Goal: Task Accomplishment & Management: Manage account settings

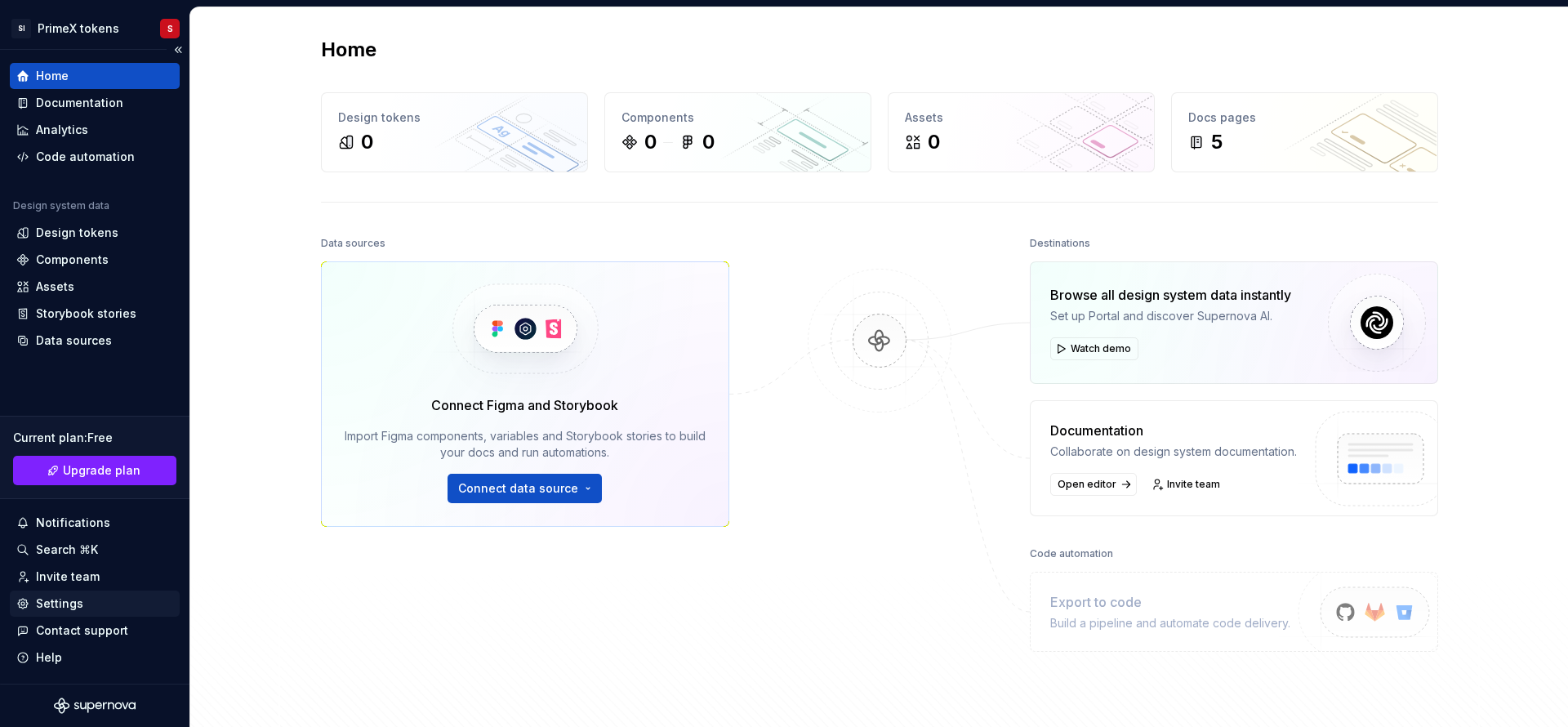
click at [87, 599] on div "Settings" at bounding box center [95, 604] width 157 height 17
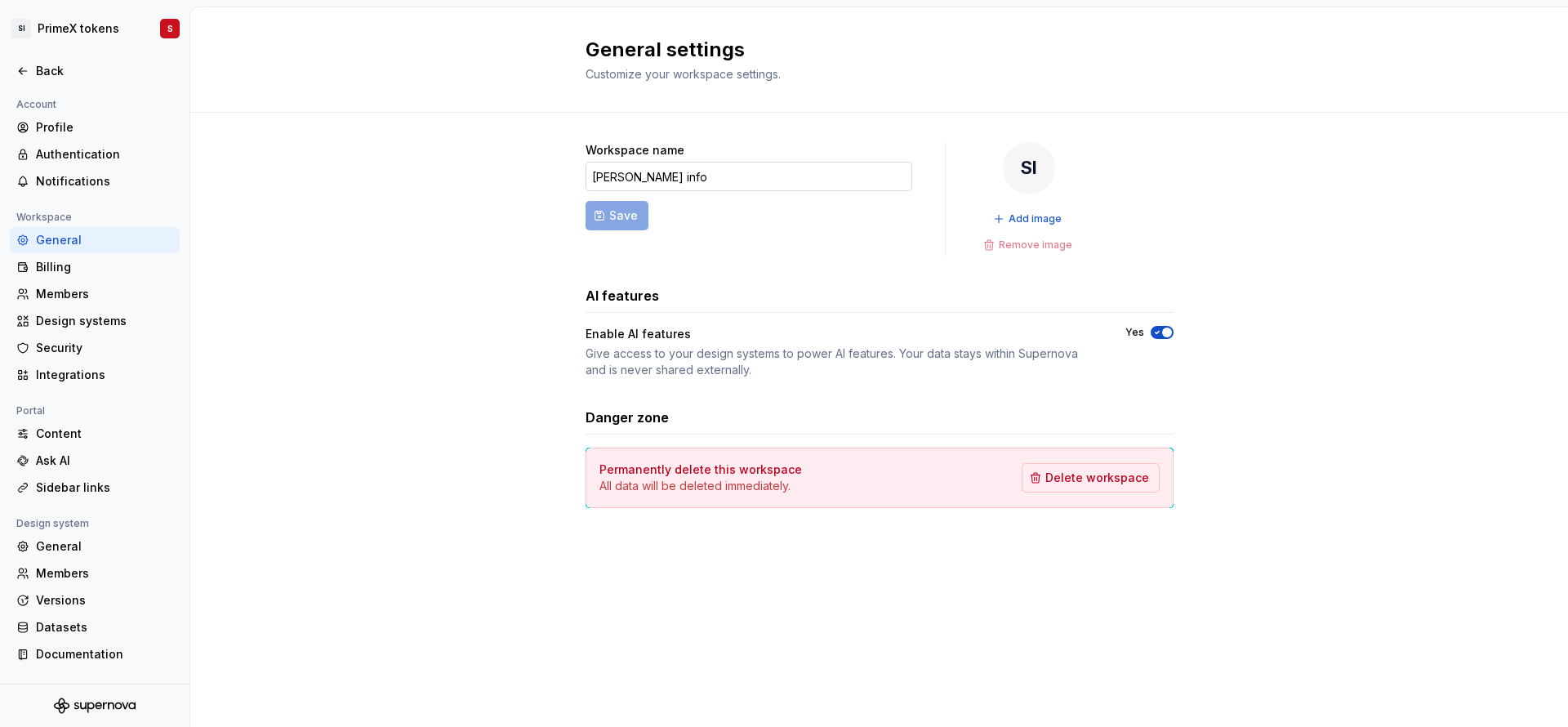
click at [704, 184] on input "[PERSON_NAME] info" at bounding box center [748, 176] width 326 height 30
click at [601, 212] on form "Workspace name [PERSON_NAME] info Save" at bounding box center [748, 198] width 326 height 114
click at [65, 262] on div "Billing" at bounding box center [105, 267] width 137 height 17
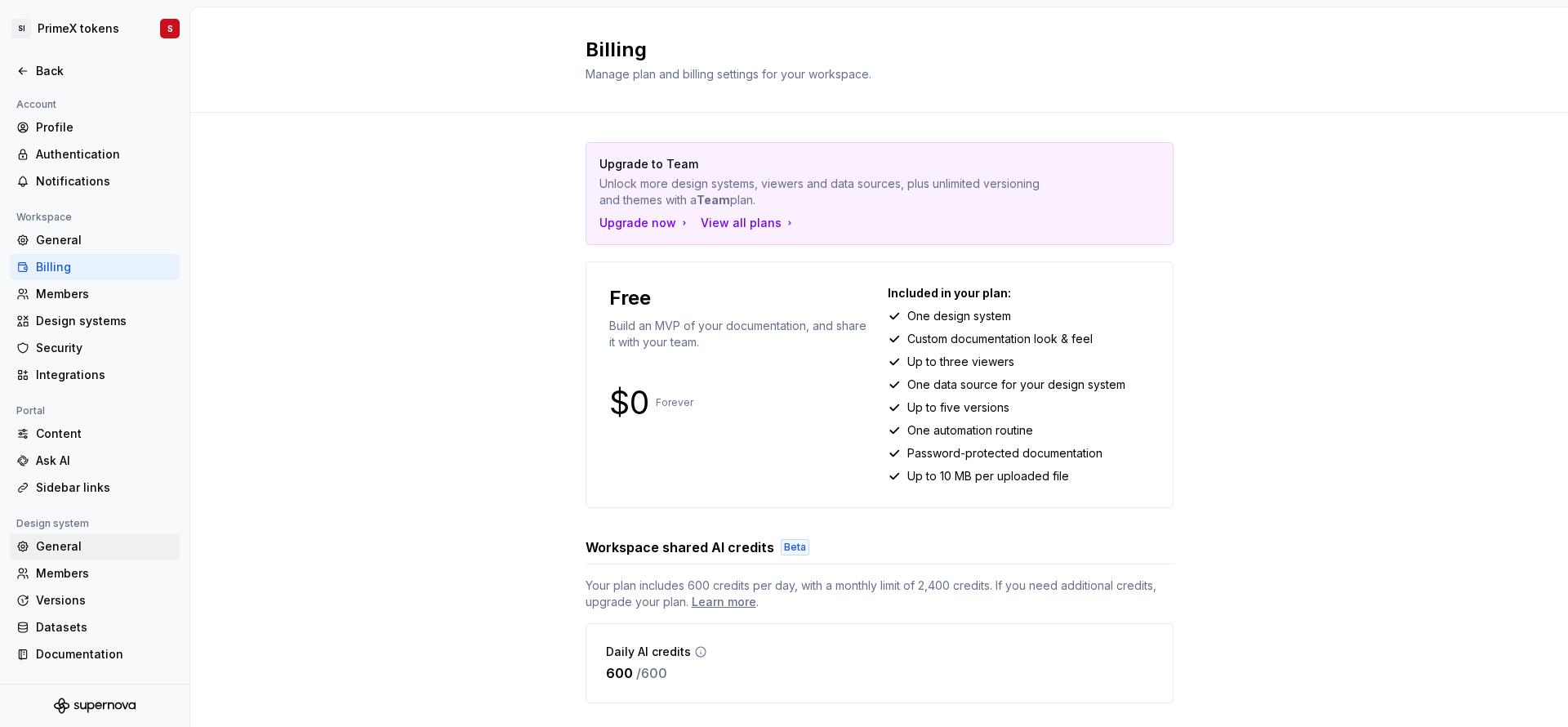
click at [89, 554] on div "General" at bounding box center [105, 546] width 137 height 17
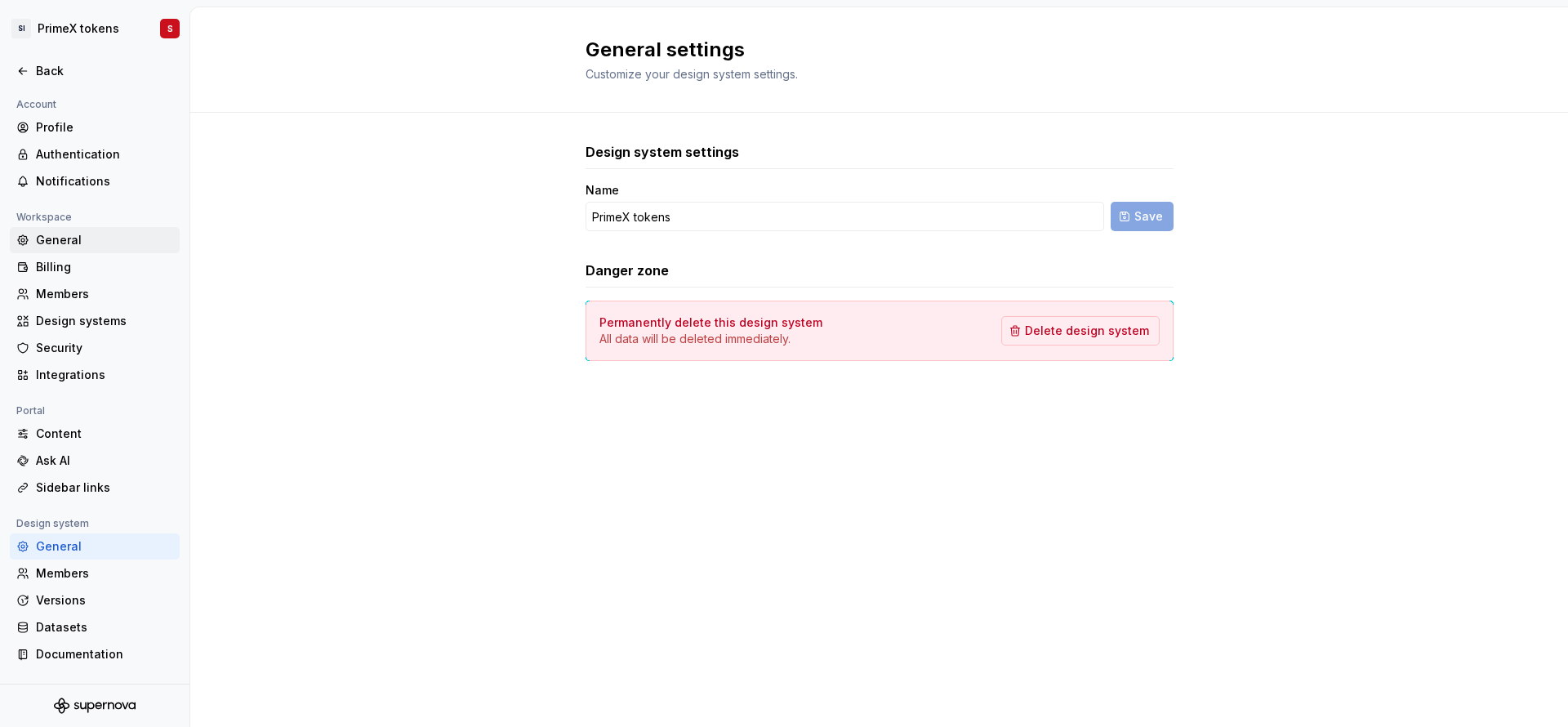
click at [116, 246] on div "General" at bounding box center [105, 240] width 137 height 17
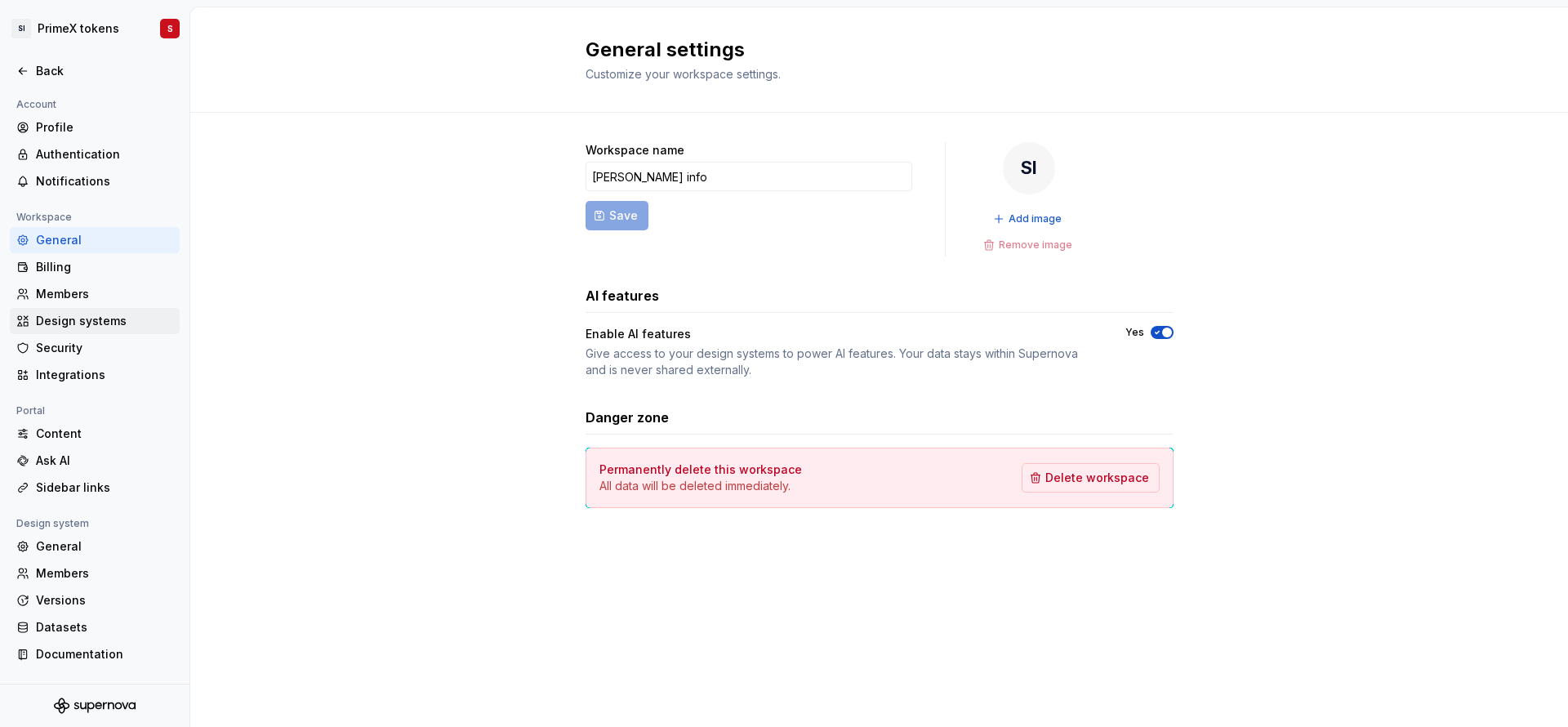
click at [116, 308] on div "Design systems" at bounding box center [95, 321] width 170 height 26
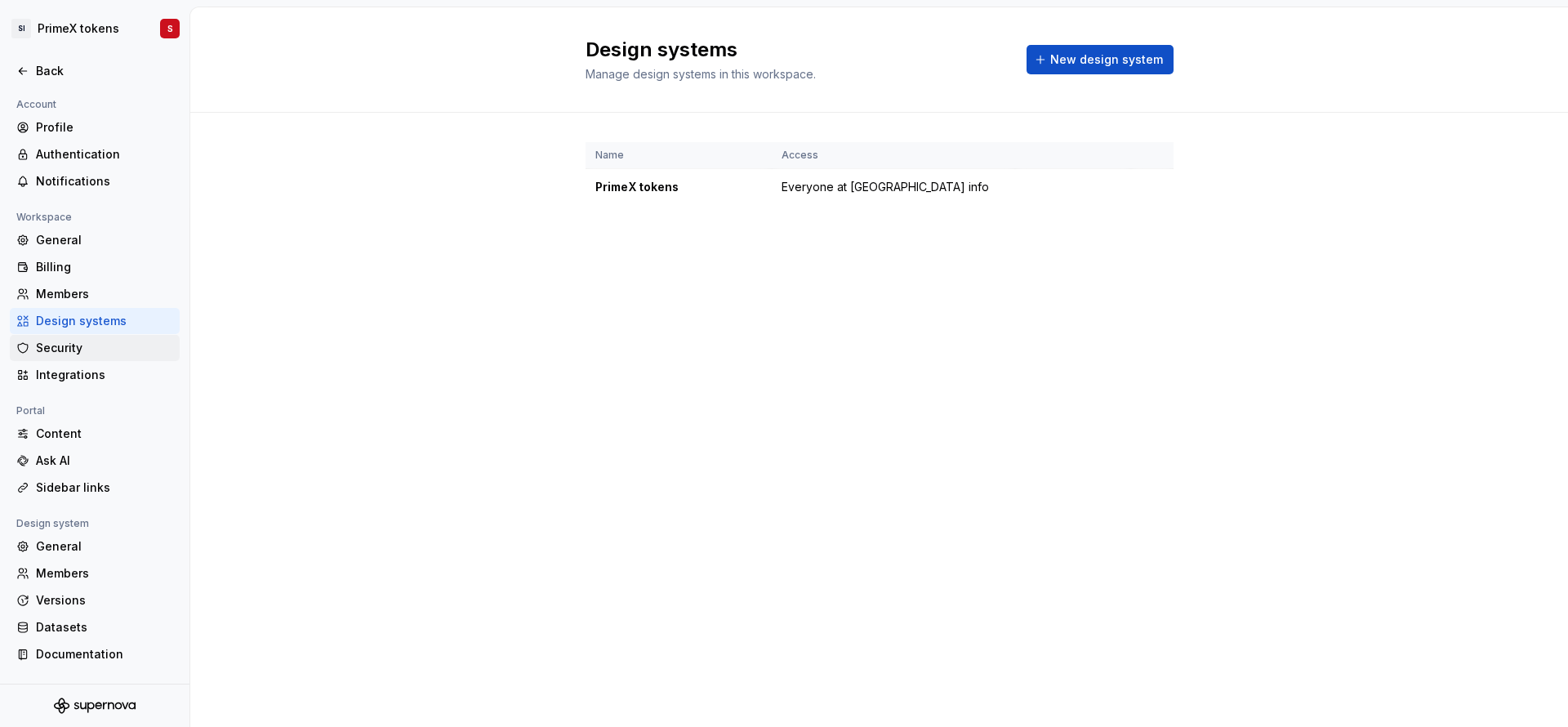
click at [113, 340] on div "Security" at bounding box center [105, 348] width 137 height 17
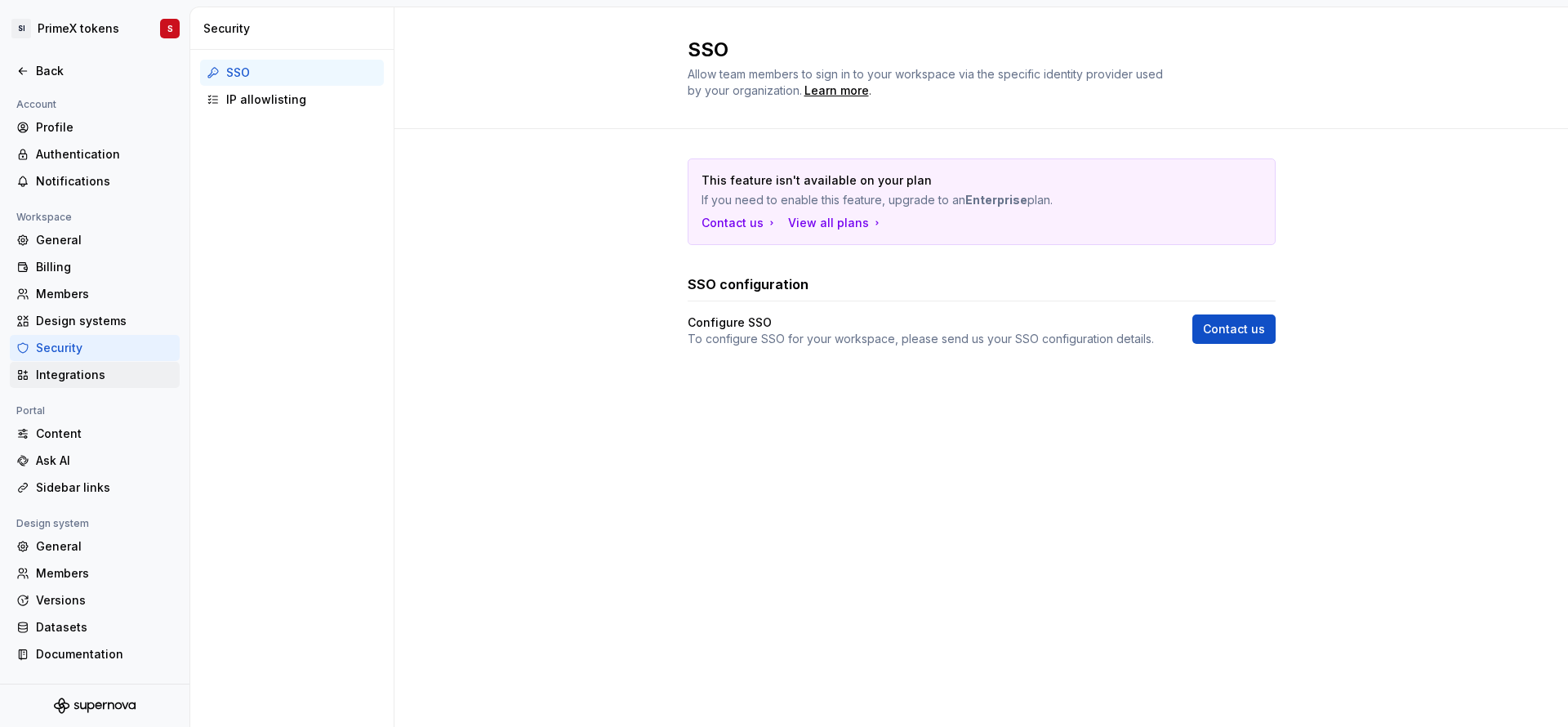
click at [107, 381] on div "Integrations" at bounding box center [105, 375] width 137 height 17
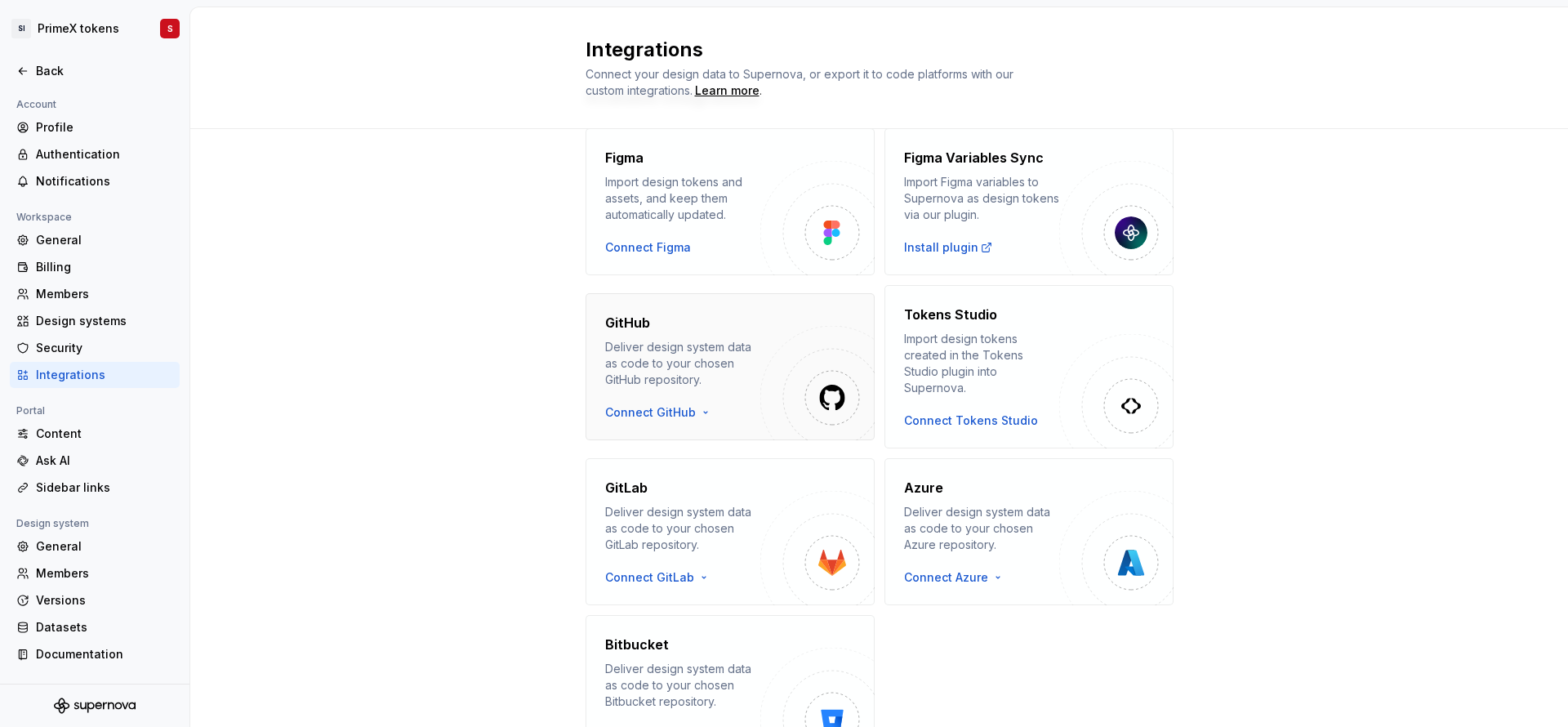
scroll to position [154, 0]
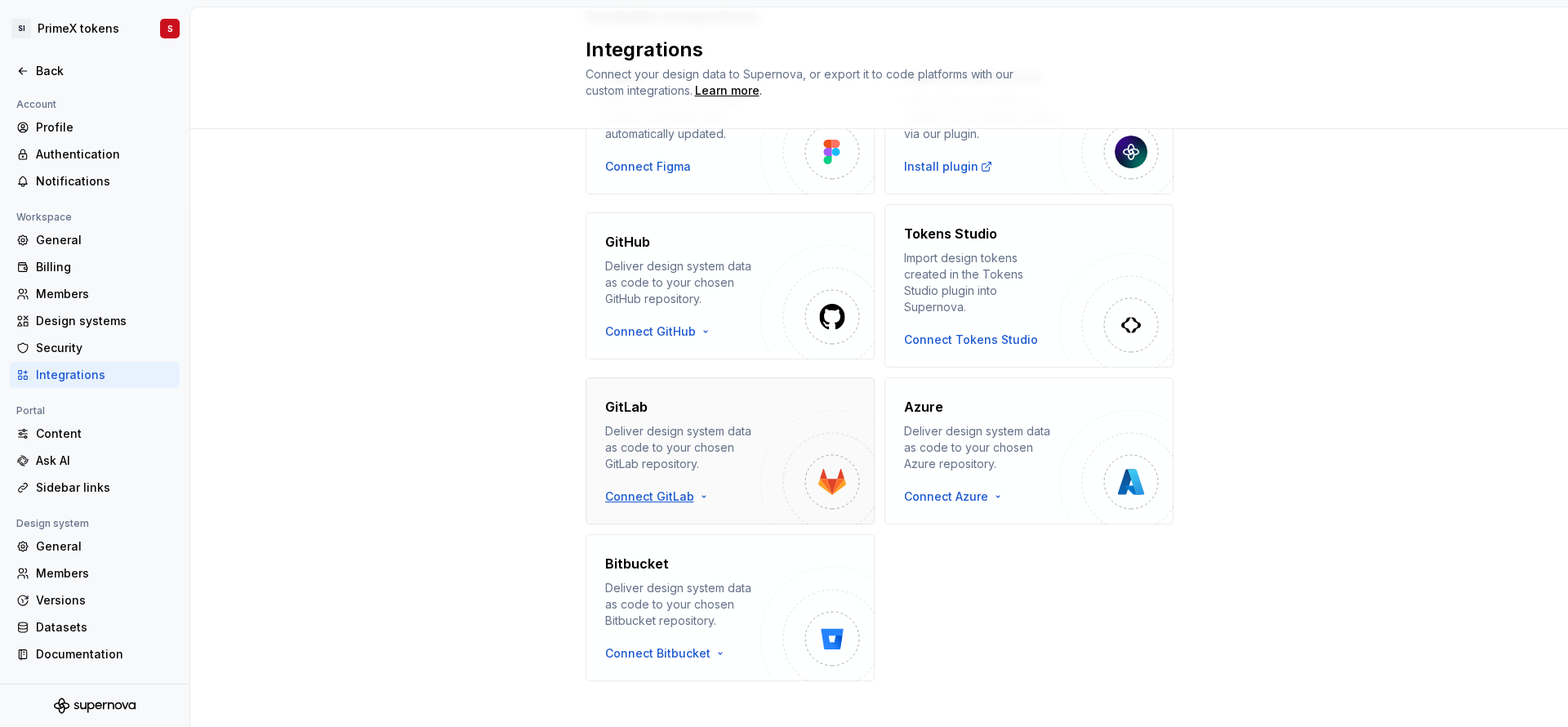
click at [647, 472] on html "SI PrimeX tokens S Back Account Profile Authentication Notifications Workspace …" at bounding box center [784, 364] width 1568 height 727
click at [217, 220] on html "SI PrimeX tokens S Back Account Profile Authentication Notifications Workspace …" at bounding box center [784, 364] width 1568 height 727
click at [633, 489] on div "GitLab Deliver design system data as code to your chosen GitLab repository. Con…" at bounding box center [730, 451] width 289 height 147
click at [631, 479] on html "SI PrimeX tokens S Back Account Profile Authentication Notifications Workspace …" at bounding box center [784, 364] width 1568 height 727
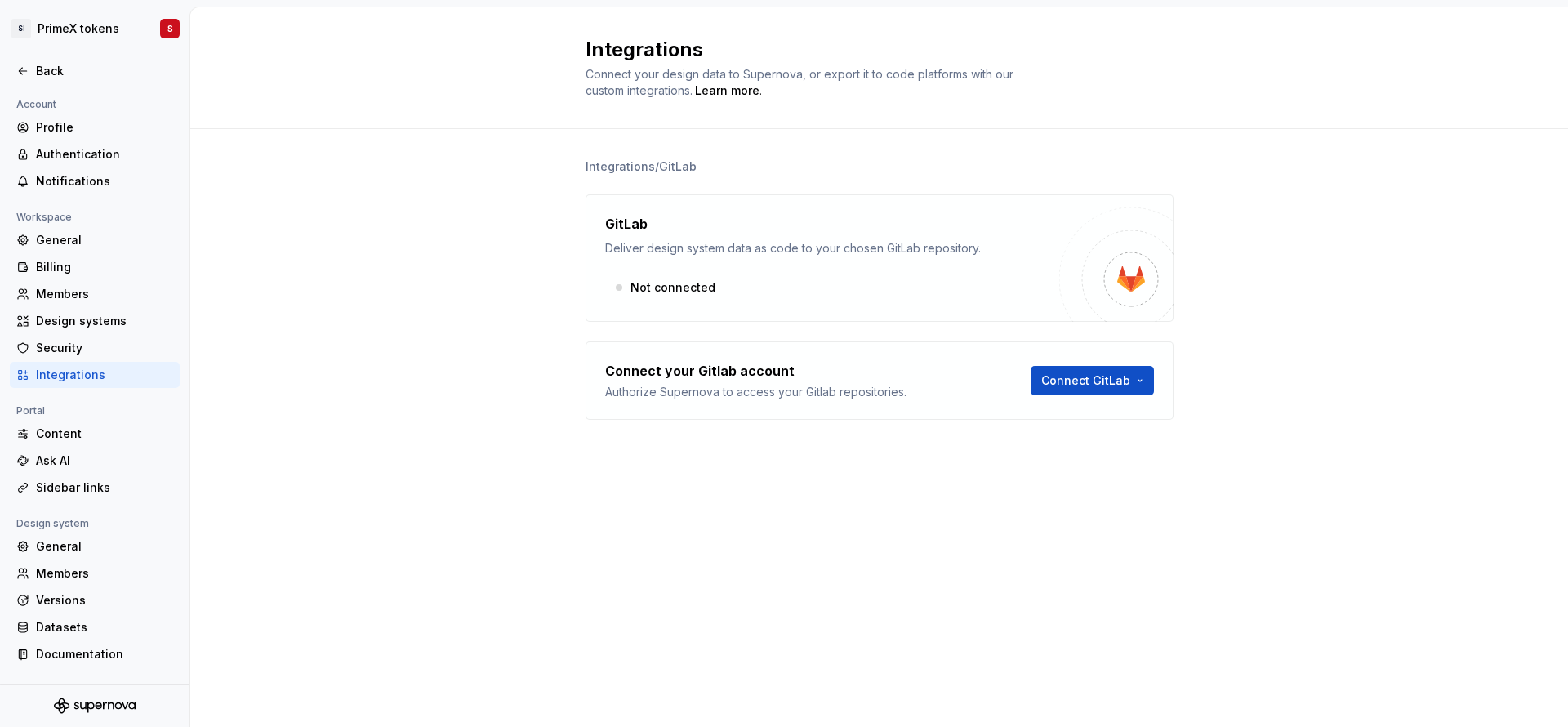
click at [626, 529] on div "Integrations Connect your design data to Supernova, or export it to code platfo…" at bounding box center [879, 367] width 1378 height 720
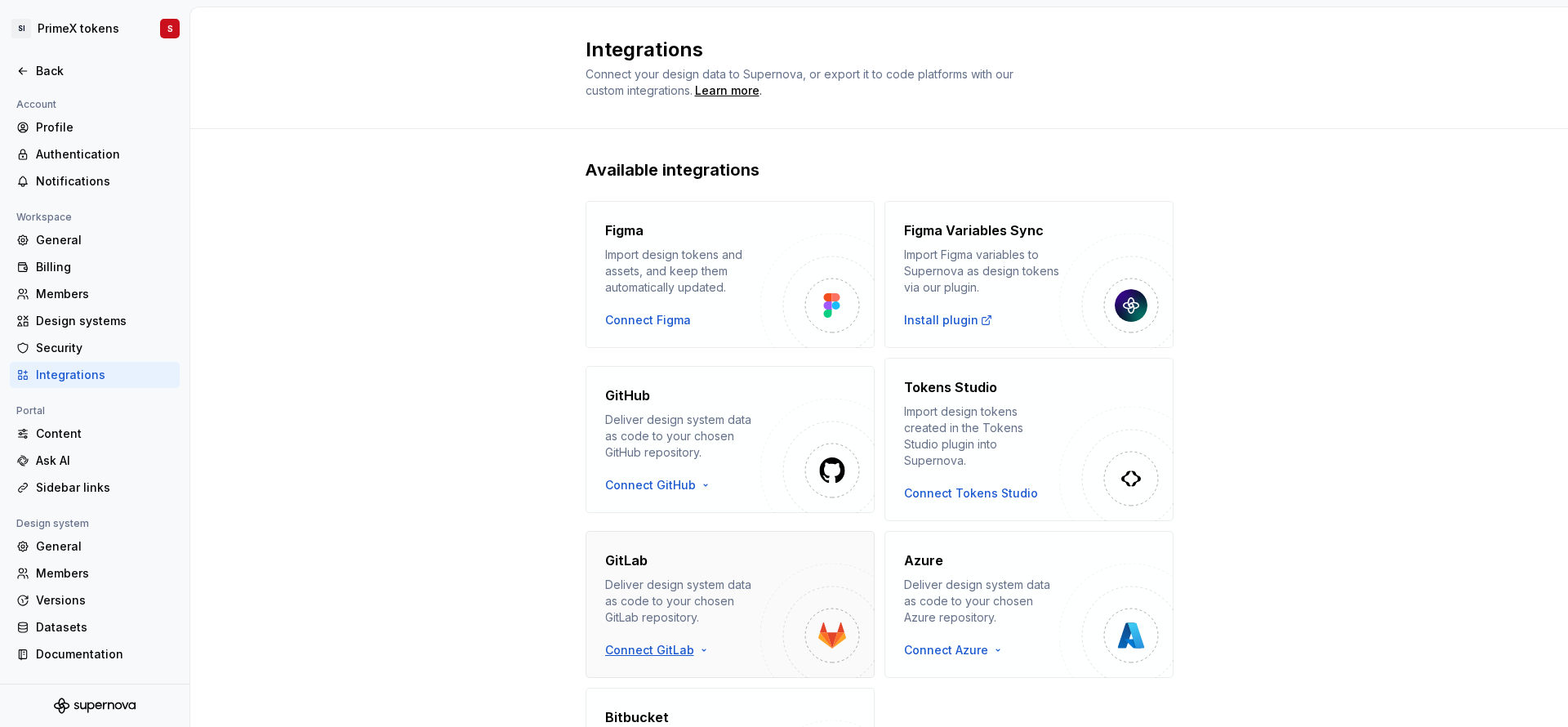
click at [659, 631] on html "SI PrimeX tokens S Back Account Profile Authentication Notifications Workspace …" at bounding box center [784, 364] width 1568 height 727
click at [668, 692] on div "Use a personal access token" at bounding box center [689, 689] width 167 height 17
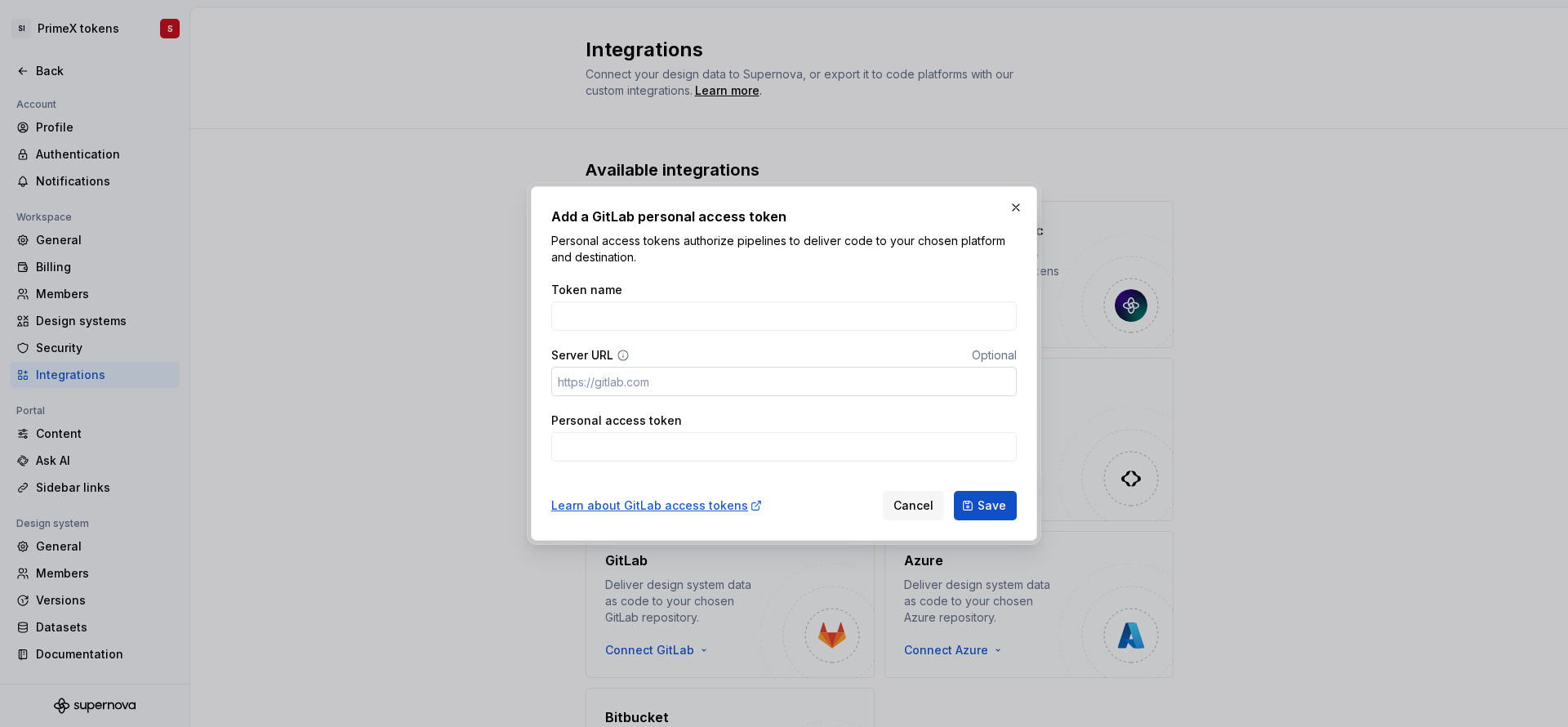
click at [667, 373] on input "Server URL" at bounding box center [784, 381] width 465 height 30
click at [983, 499] on span "Save" at bounding box center [991, 505] width 29 height 17
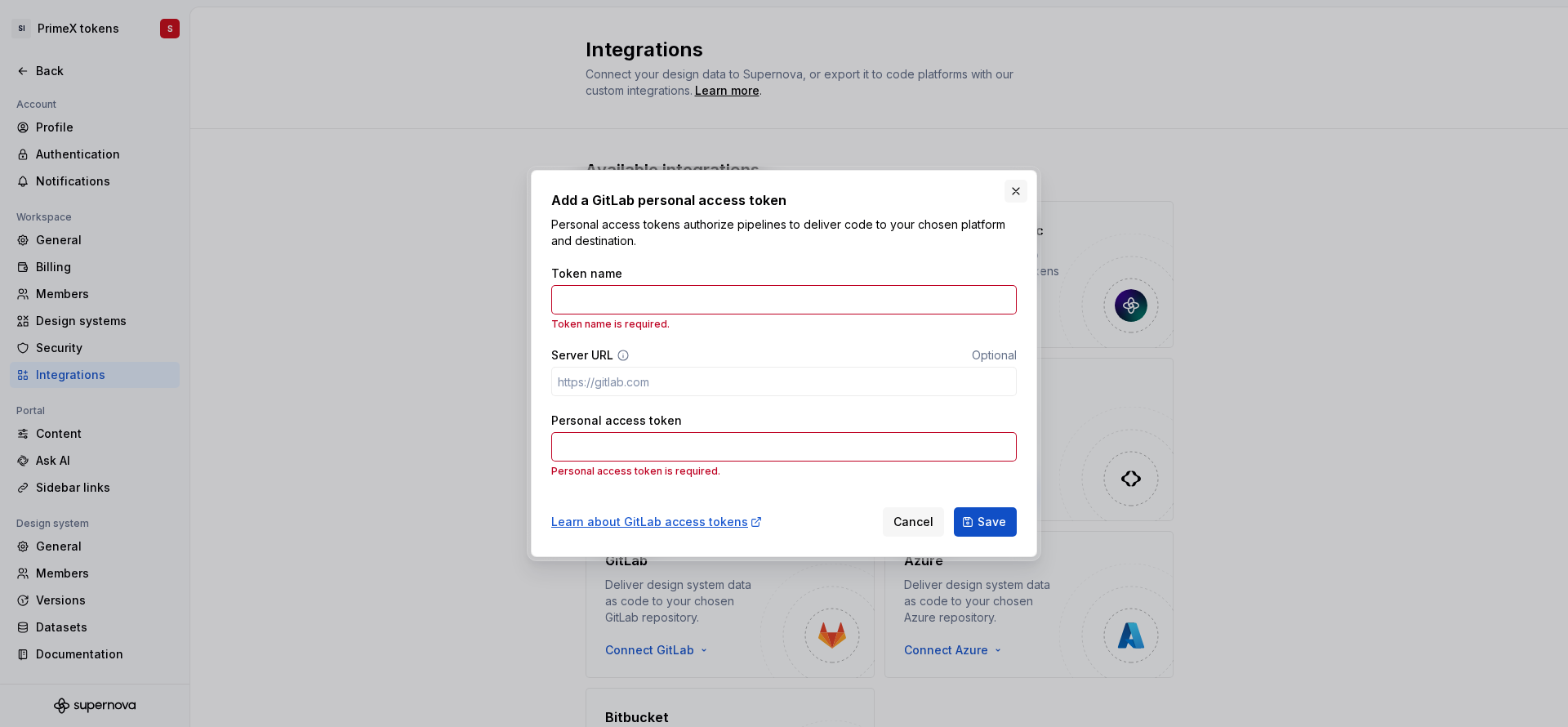
click at [1018, 195] on button "button" at bounding box center [1015, 191] width 23 height 23
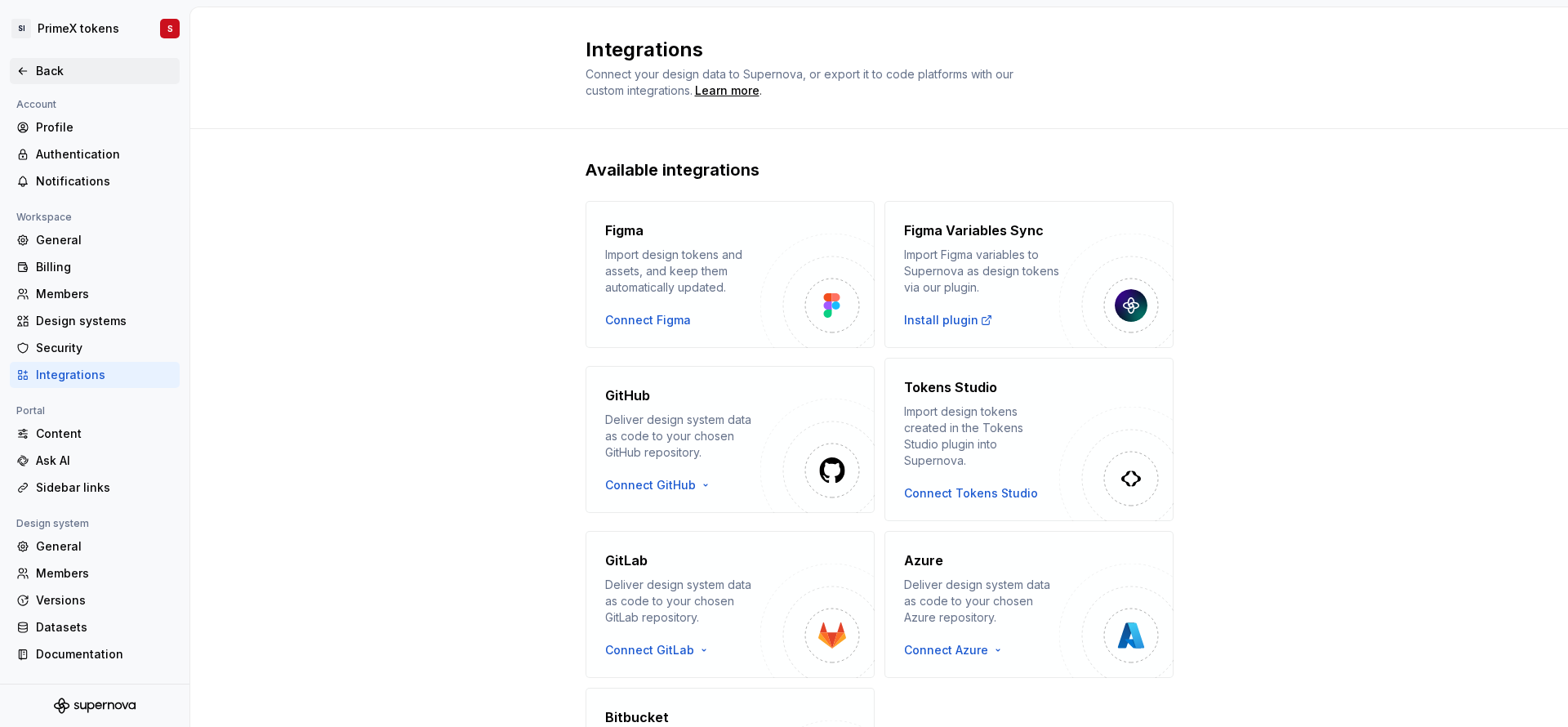
click at [85, 79] on div "Back" at bounding box center [95, 71] width 170 height 26
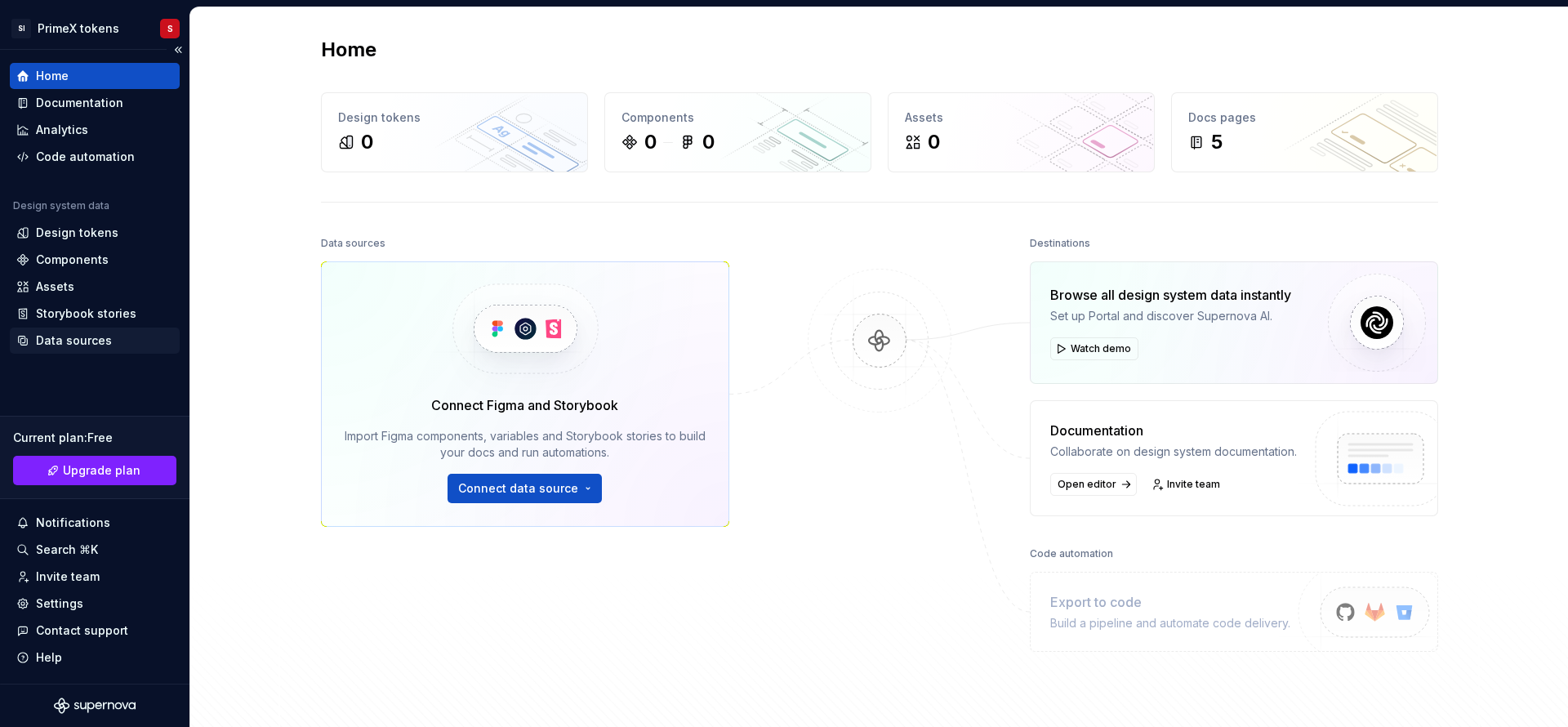
click at [101, 332] on div "Data sources" at bounding box center [74, 340] width 76 height 17
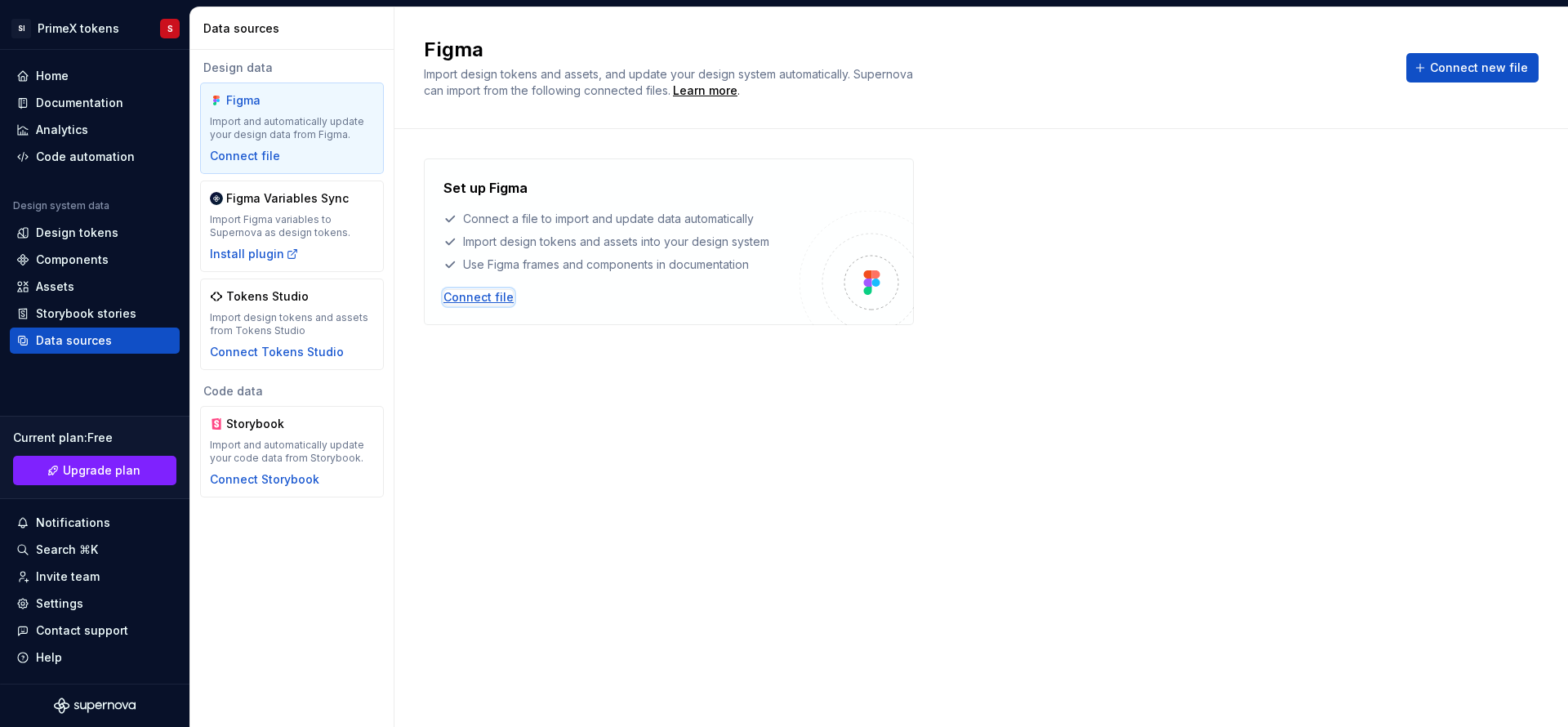
click at [488, 299] on div "Connect file" at bounding box center [478, 298] width 70 height 17
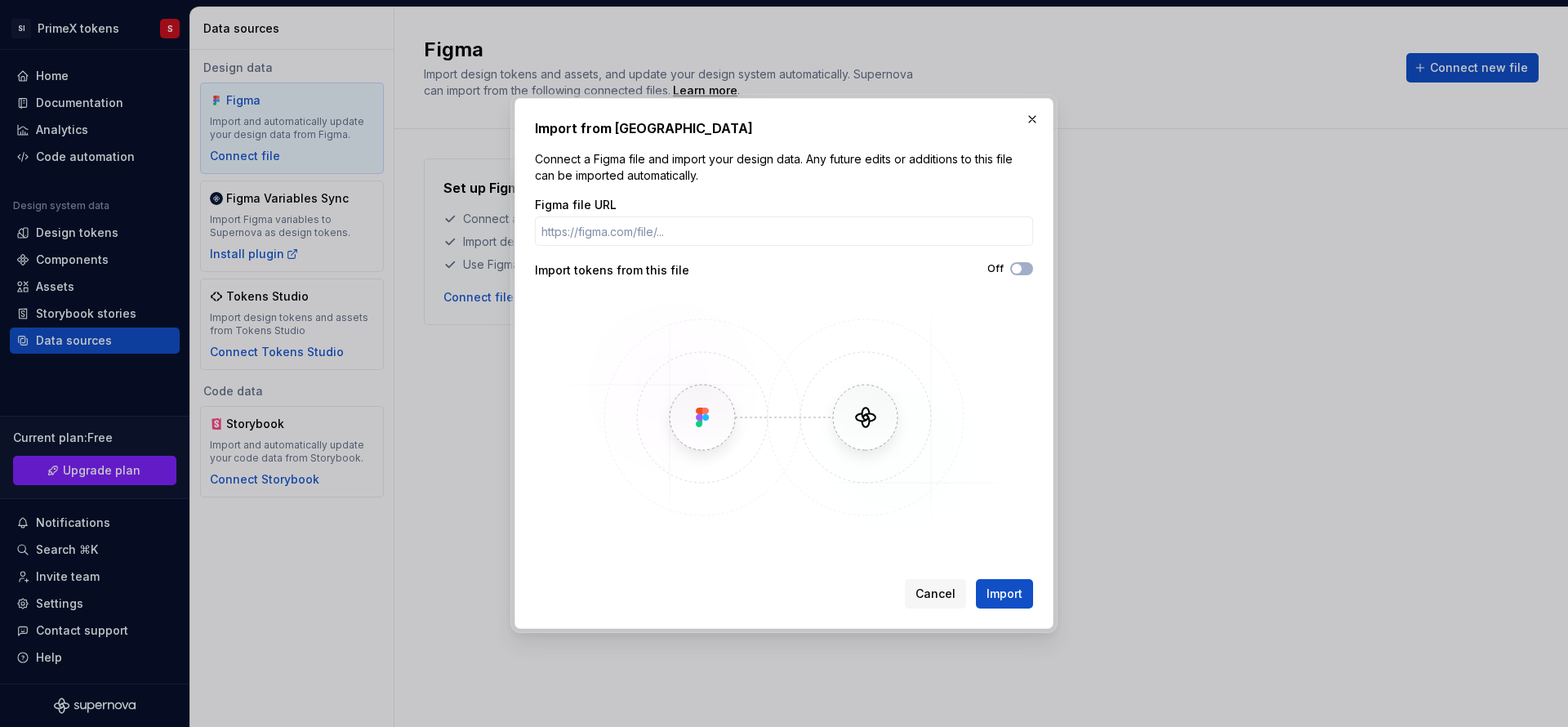
click at [638, 214] on div "Figma file URL" at bounding box center [784, 221] width 498 height 49
click at [621, 226] on input "Figma file URL" at bounding box center [784, 231] width 498 height 30
paste input "[URL][DOMAIN_NAME]"
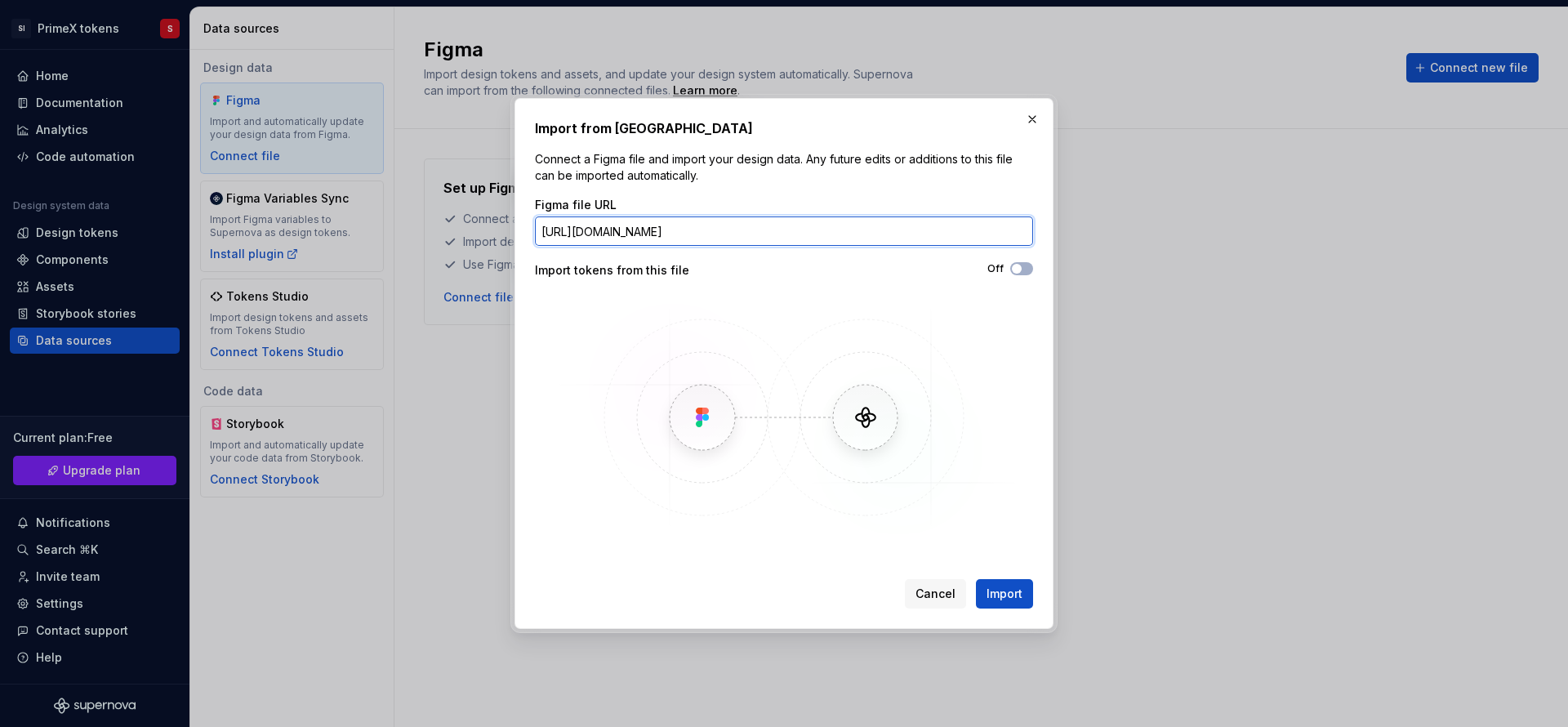
click at [708, 231] on input "[URL][DOMAIN_NAME]" at bounding box center [784, 231] width 498 height 30
type input "[URL][DOMAIN_NAME]"
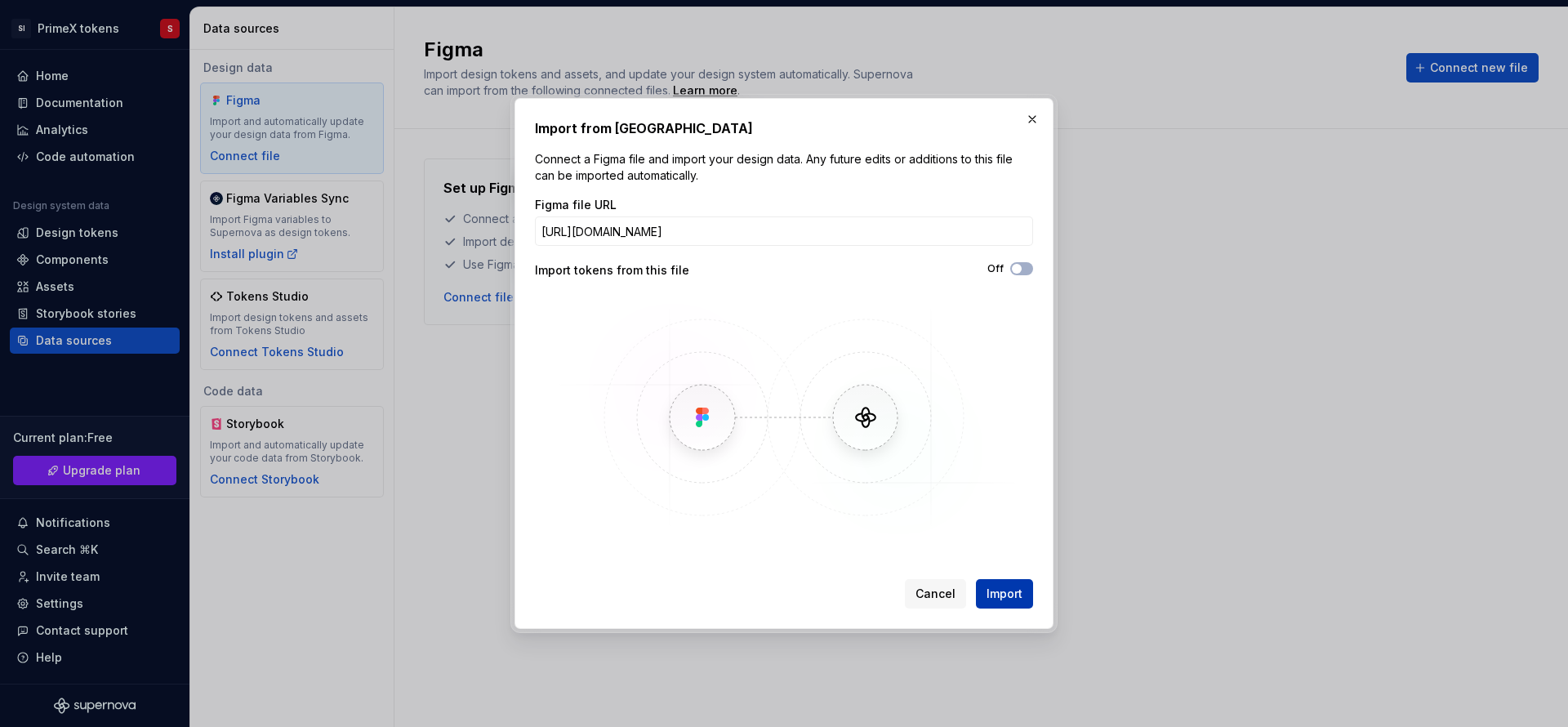
click at [1015, 603] on button "Import" at bounding box center [1004, 593] width 57 height 30
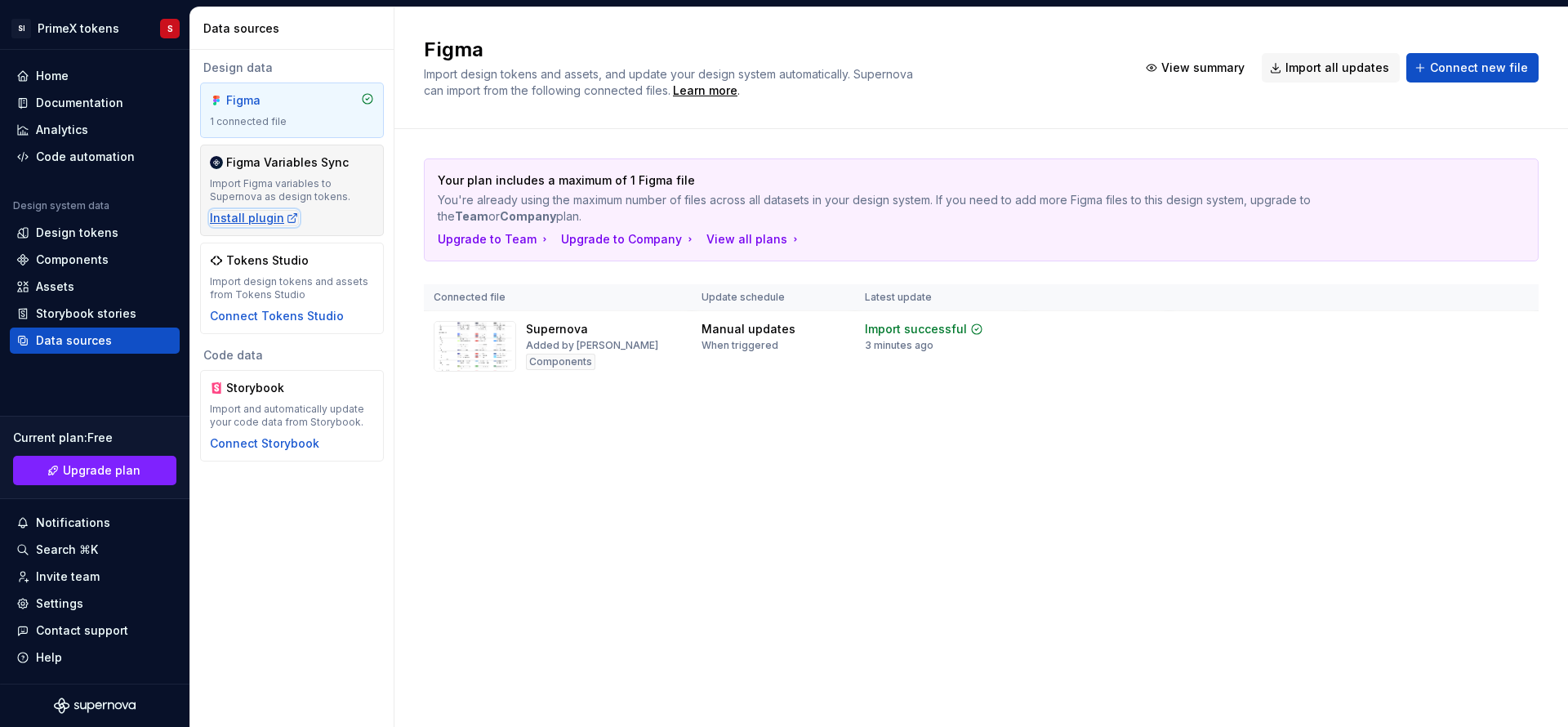
click at [263, 220] on div "Install plugin" at bounding box center [254, 218] width 89 height 17
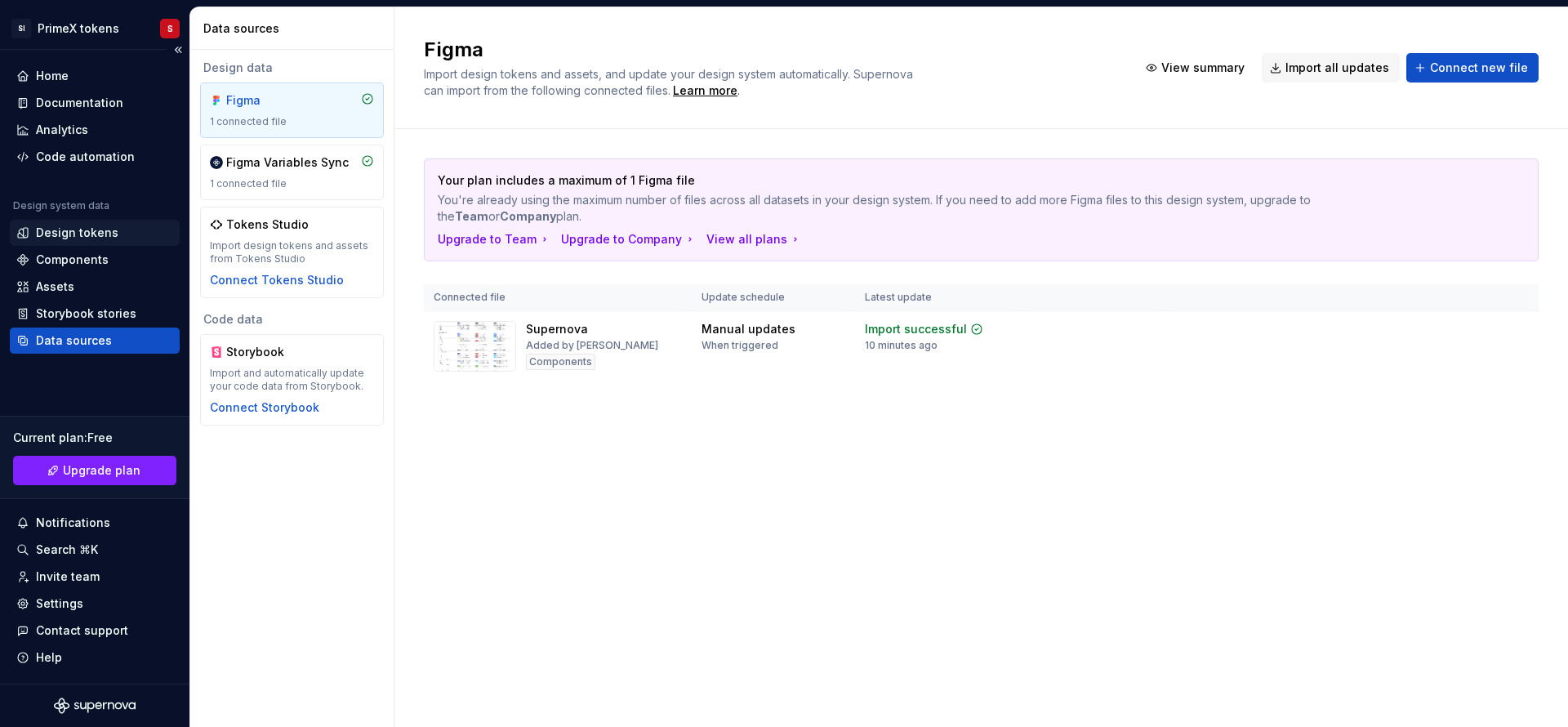
click at [77, 227] on div "Design tokens" at bounding box center [77, 233] width 83 height 17
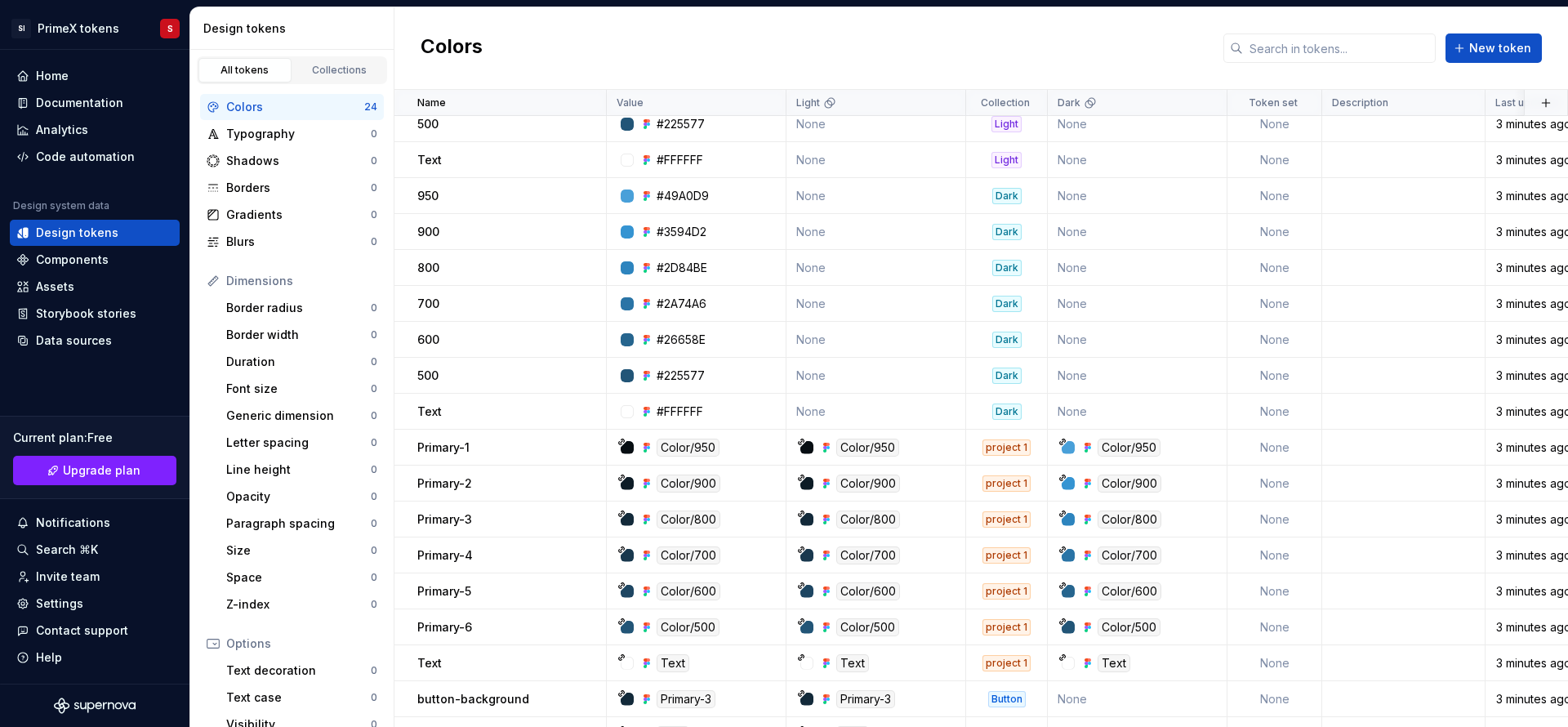
scroll to position [263, 0]
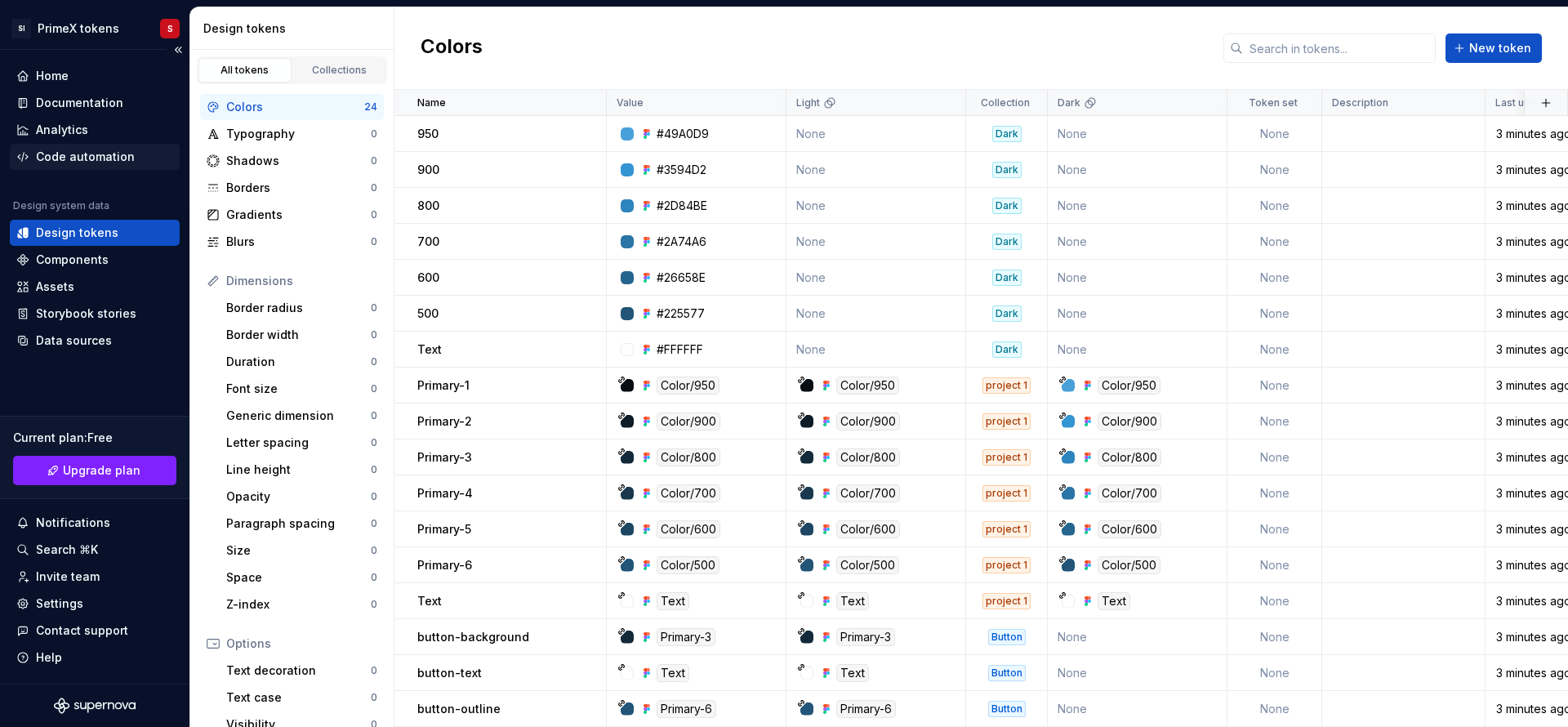
click at [85, 163] on div "Code automation" at bounding box center [85, 157] width 99 height 17
click at [85, 164] on div "Code automation" at bounding box center [85, 157] width 99 height 17
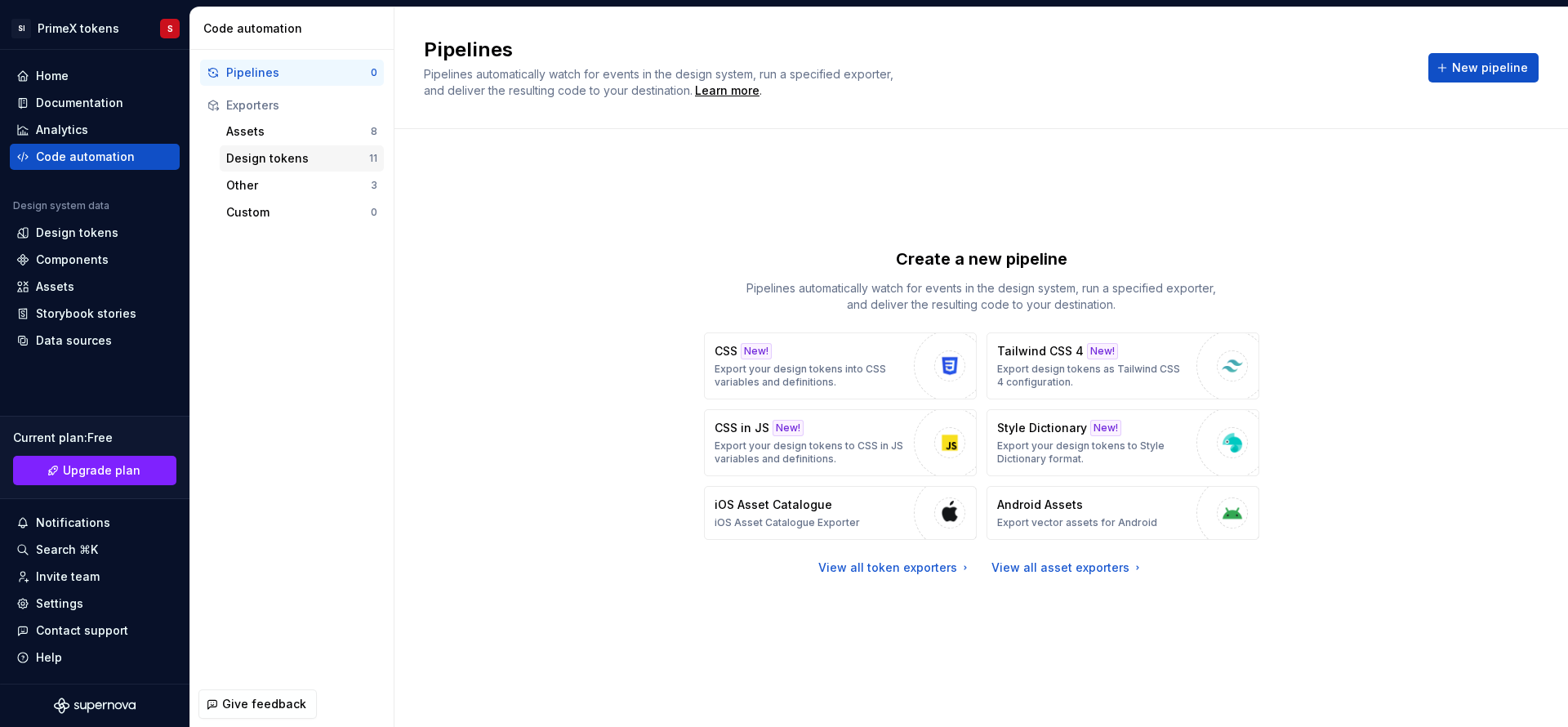
click at [277, 161] on div "Design tokens" at bounding box center [298, 159] width 143 height 17
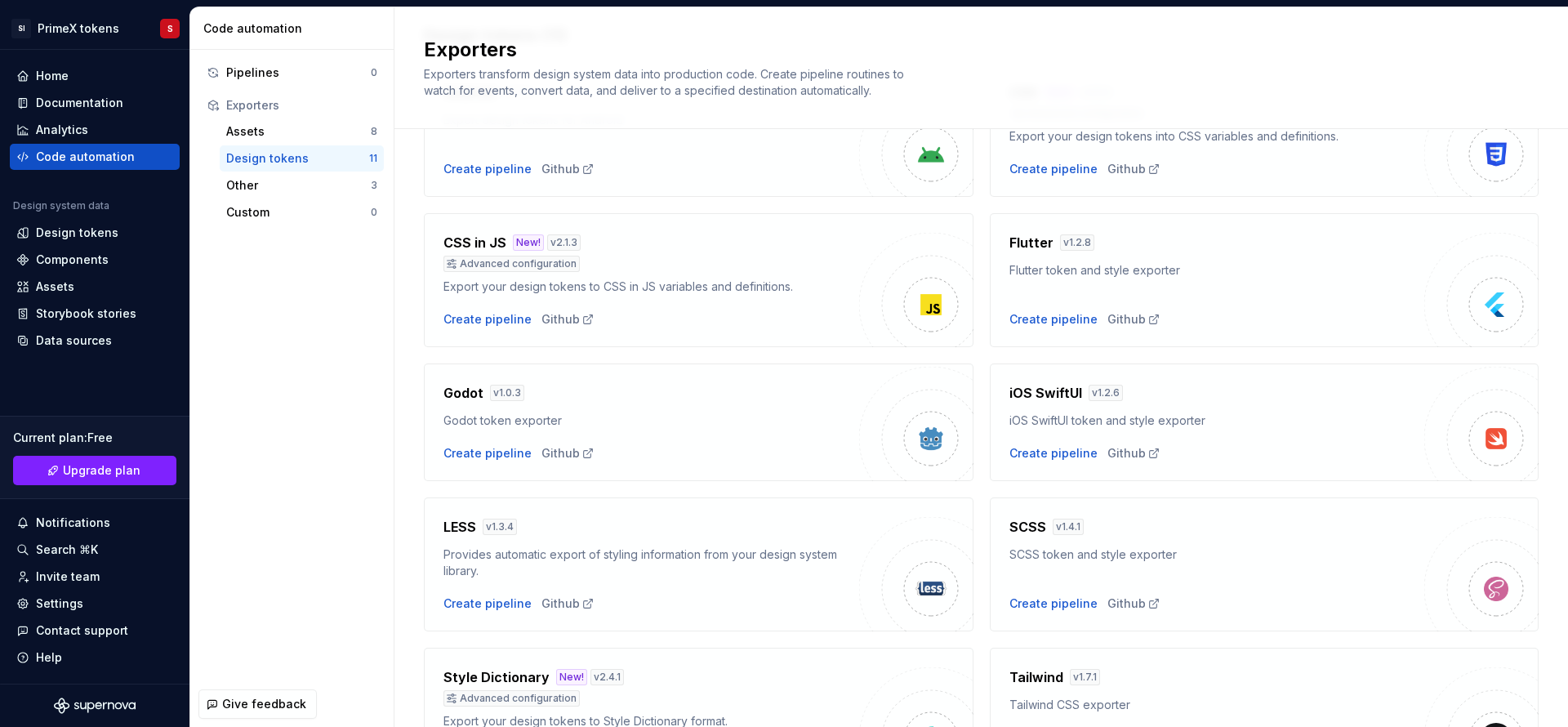
scroll to position [402, 0]
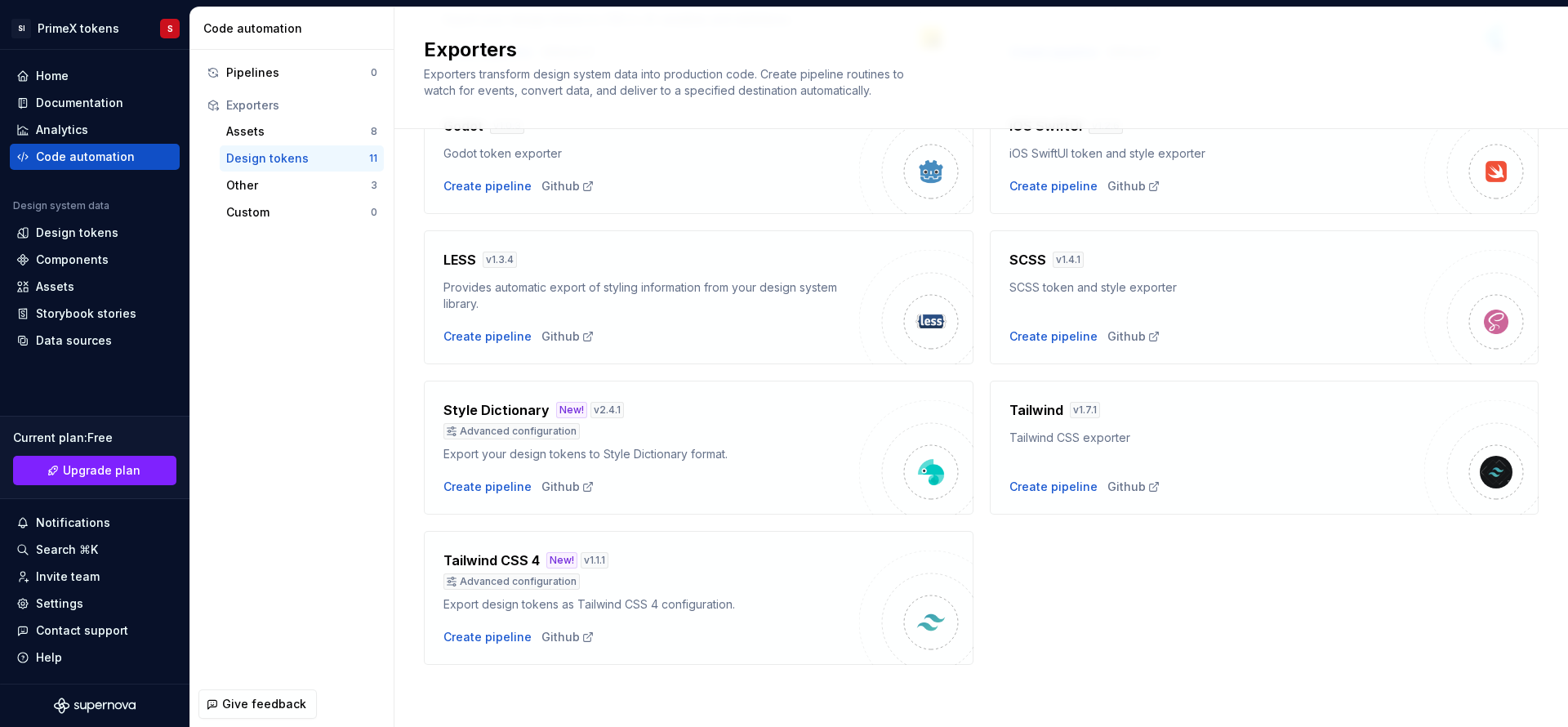
click at [800, 425] on div "Advanced configuration" at bounding box center [651, 431] width 415 height 17
click at [718, 472] on div "Style Dictionary New! v 2.4.1 Advanced configuration Export your design tokens …" at bounding box center [651, 448] width 415 height 95
click at [766, 433] on div "Advanced configuration" at bounding box center [651, 431] width 415 height 17
click at [514, 488] on div "Create pipeline" at bounding box center [487, 487] width 88 height 17
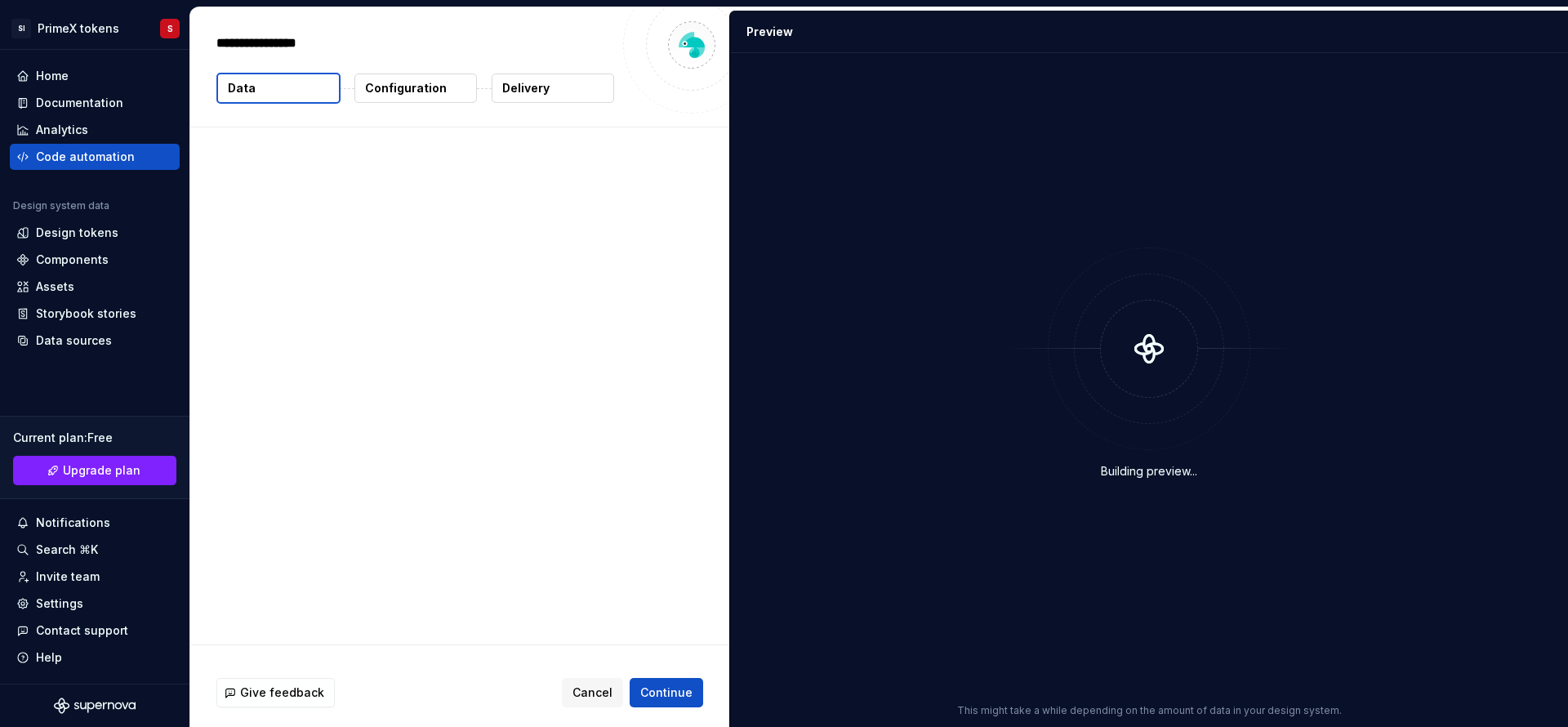
type textarea "*"
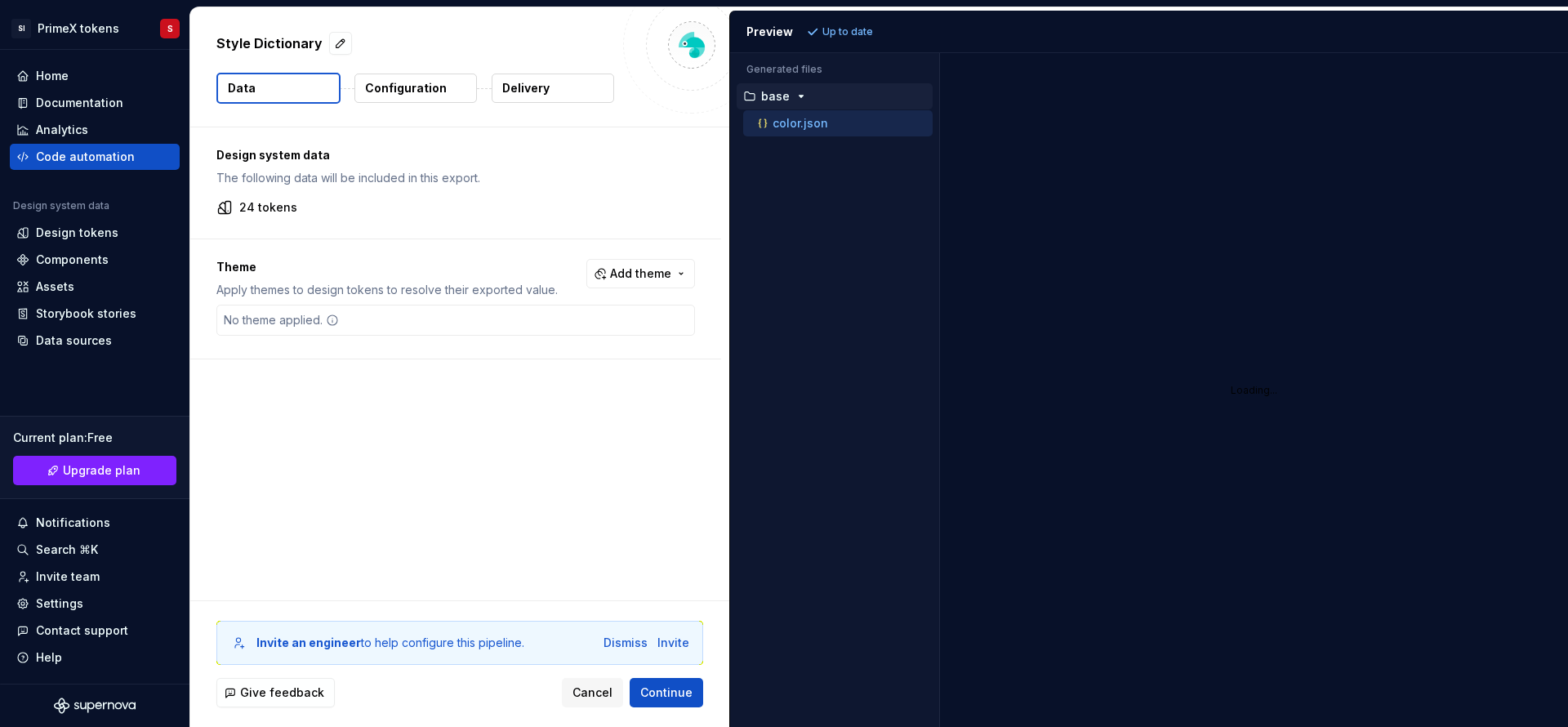
click at [499, 485] on div "Design system data The following data will be included in this export. 24 token…" at bounding box center [459, 364] width 539 height 473
click at [407, 85] on p "Configuration" at bounding box center [406, 88] width 82 height 17
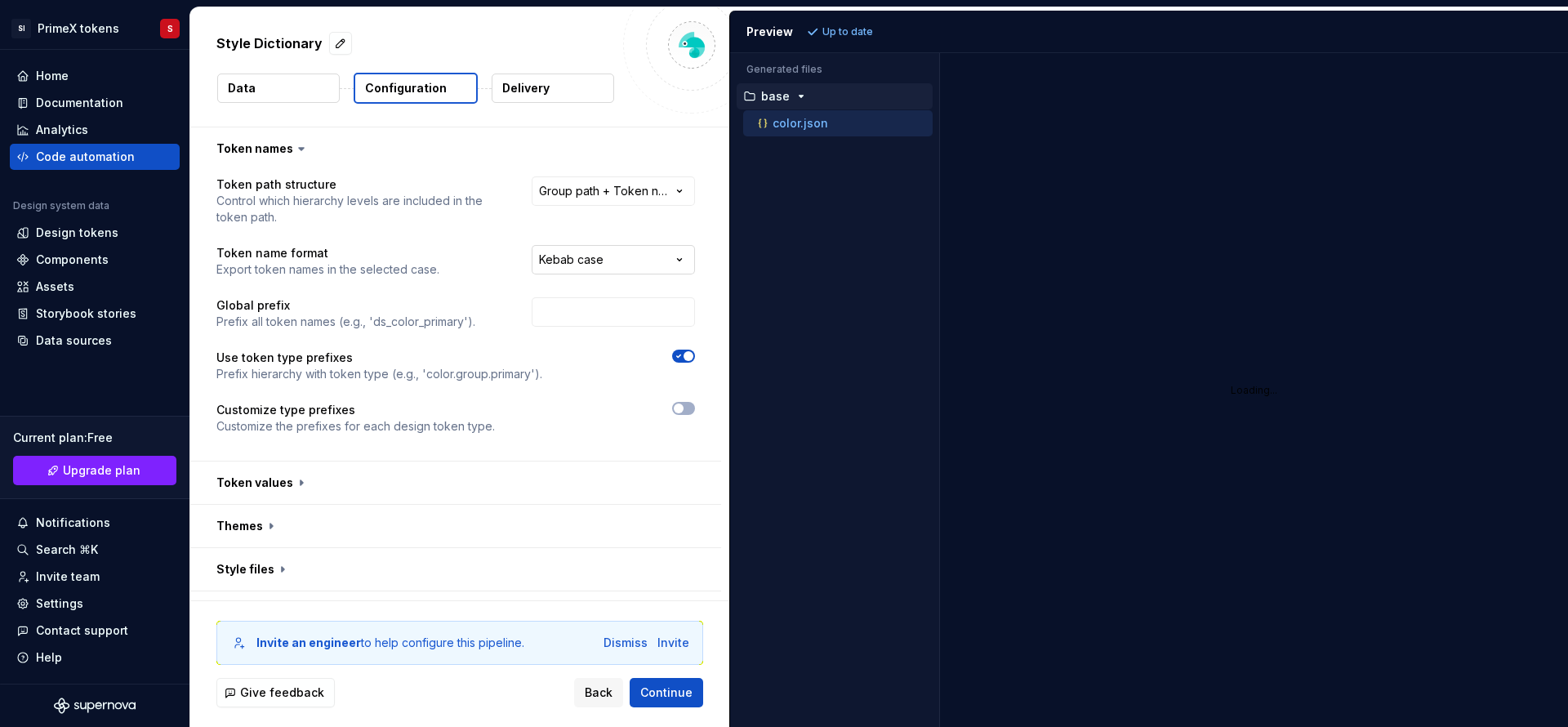
click at [663, 248] on html "**********" at bounding box center [784, 364] width 1568 height 727
click at [616, 183] on html "**********" at bounding box center [784, 364] width 1568 height 727
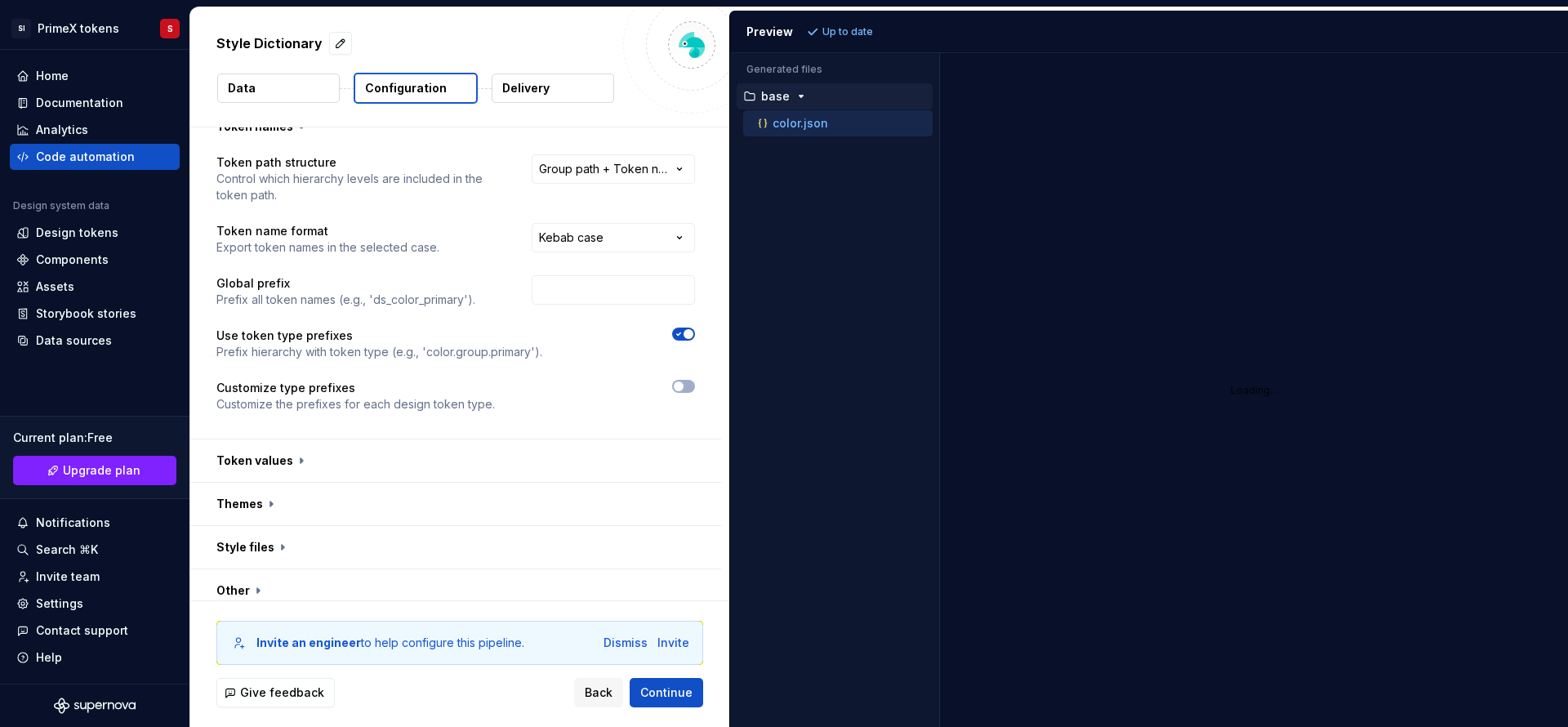
scroll to position [34, 0]
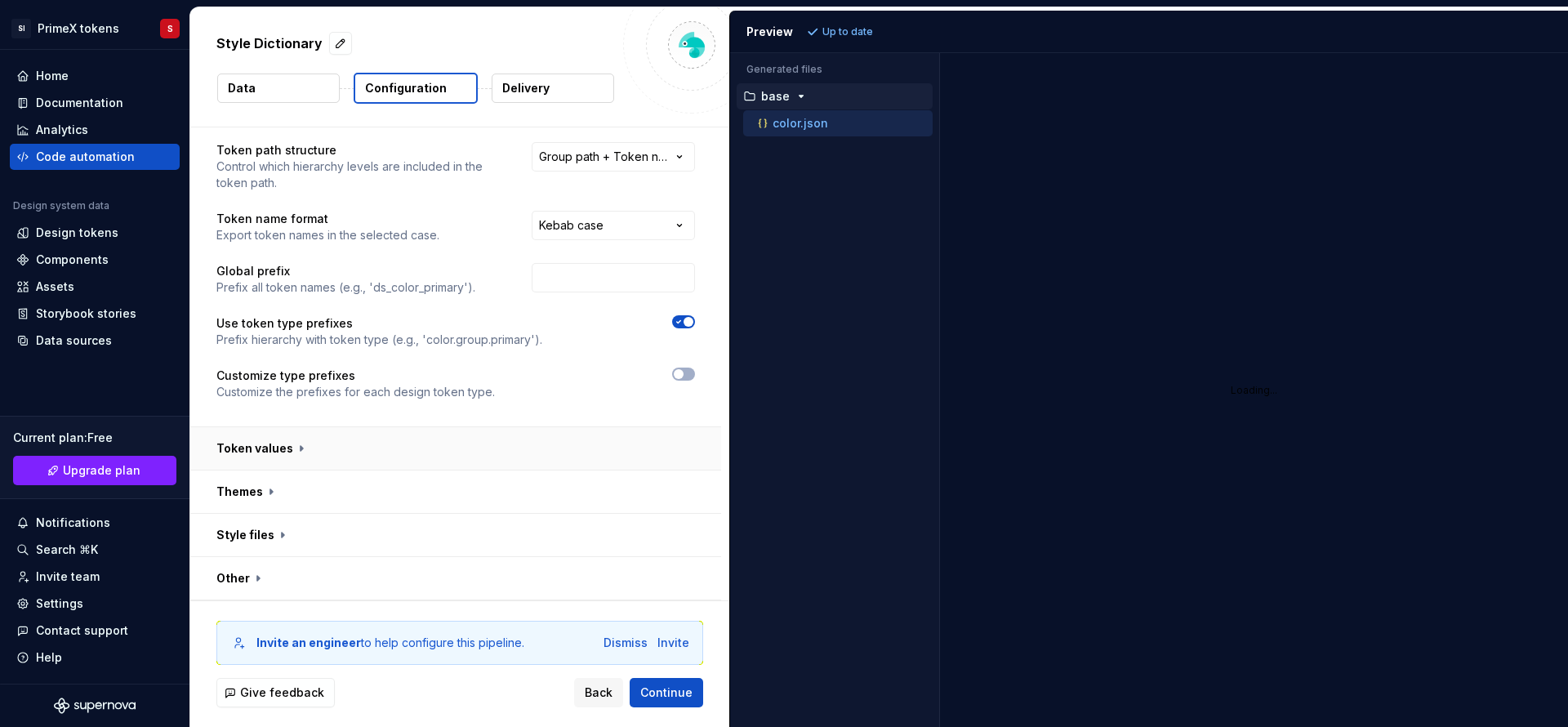
click at [376, 462] on button "button" at bounding box center [455, 449] width 530 height 43
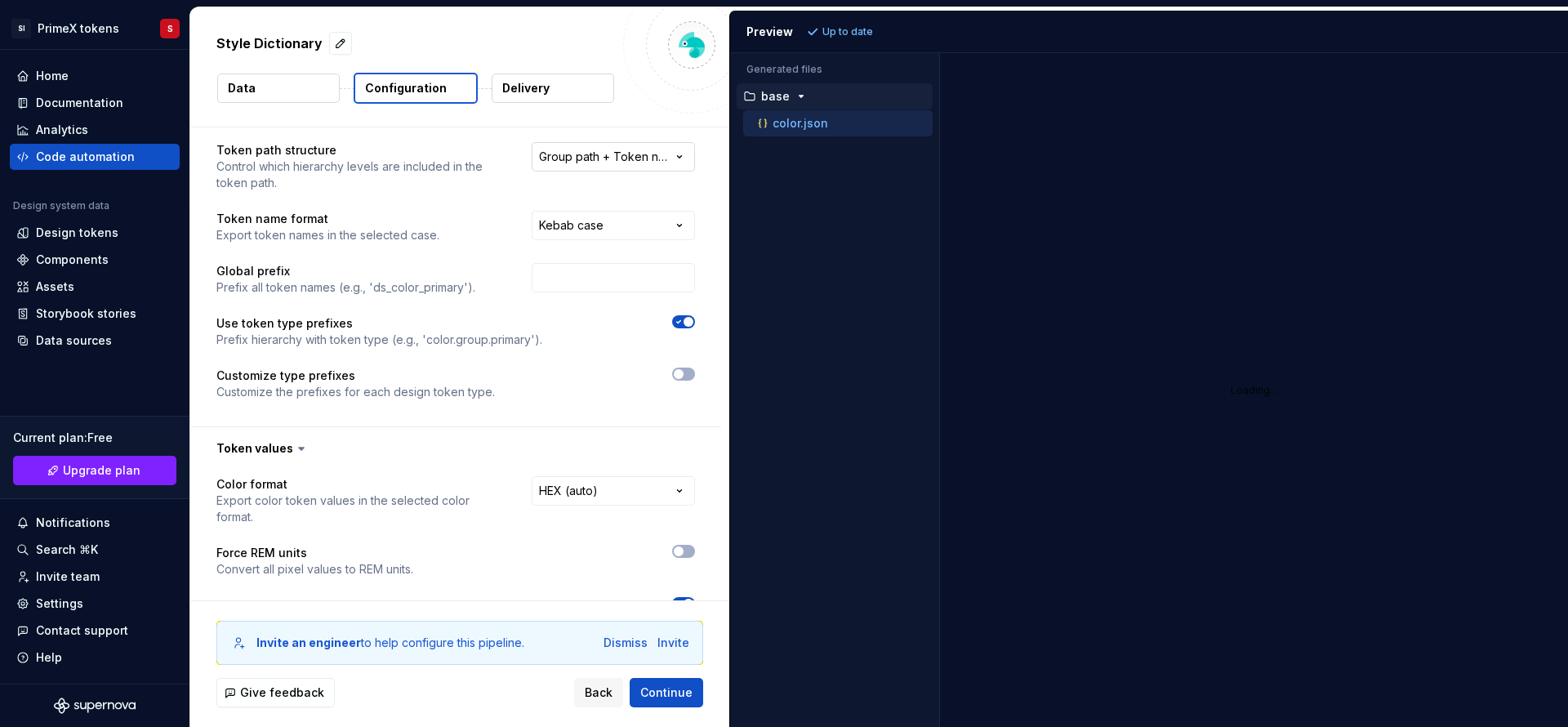
click at [645, 162] on html "**********" at bounding box center [784, 364] width 1568 height 727
click at [657, 155] on html "**********" at bounding box center [784, 364] width 1568 height 727
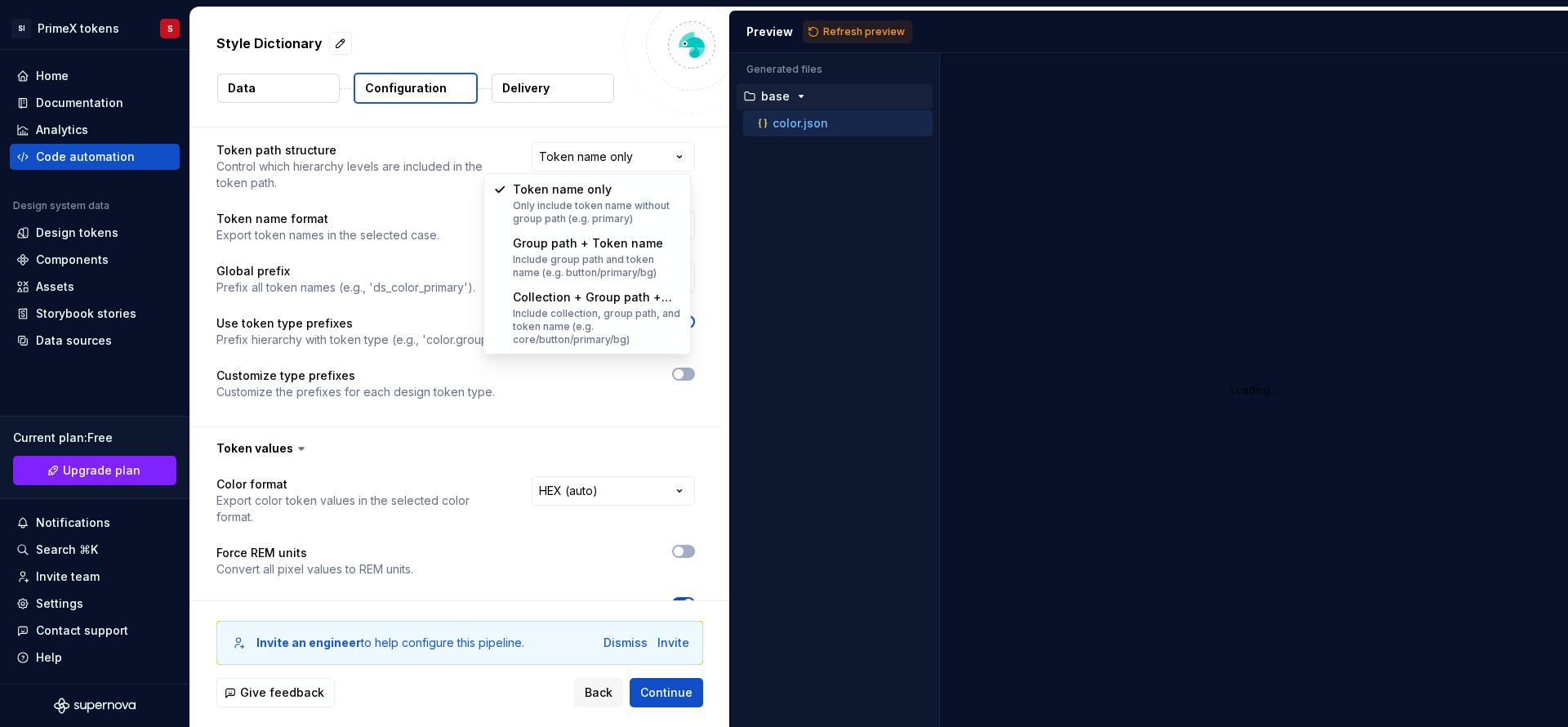
select select "**********"
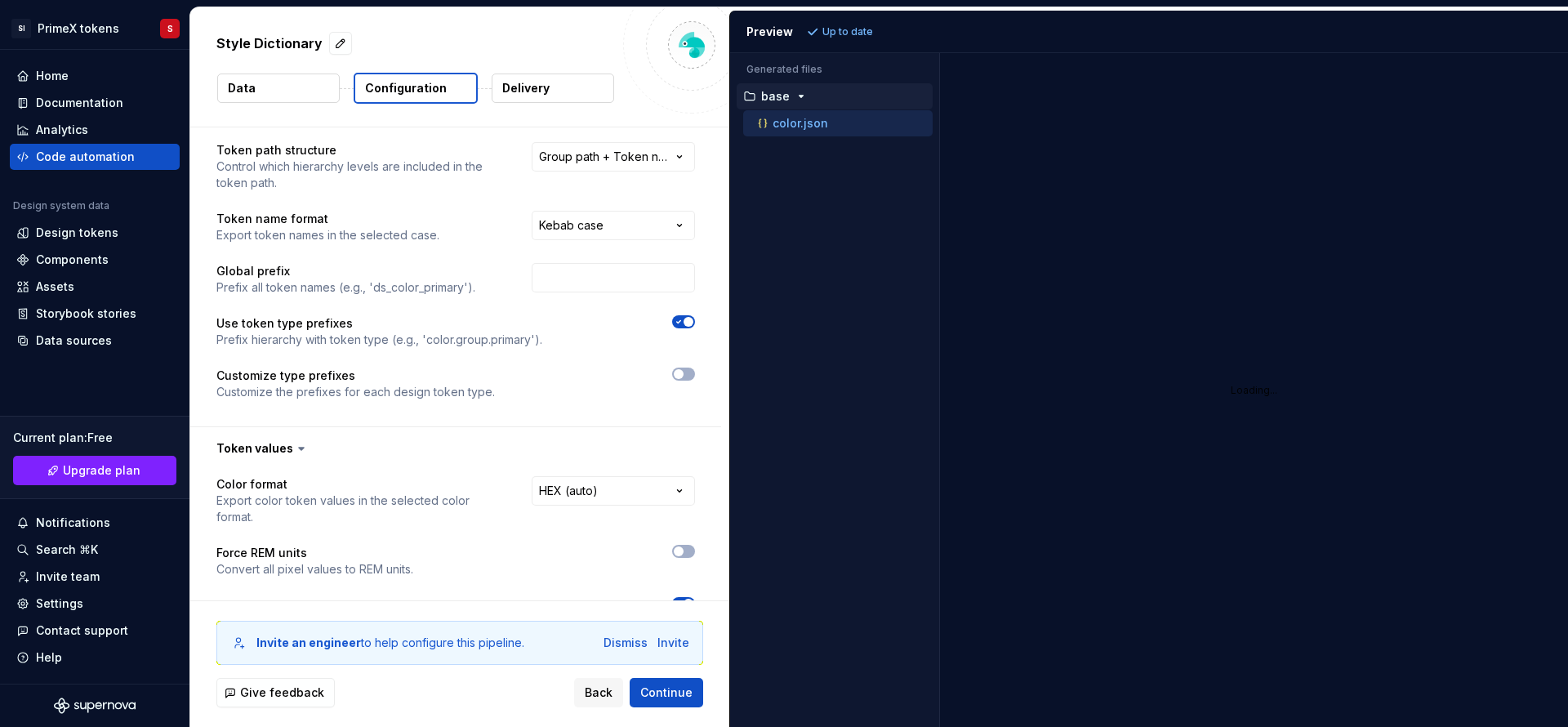
click at [848, 121] on div "color.json" at bounding box center [844, 123] width 178 height 17
click at [776, 24] on div "Preview" at bounding box center [770, 32] width 46 height 17
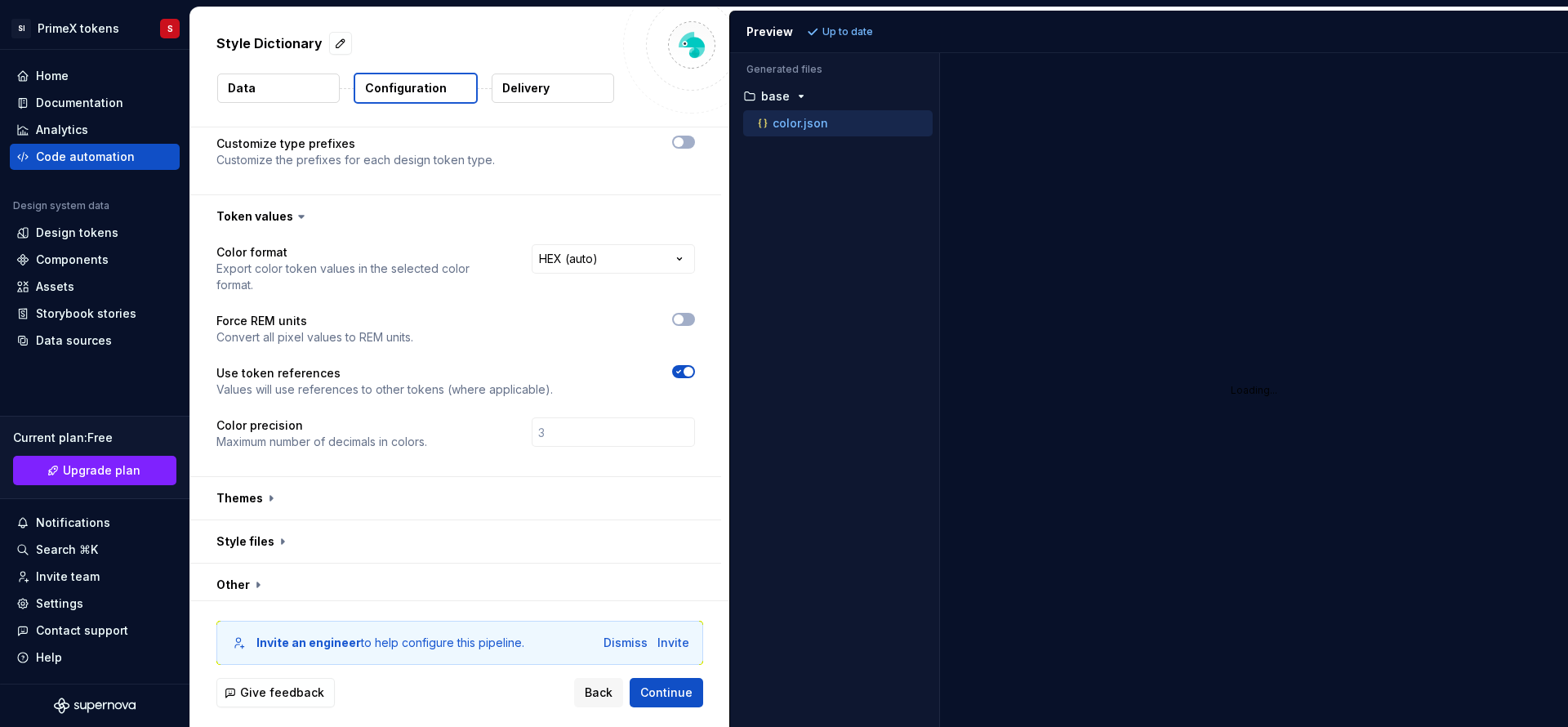
scroll to position [273, 0]
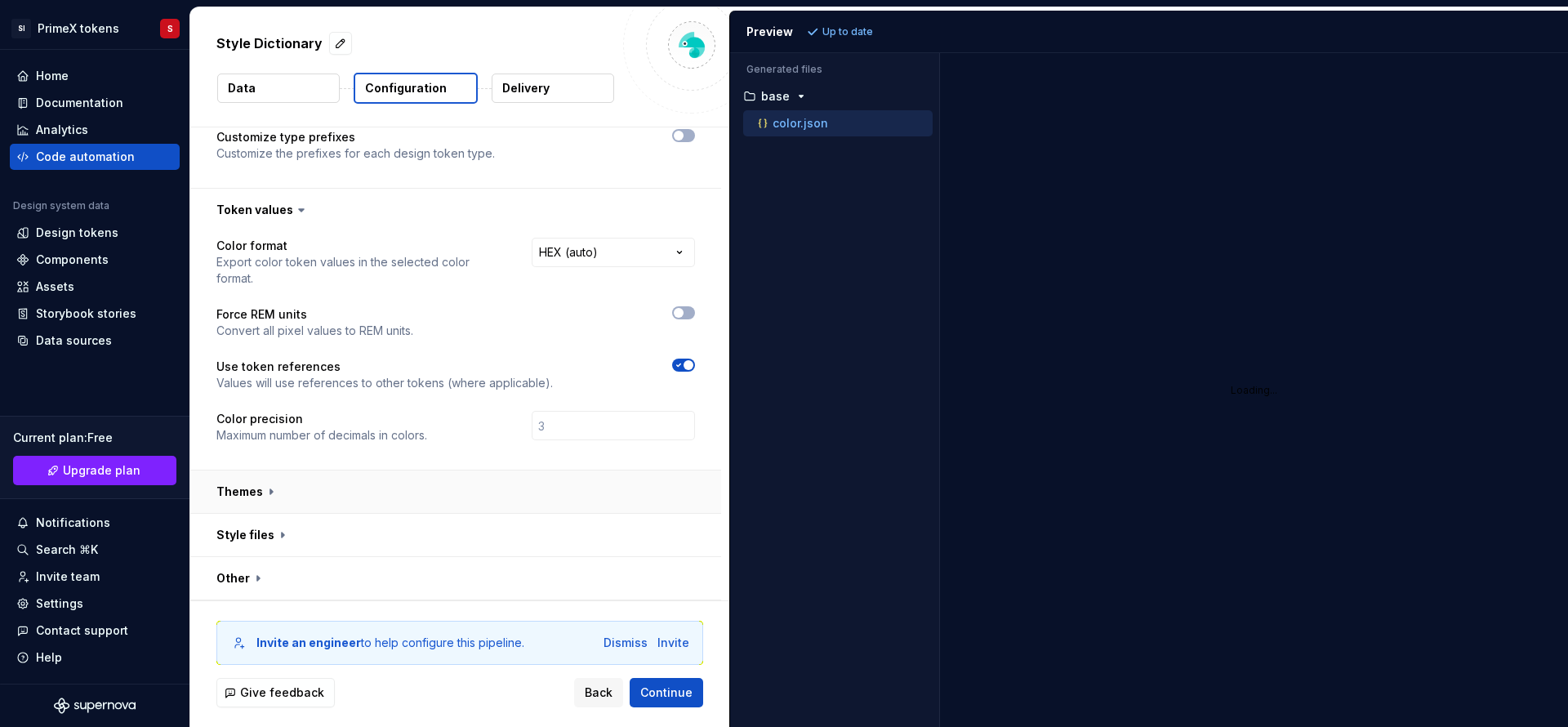
click at [256, 496] on button "button" at bounding box center [455, 491] width 530 height 43
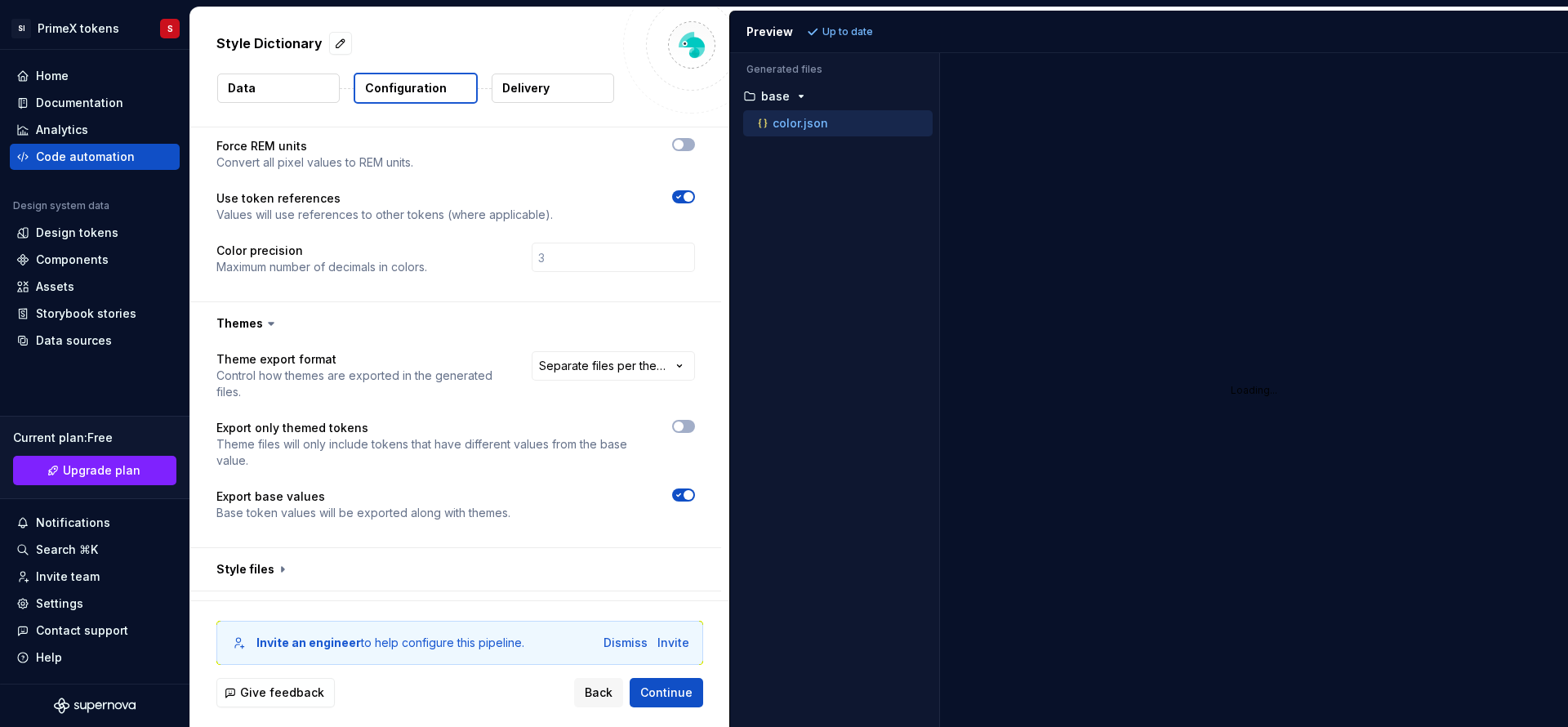
scroll to position [476, 0]
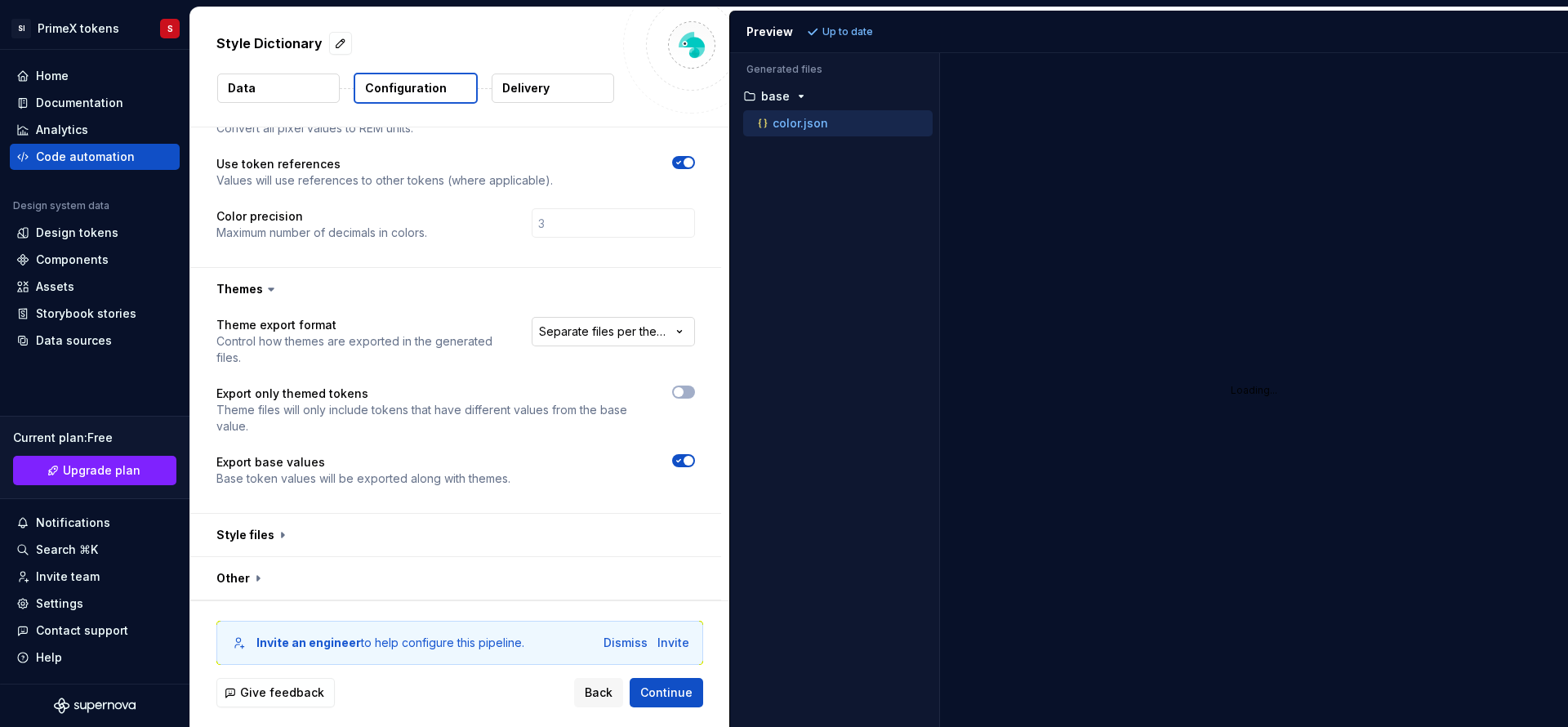
click at [628, 328] on html "**********" at bounding box center [784, 364] width 1568 height 727
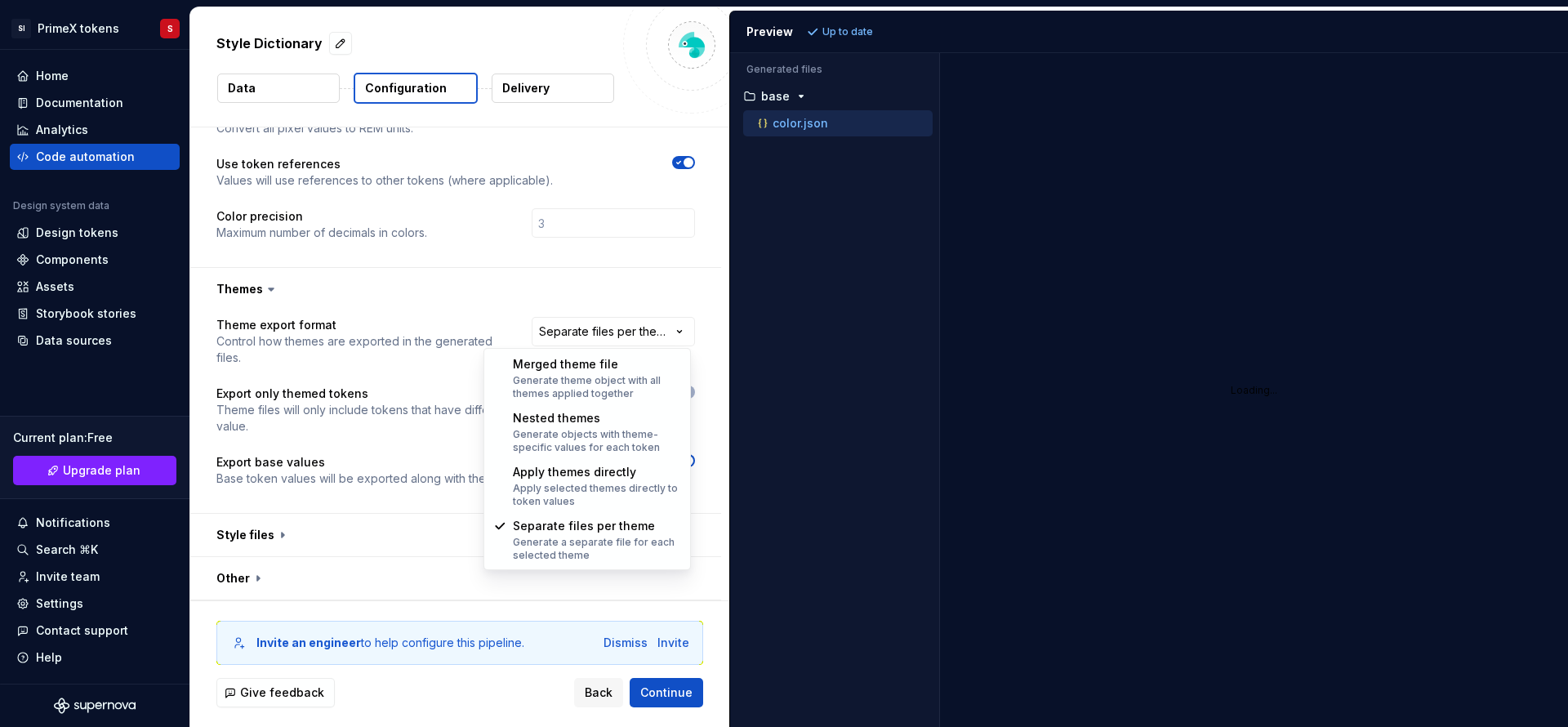
click at [605, 339] on html "**********" at bounding box center [784, 364] width 1568 height 727
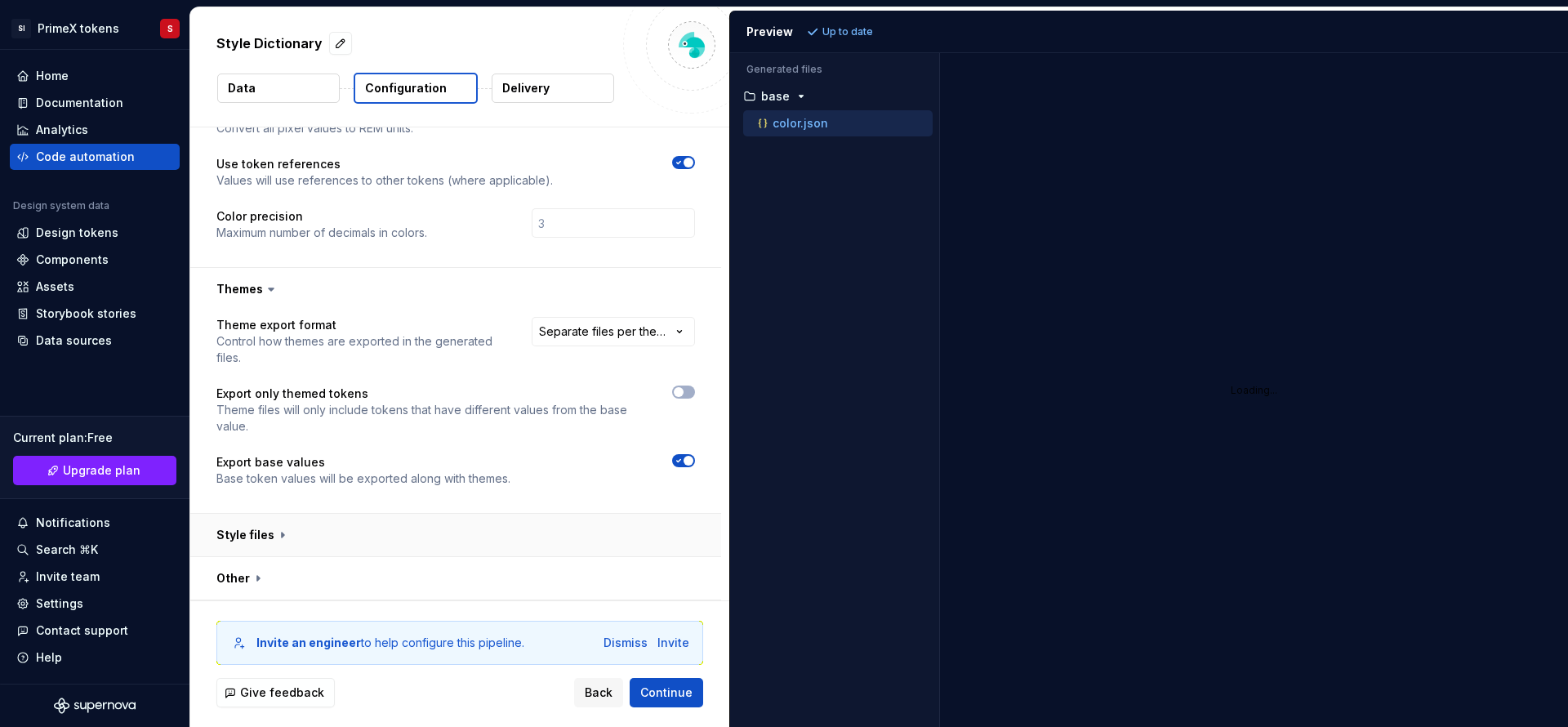
click at [539, 527] on button "button" at bounding box center [455, 535] width 530 height 43
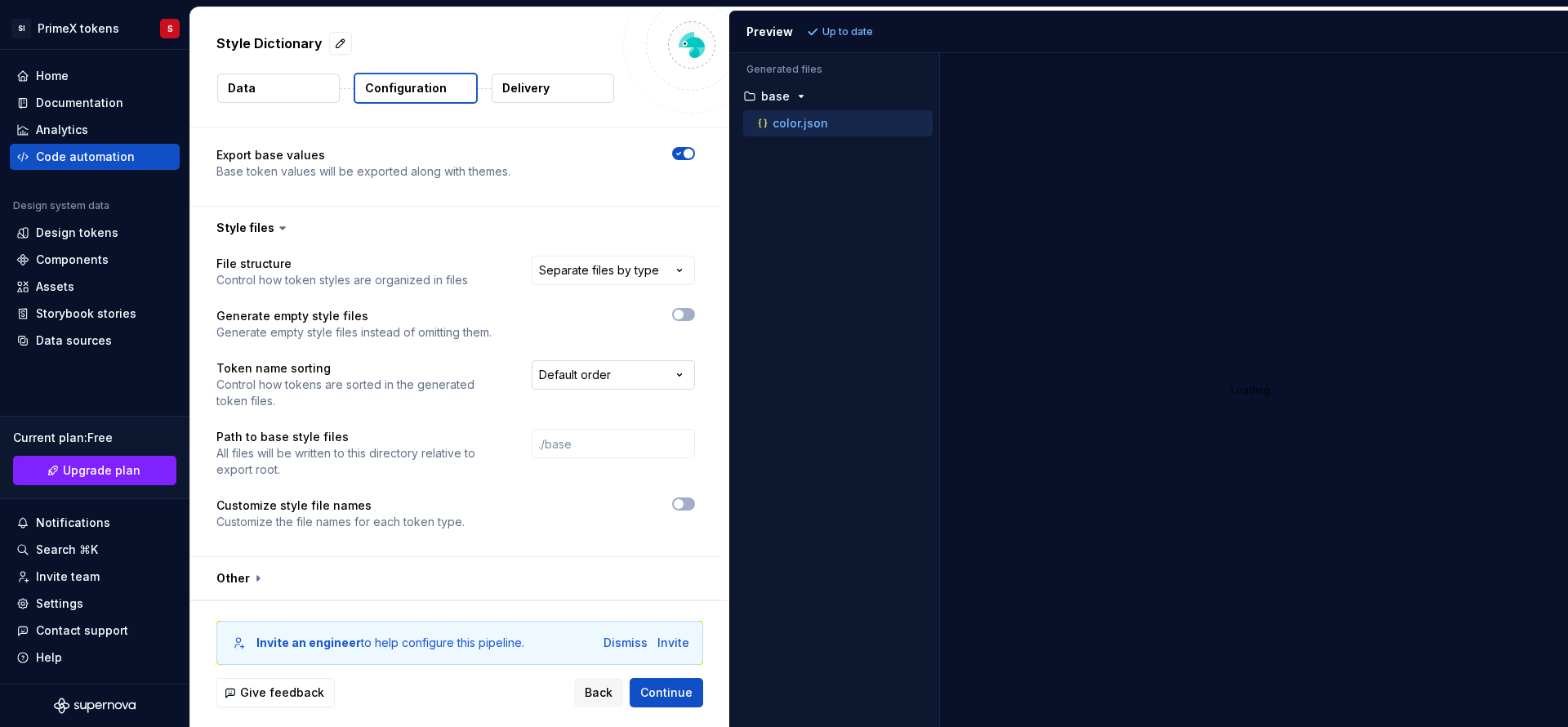
click at [633, 372] on html "**********" at bounding box center [784, 364] width 1568 height 727
click at [514, 579] on button "button" at bounding box center [455, 579] width 530 height 43
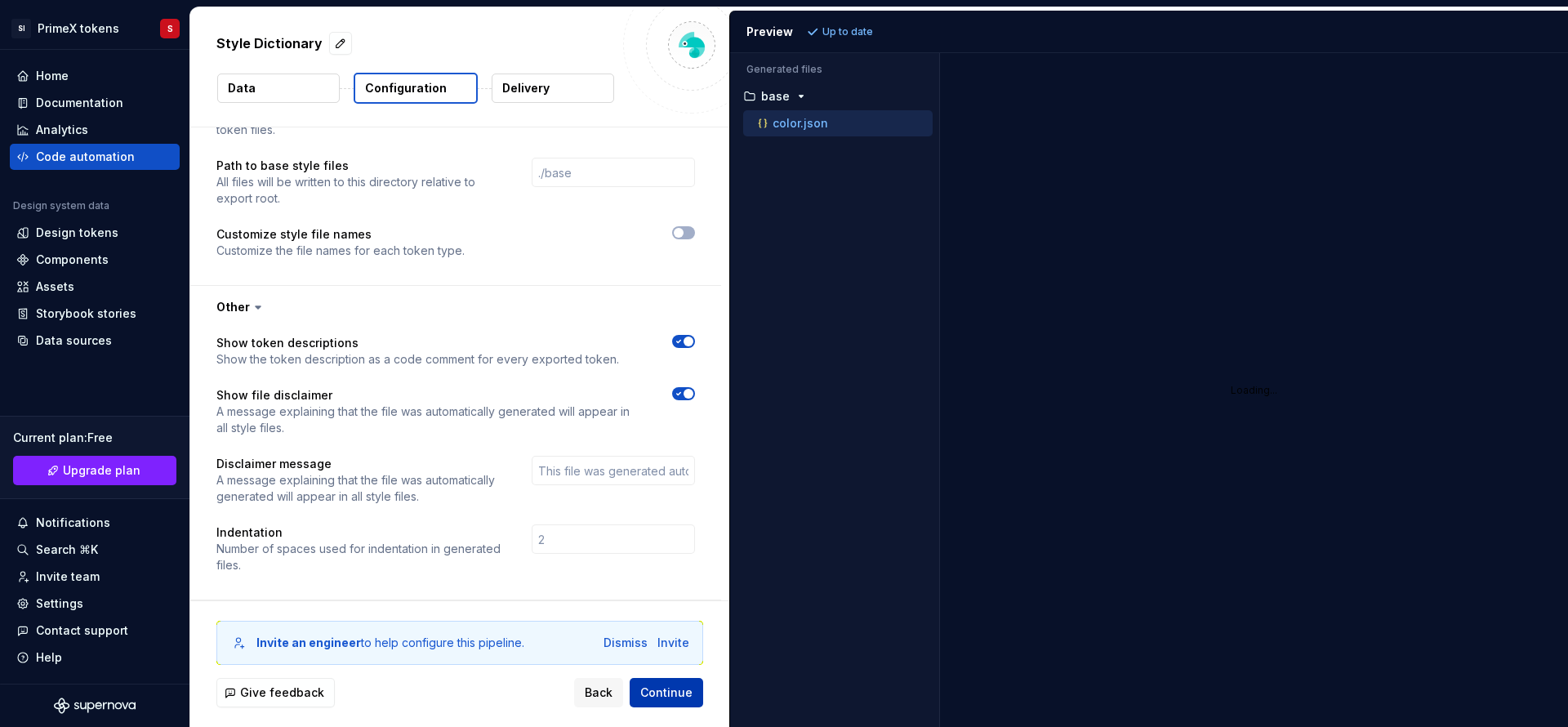
click at [674, 690] on span "Continue" at bounding box center [666, 693] width 52 height 17
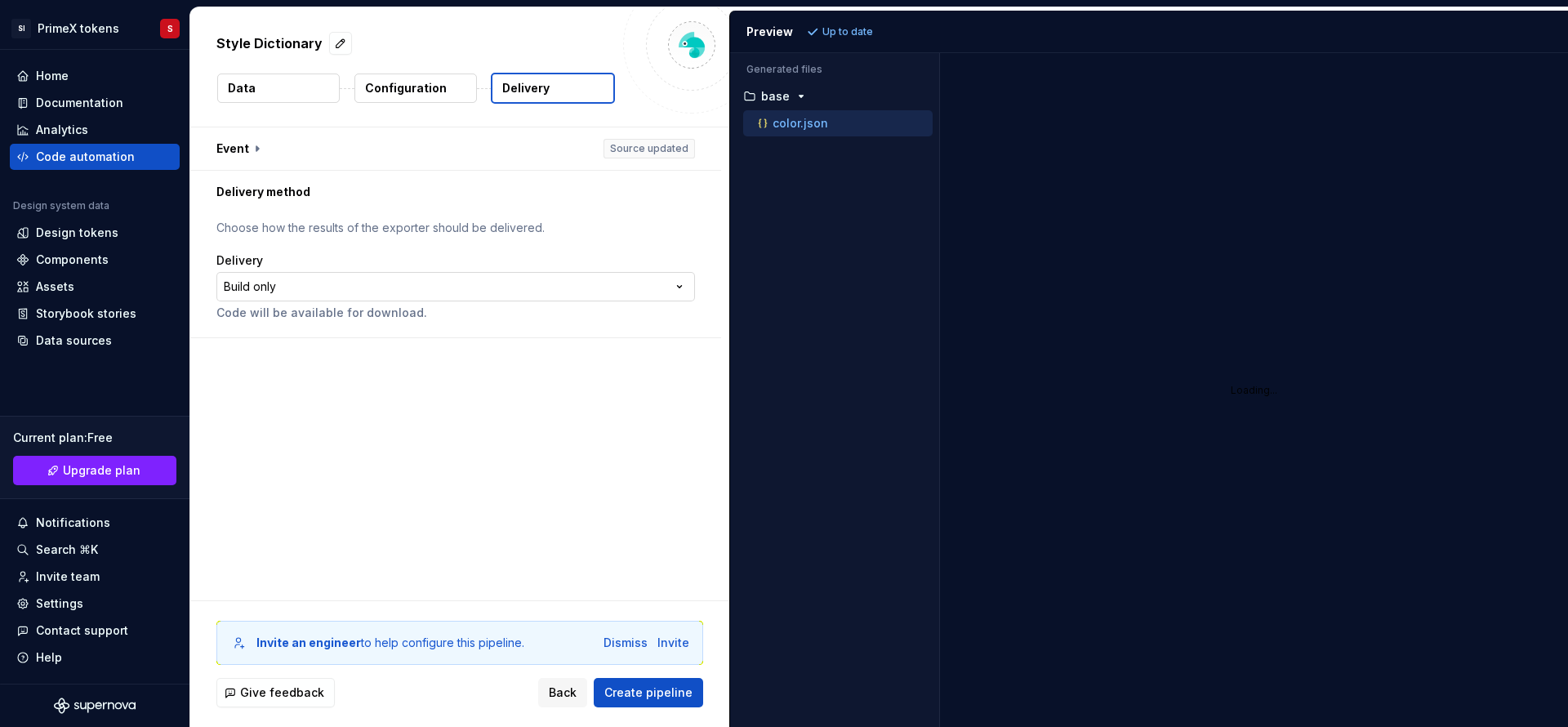
click at [324, 285] on html "**********" at bounding box center [784, 364] width 1568 height 727
click at [685, 694] on span "Create pipeline" at bounding box center [648, 693] width 88 height 17
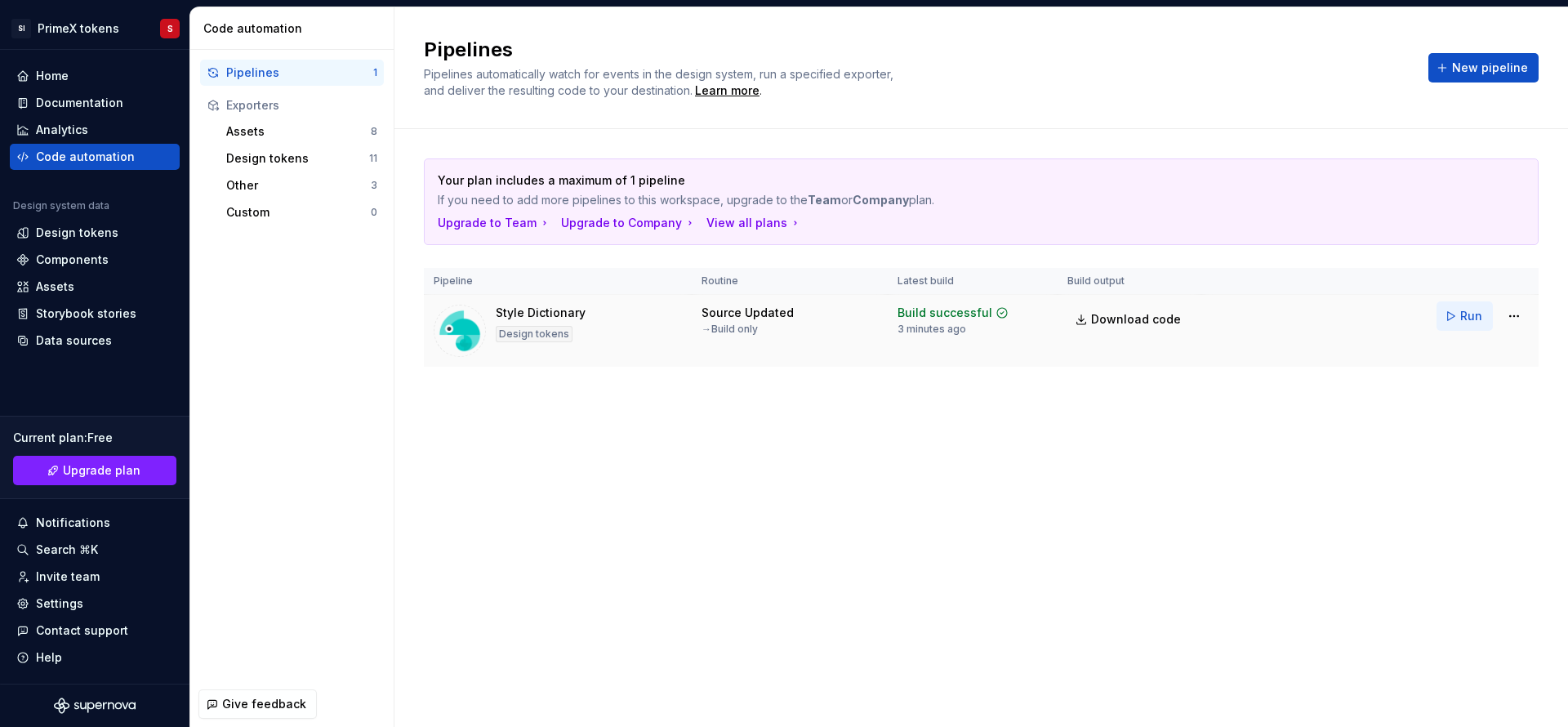
click at [1473, 323] on span "Run" at bounding box center [1472, 316] width 22 height 17
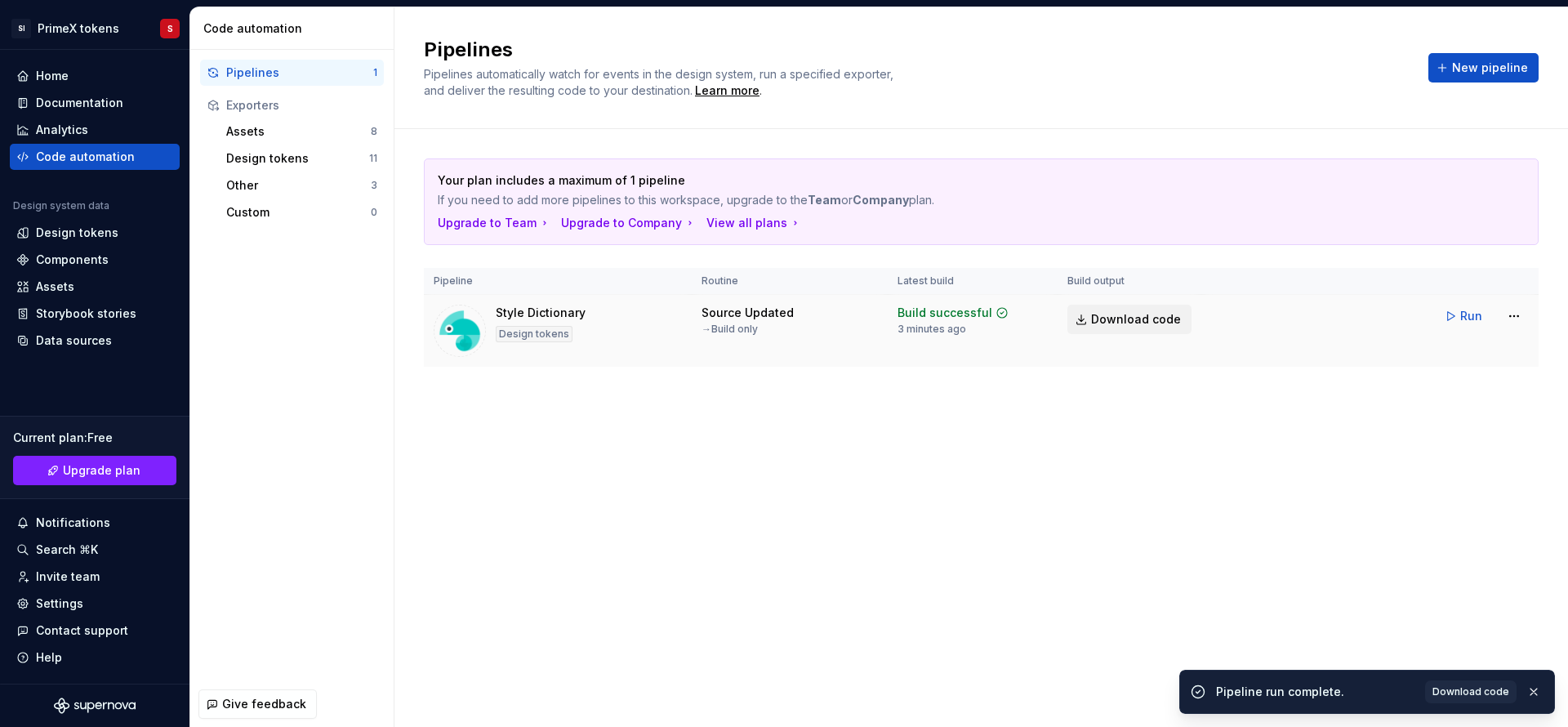
click at [1148, 325] on span "Download code" at bounding box center [1136, 320] width 90 height 17
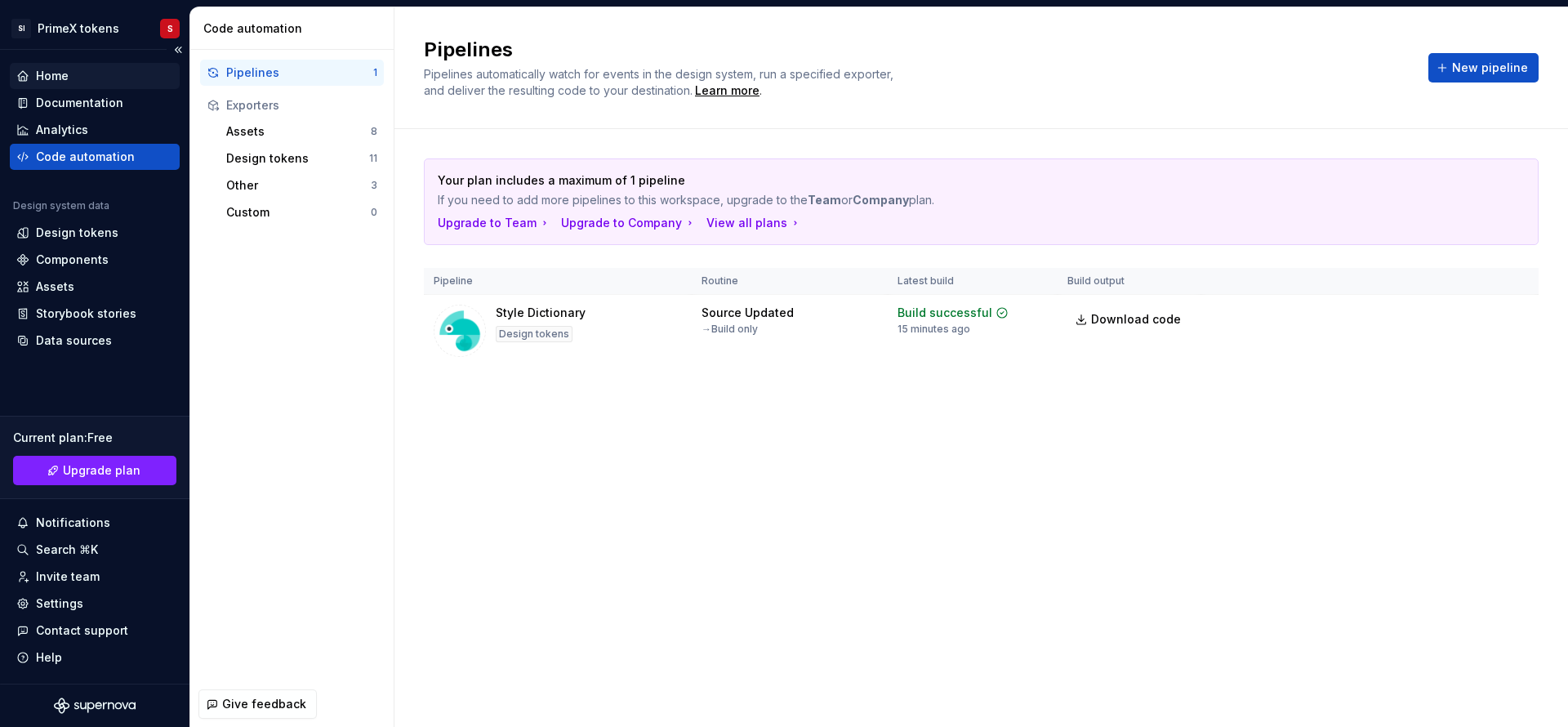
click at [73, 72] on div "Home" at bounding box center [95, 76] width 157 height 17
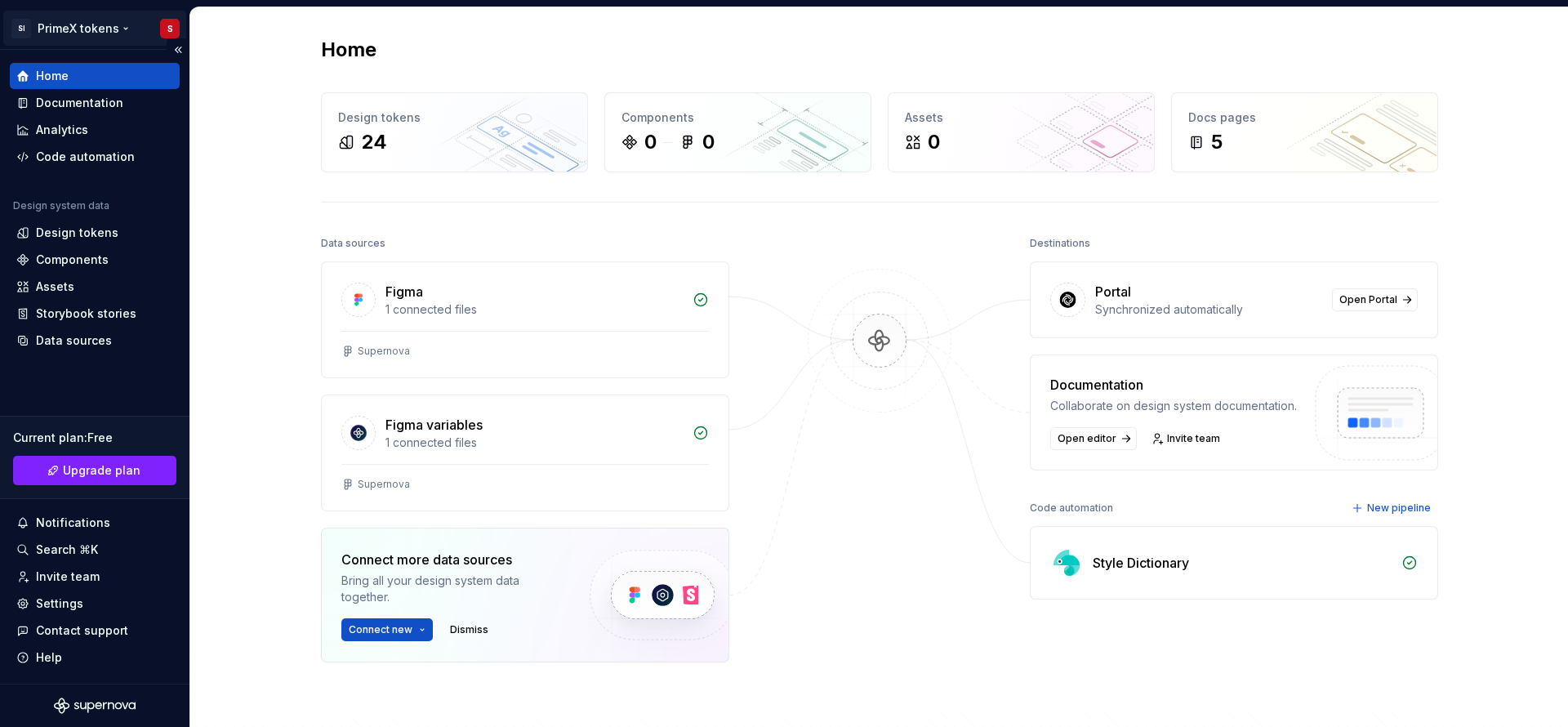
click at [118, 30] on html "SI PrimeX tokens S Home Documentation Analytics Code automation Design system d…" at bounding box center [784, 364] width 1568 height 727
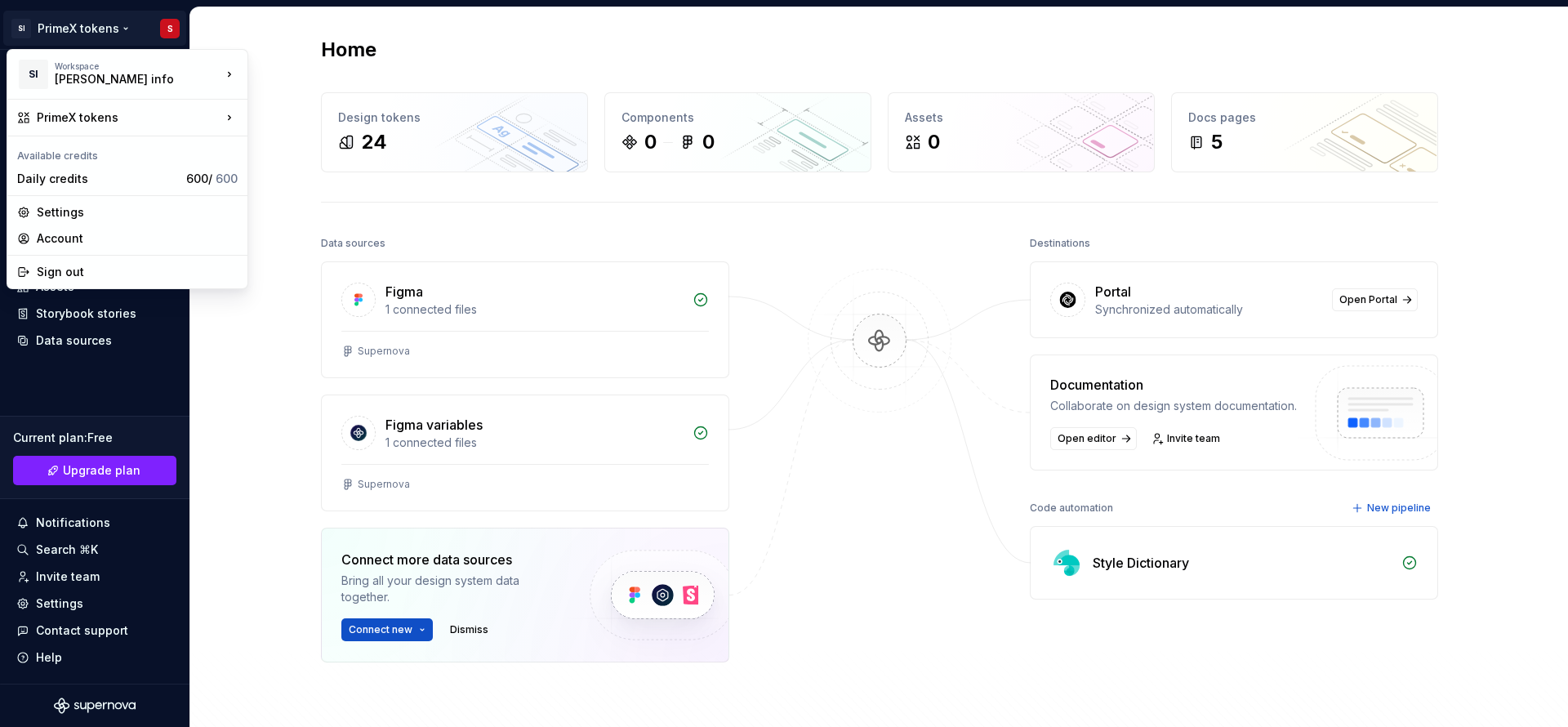
click at [241, 373] on html "SI PrimeX tokens S Home Documentation Analytics Code automation Design system d…" at bounding box center [784, 364] width 1568 height 727
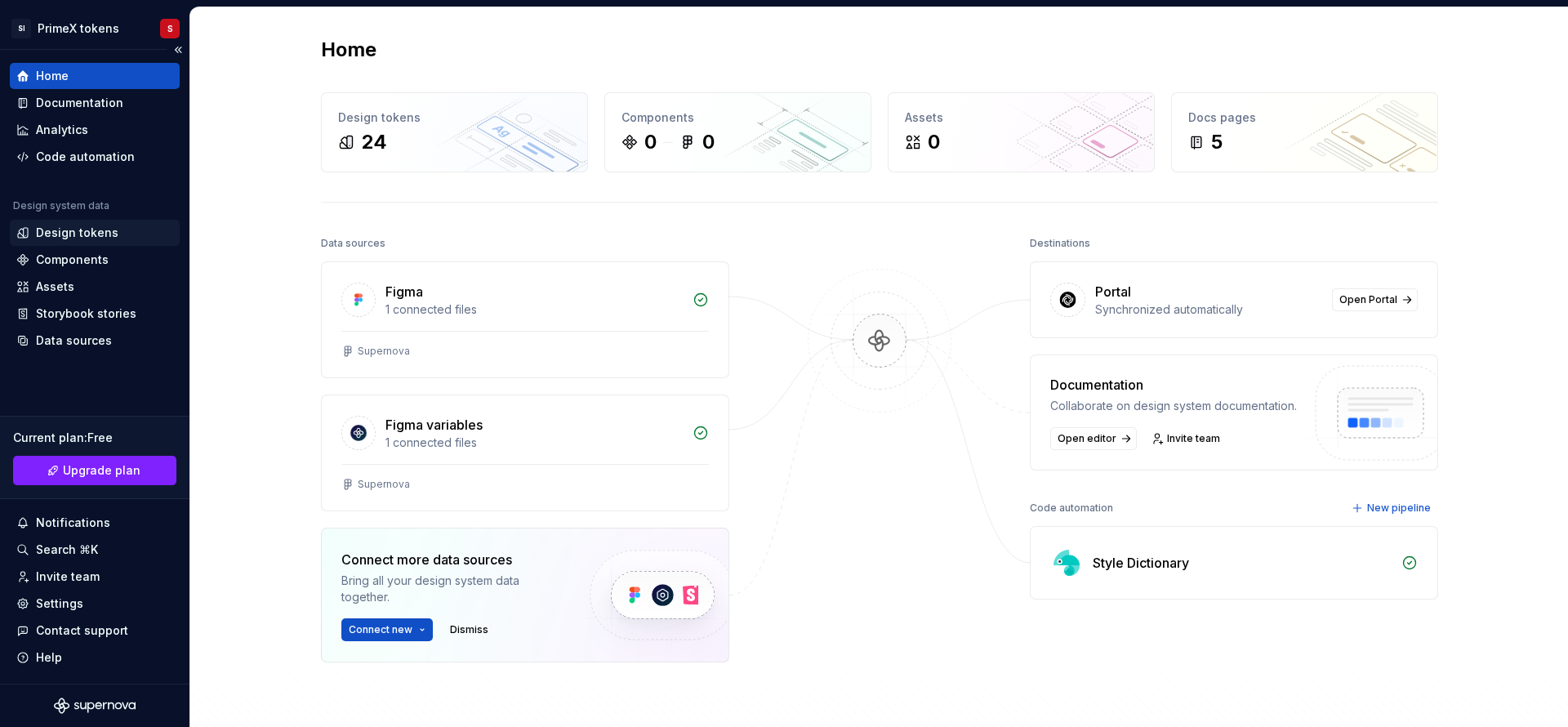
click at [64, 226] on div "Design tokens" at bounding box center [77, 233] width 83 height 17
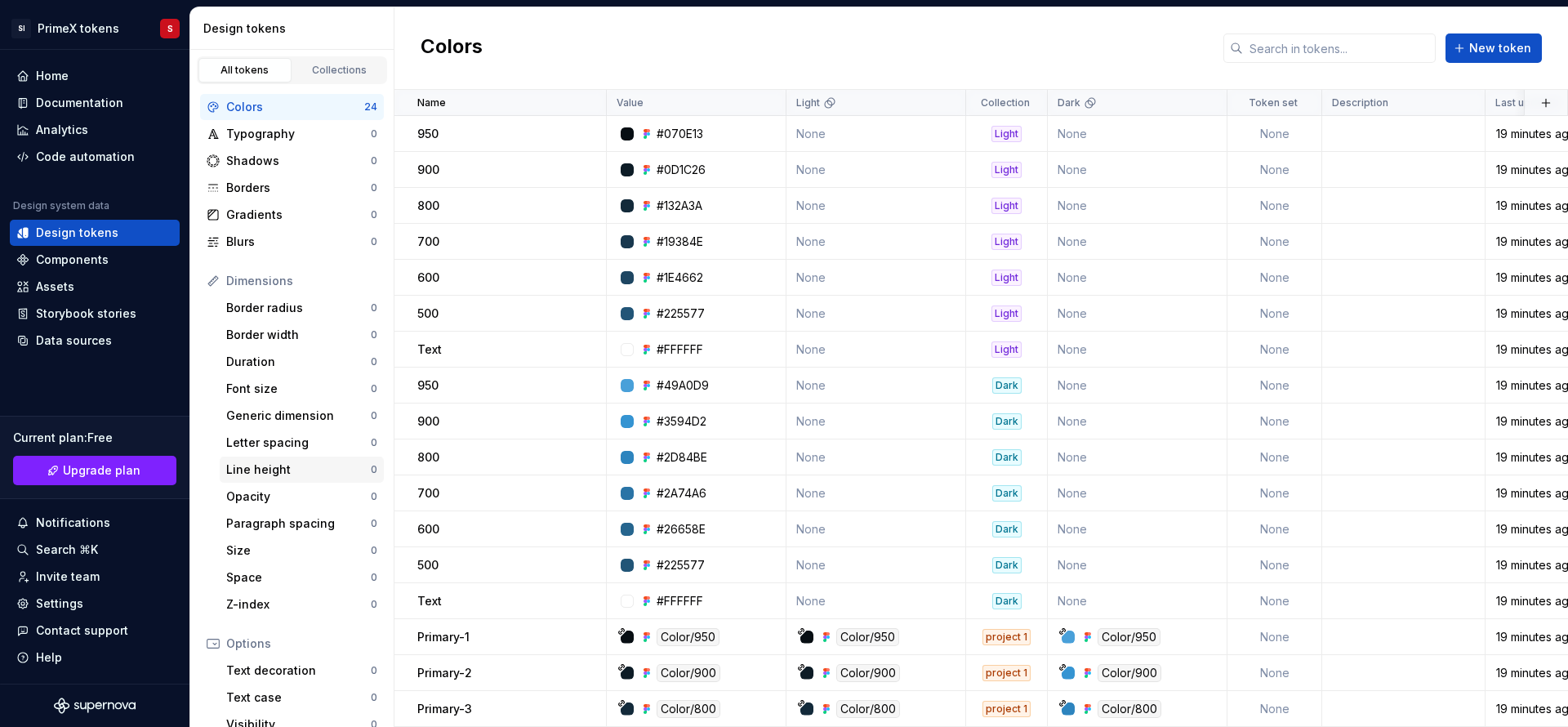
click at [593, 389] on button "button" at bounding box center [584, 385] width 23 height 23
click at [95, 262] on html "SI PrimeX tokens S Home Documentation Analytics Code automation Design system d…" at bounding box center [784, 364] width 1568 height 727
click at [80, 597] on div "Settings" at bounding box center [59, 604] width 47 height 17
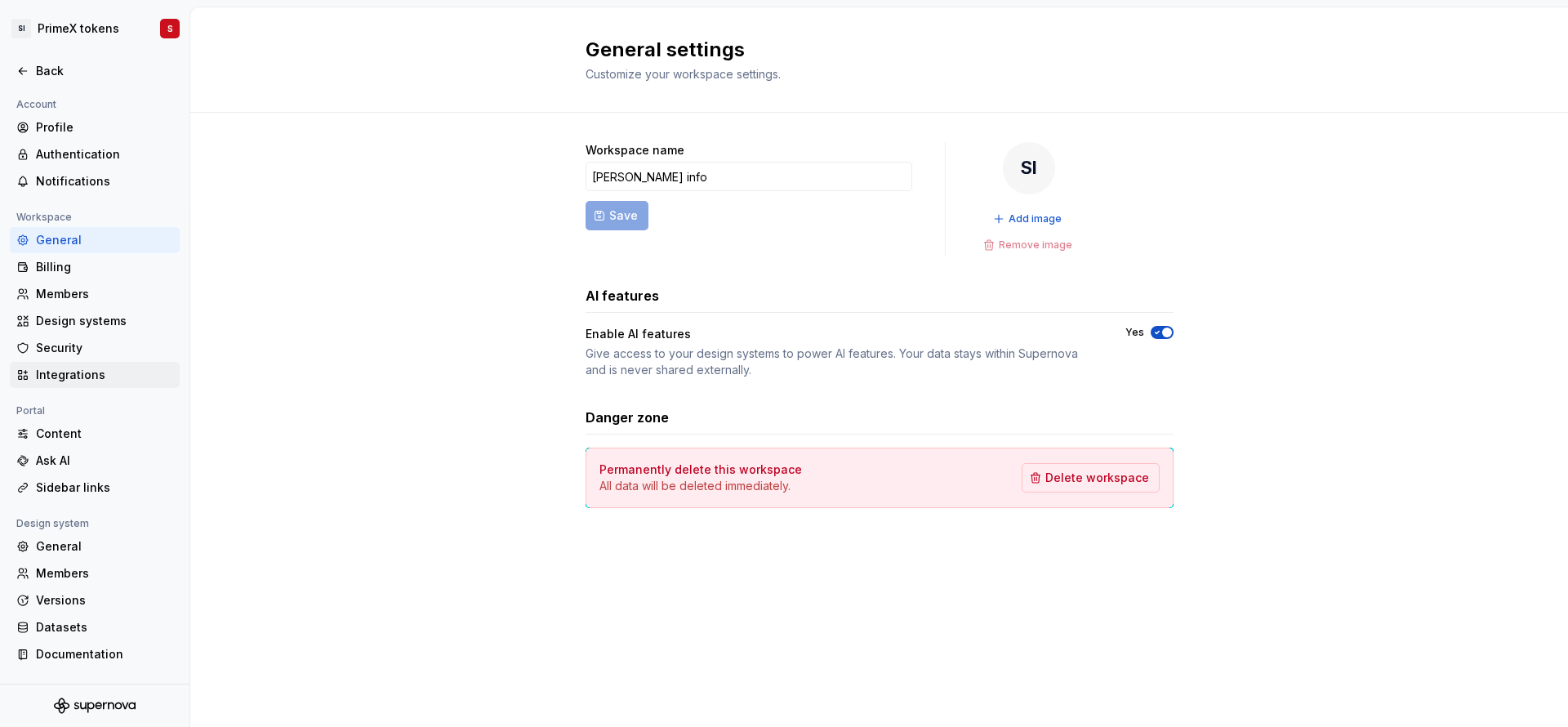
click at [89, 366] on div "Integrations" at bounding box center [105, 375] width 137 height 17
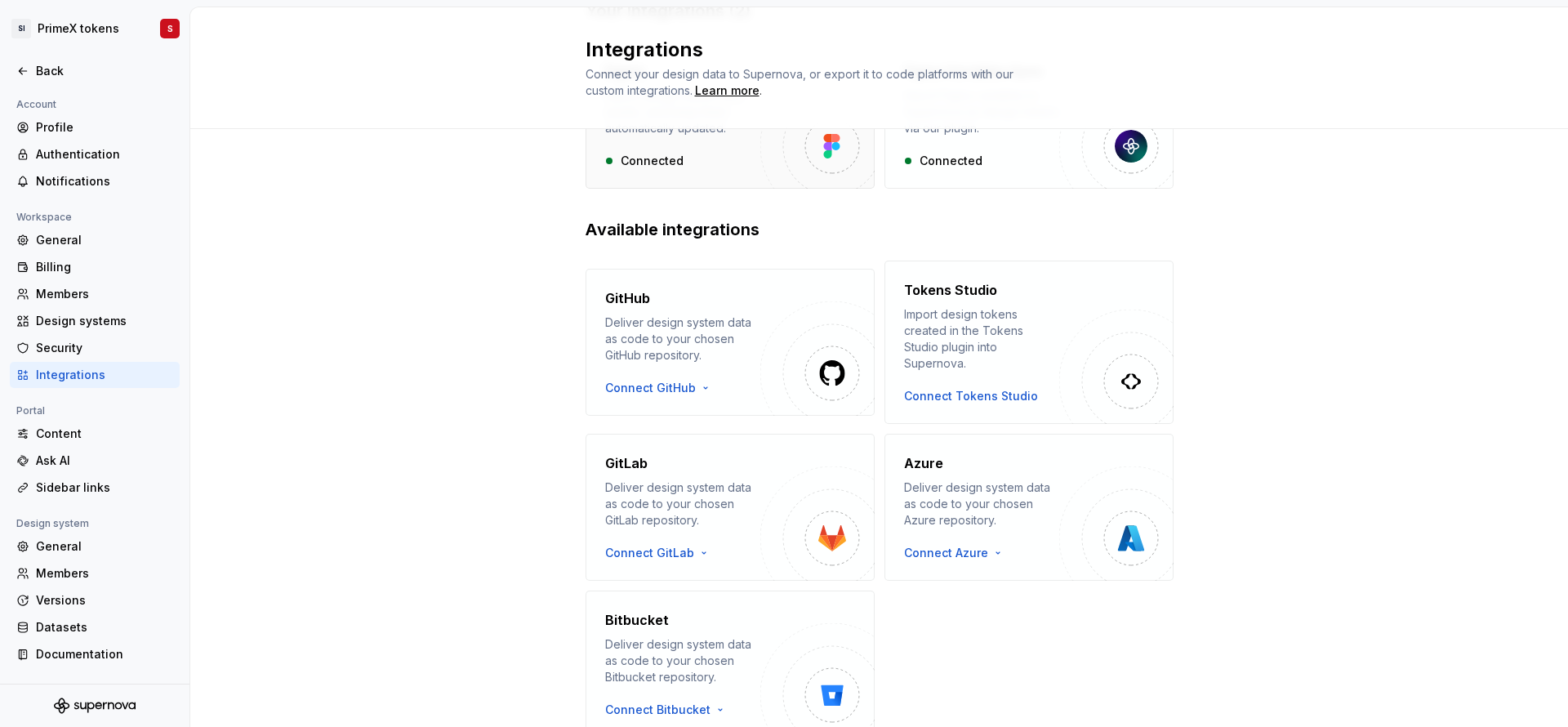
scroll to position [216, 0]
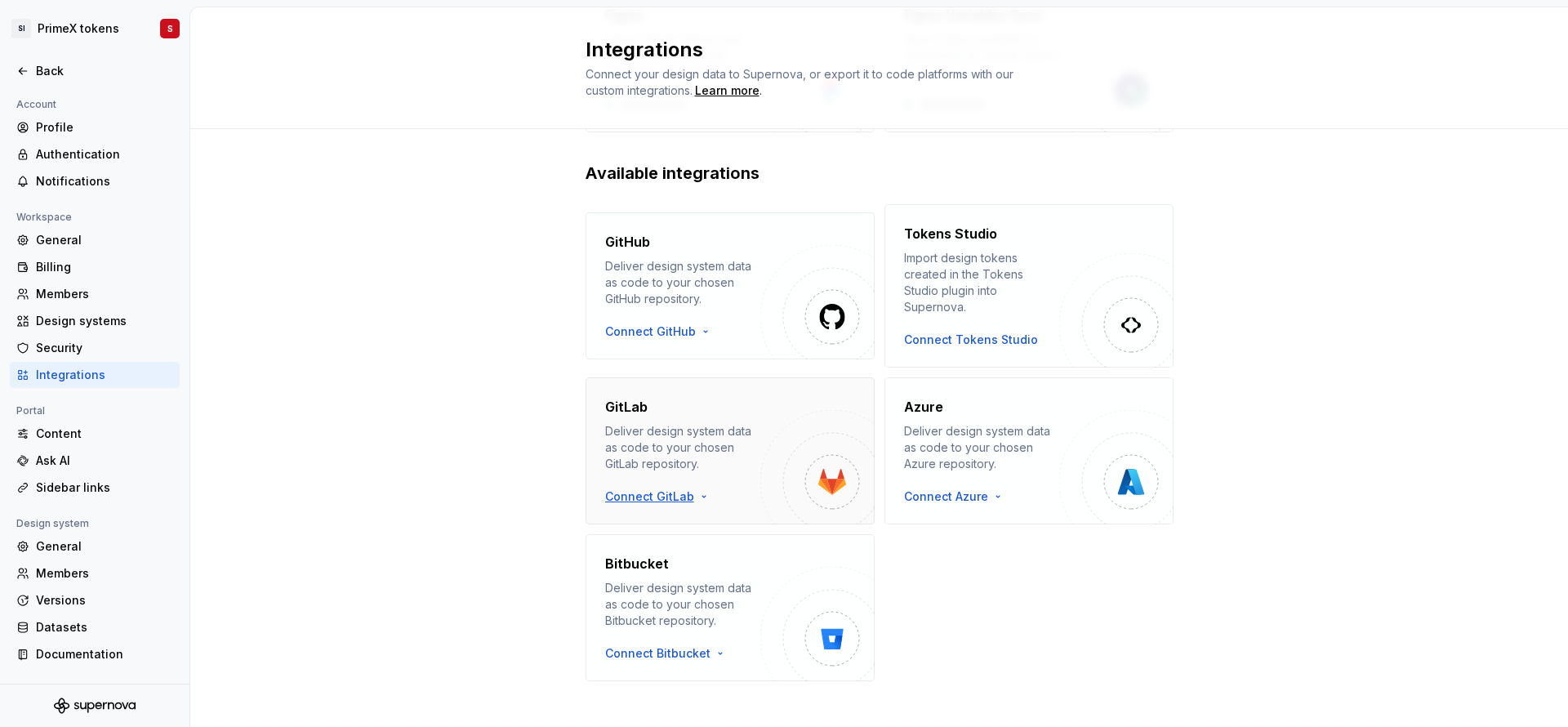
click at [606, 477] on html "SI PrimeX tokens S Back Account Profile Authentication Notifications Workspace …" at bounding box center [784, 364] width 1568 height 727
click at [665, 537] on div "Use a personal access token" at bounding box center [689, 535] width 167 height 17
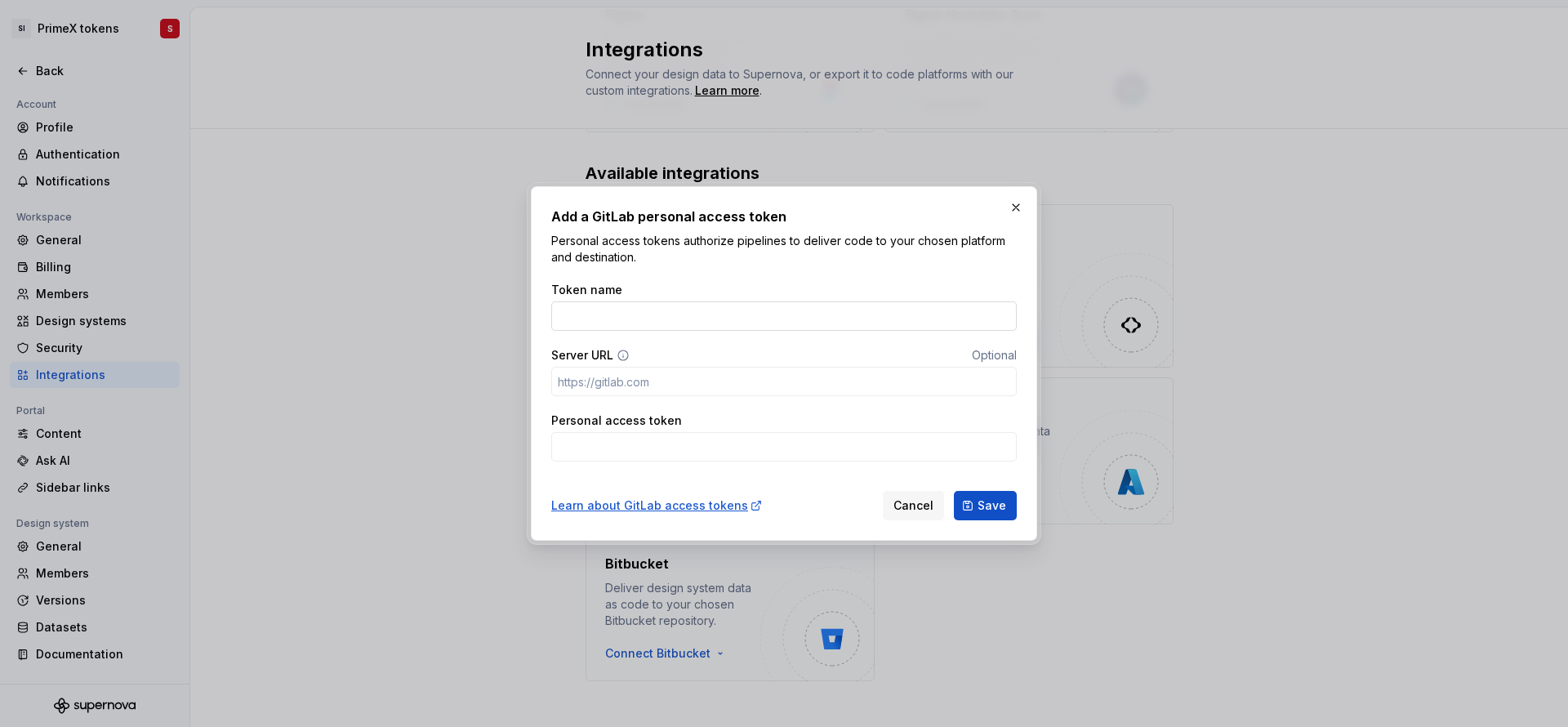
click at [585, 312] on input "Token name" at bounding box center [784, 316] width 465 height 30
paste input "Supernova_token"
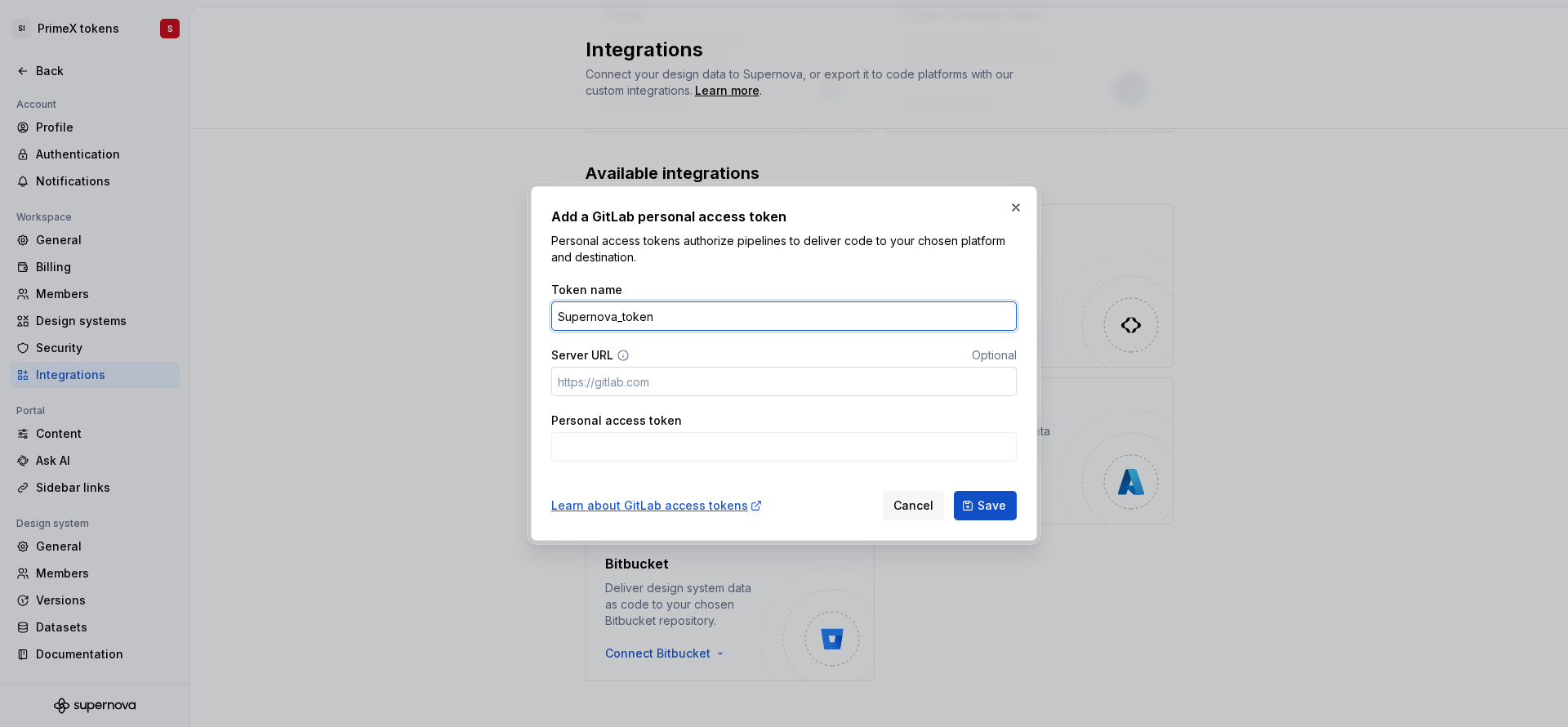
type input "Supernova_token"
click at [606, 383] on input "Server URL" at bounding box center [784, 381] width 465 height 30
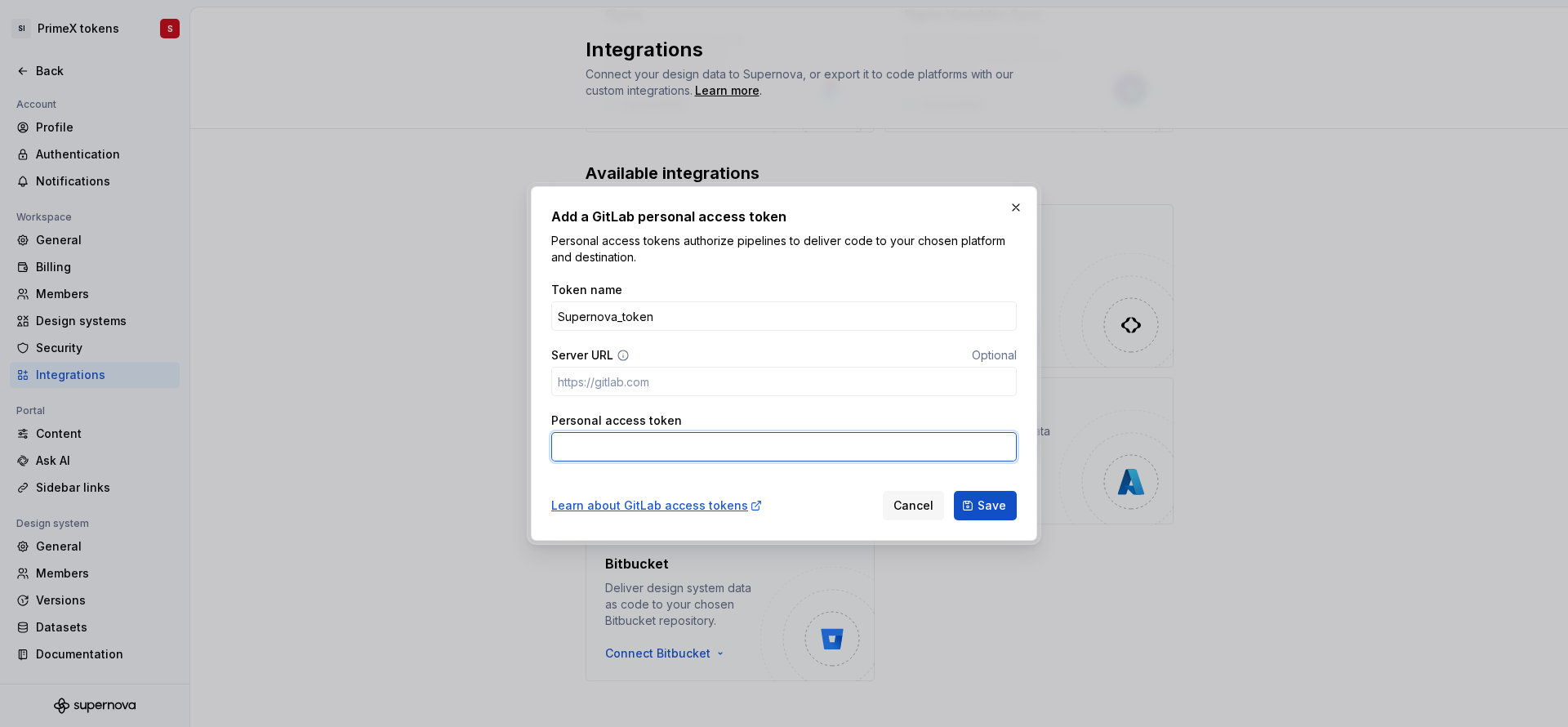
click at [626, 442] on input "Personal access token" at bounding box center [784, 447] width 465 height 30
paste input "glpat-y4TYUcS3hYbhf9rsTKa5"
type input "glpat-y4TYUcS3hYbhf9rsTKa5"
click at [586, 380] on input "Server URL" at bounding box center [784, 381] width 465 height 30
click at [710, 395] on input "Server URL" at bounding box center [784, 381] width 465 height 30
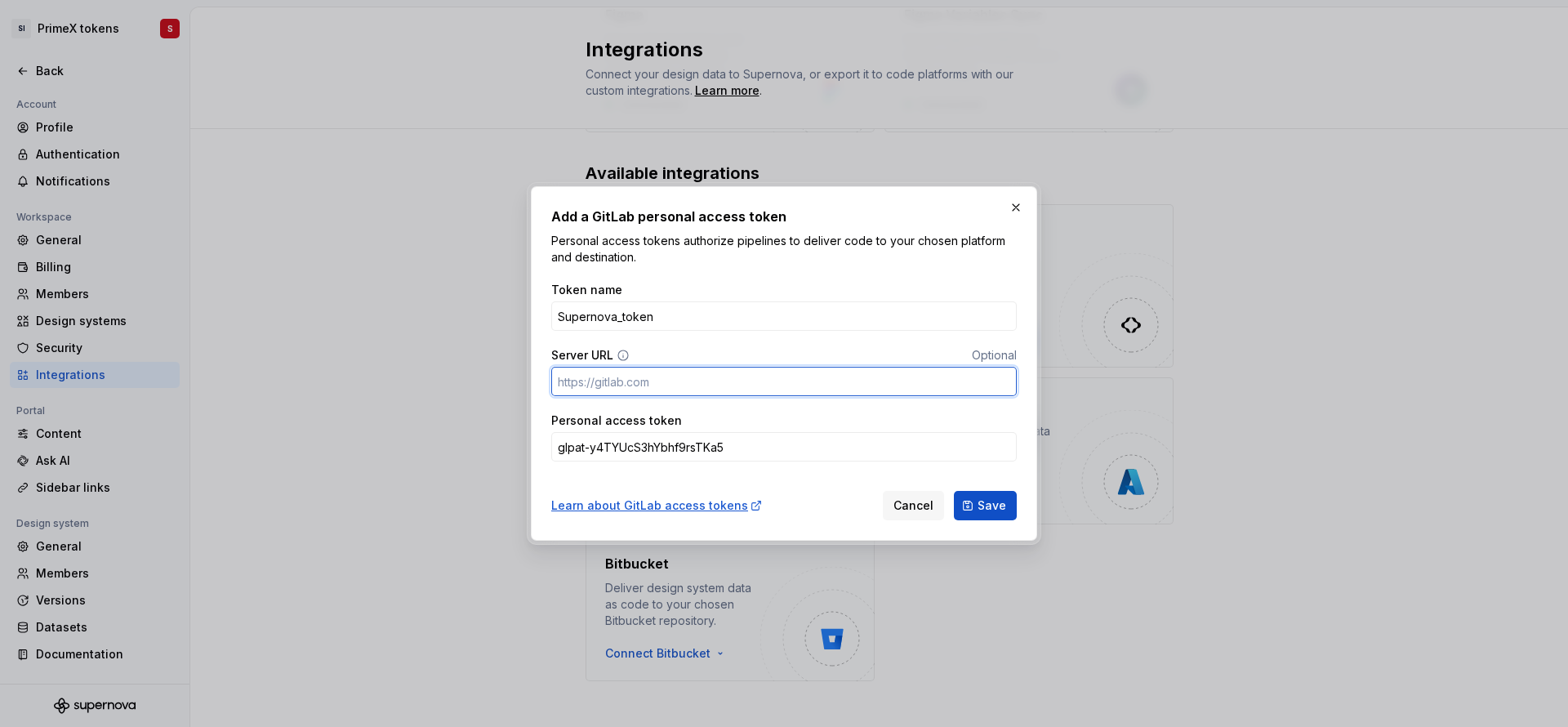
paste input "[URL][DOMAIN_NAME]"
type input "[URL][DOMAIN_NAME]"
paste input "[URL][DOMAIN_NAME]"
type input "[URL][DOMAIN_NAME]"
click at [999, 504] on span "Save" at bounding box center [991, 505] width 29 height 17
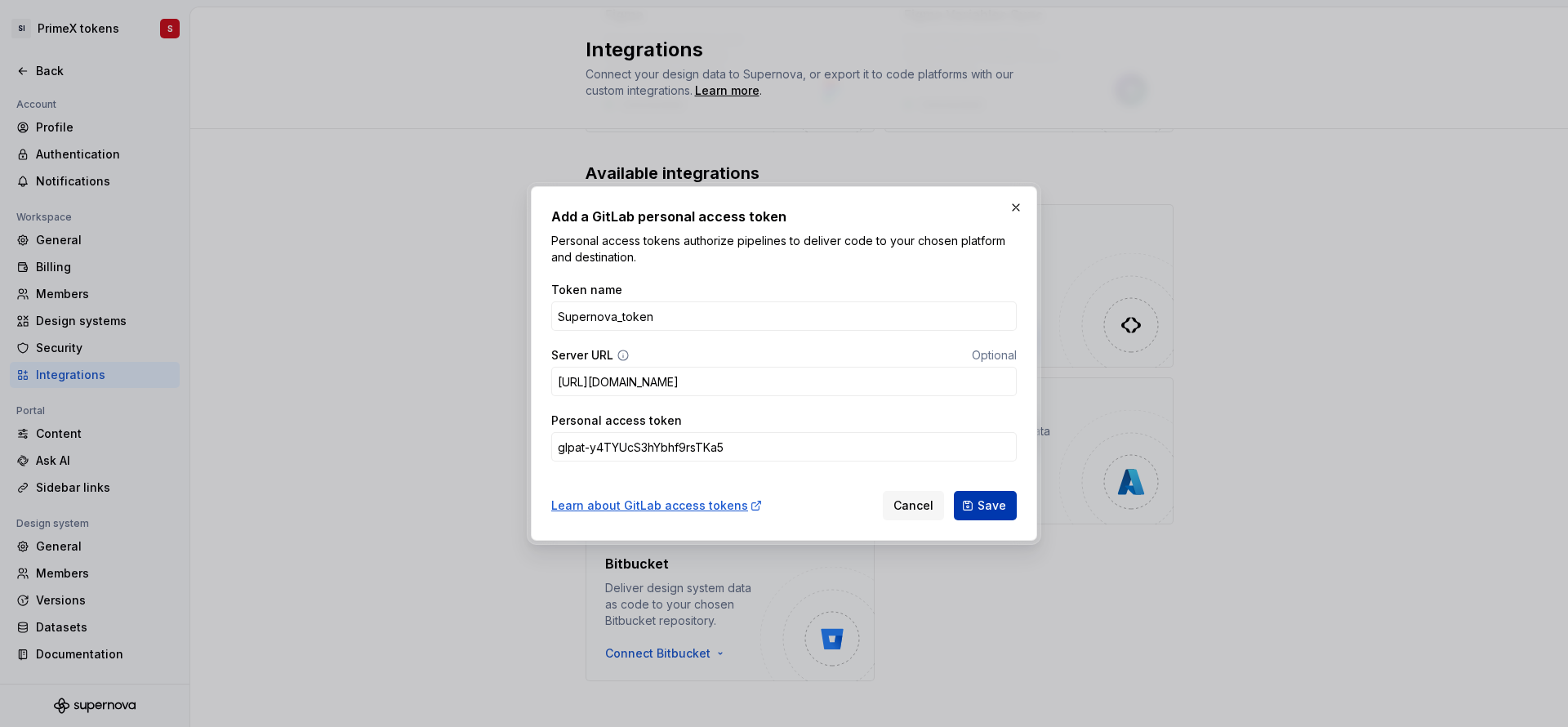
click at [993, 516] on button "Save" at bounding box center [986, 505] width 63 height 30
drag, startPoint x: 552, startPoint y: 218, endPoint x: 785, endPoint y: 198, distance: 233.9
click at [785, 198] on div "Add a GitLab personal access token Personal access tokens authorize pipelines t…" at bounding box center [784, 364] width 506 height 354
copy h2 "Add a GitLab personal access token"
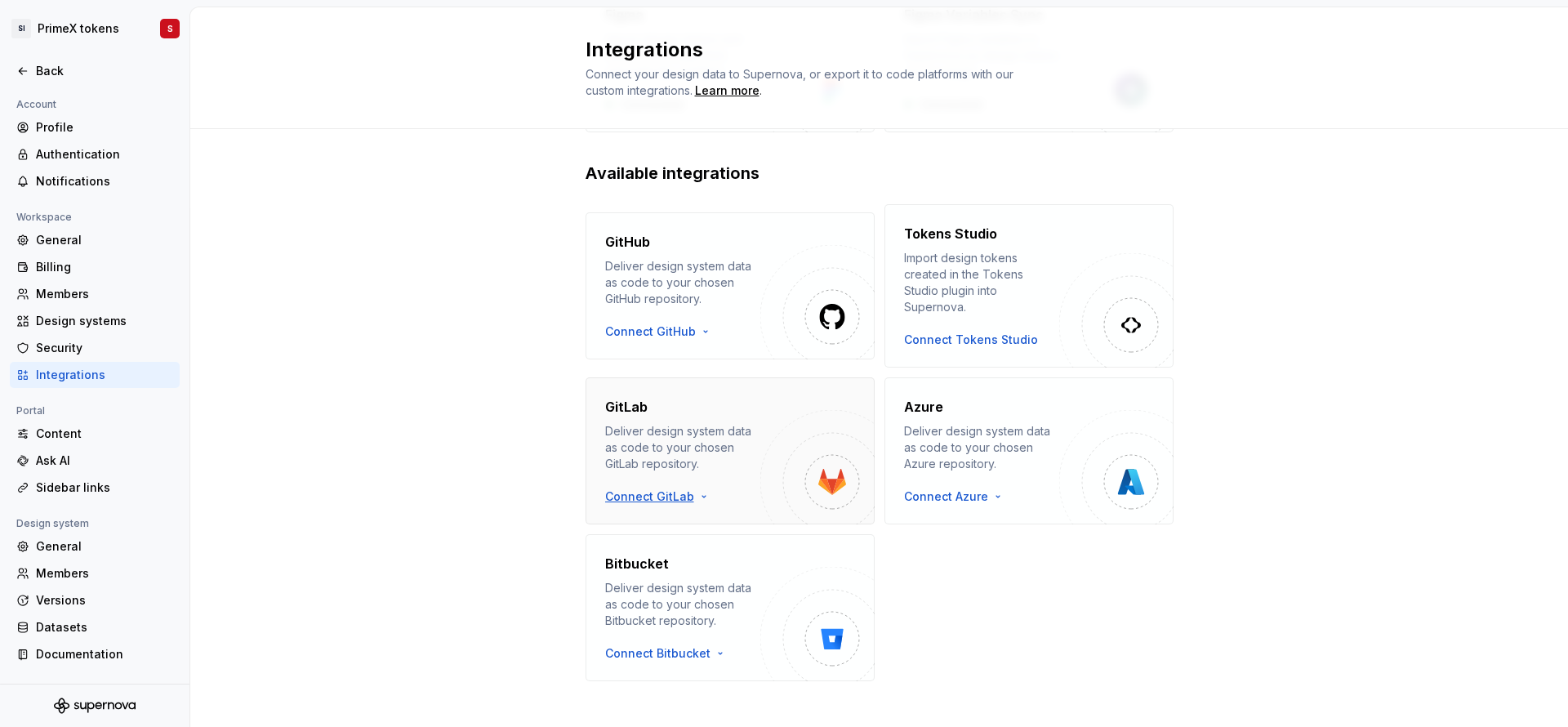
click at [657, 475] on html "SI PrimeX tokens S Back Account Profile Authentication Notifications Workspace …" at bounding box center [784, 364] width 1568 height 727
click at [665, 532] on div "Use a personal access token" at bounding box center [689, 535] width 167 height 17
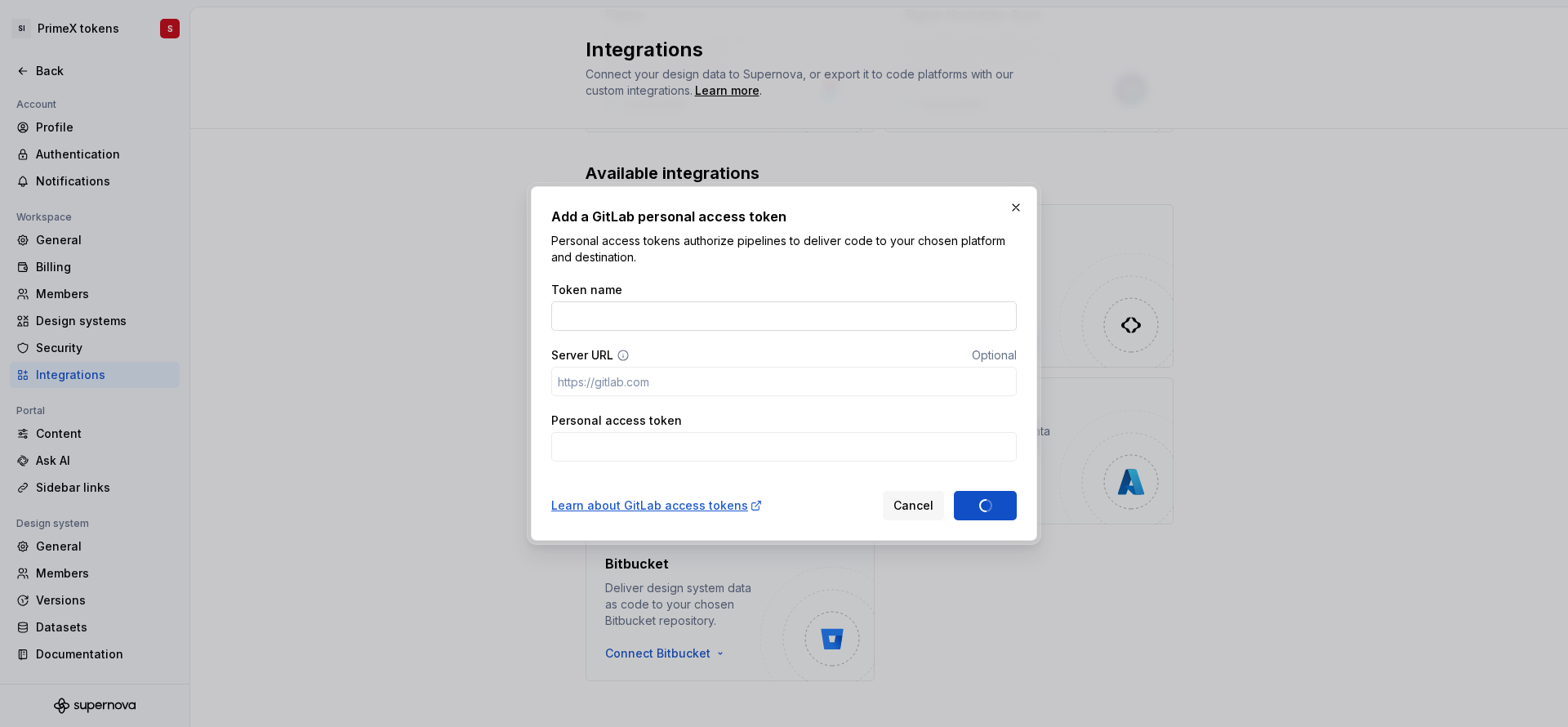
click at [615, 310] on input "Token name" at bounding box center [784, 316] width 465 height 30
paste input "Supernova_token"
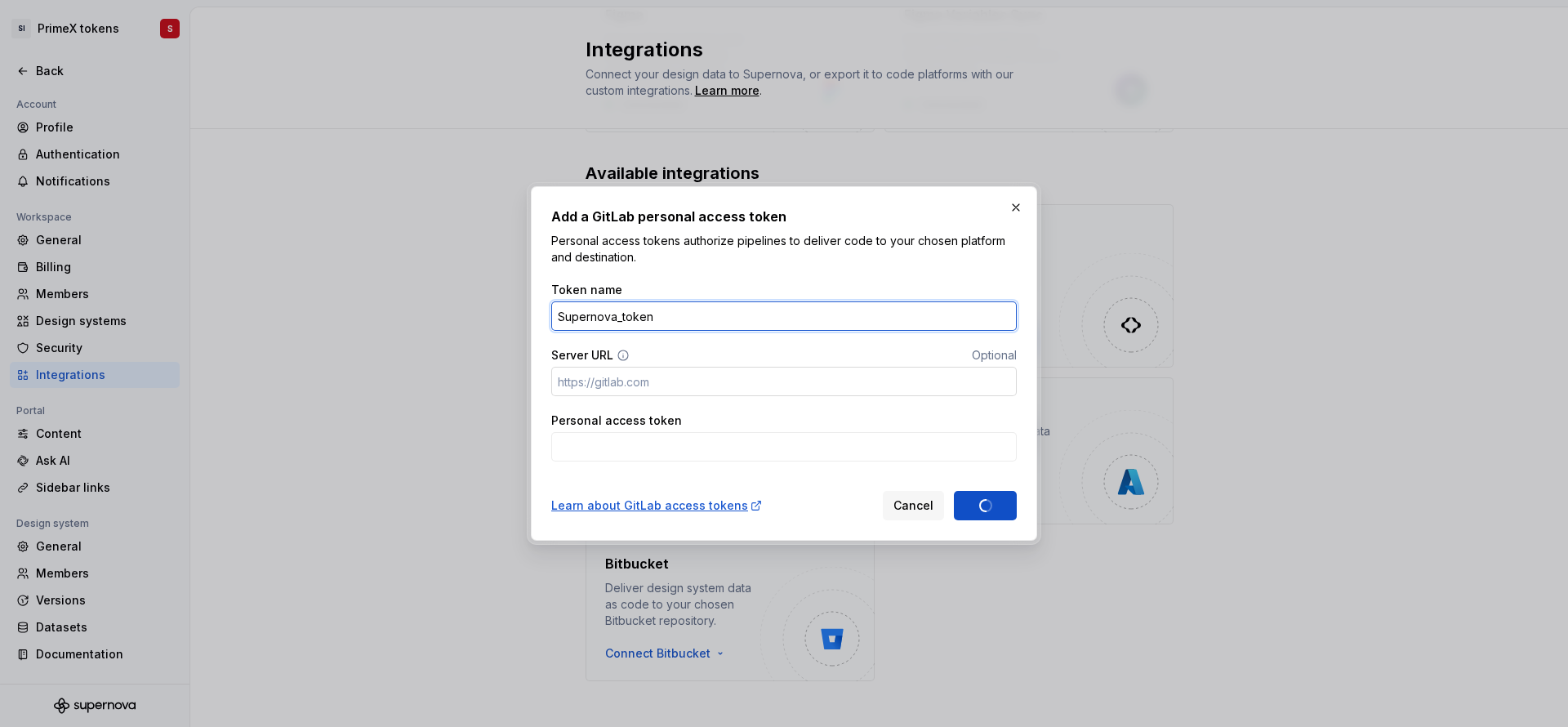
type input "Supernova_token"
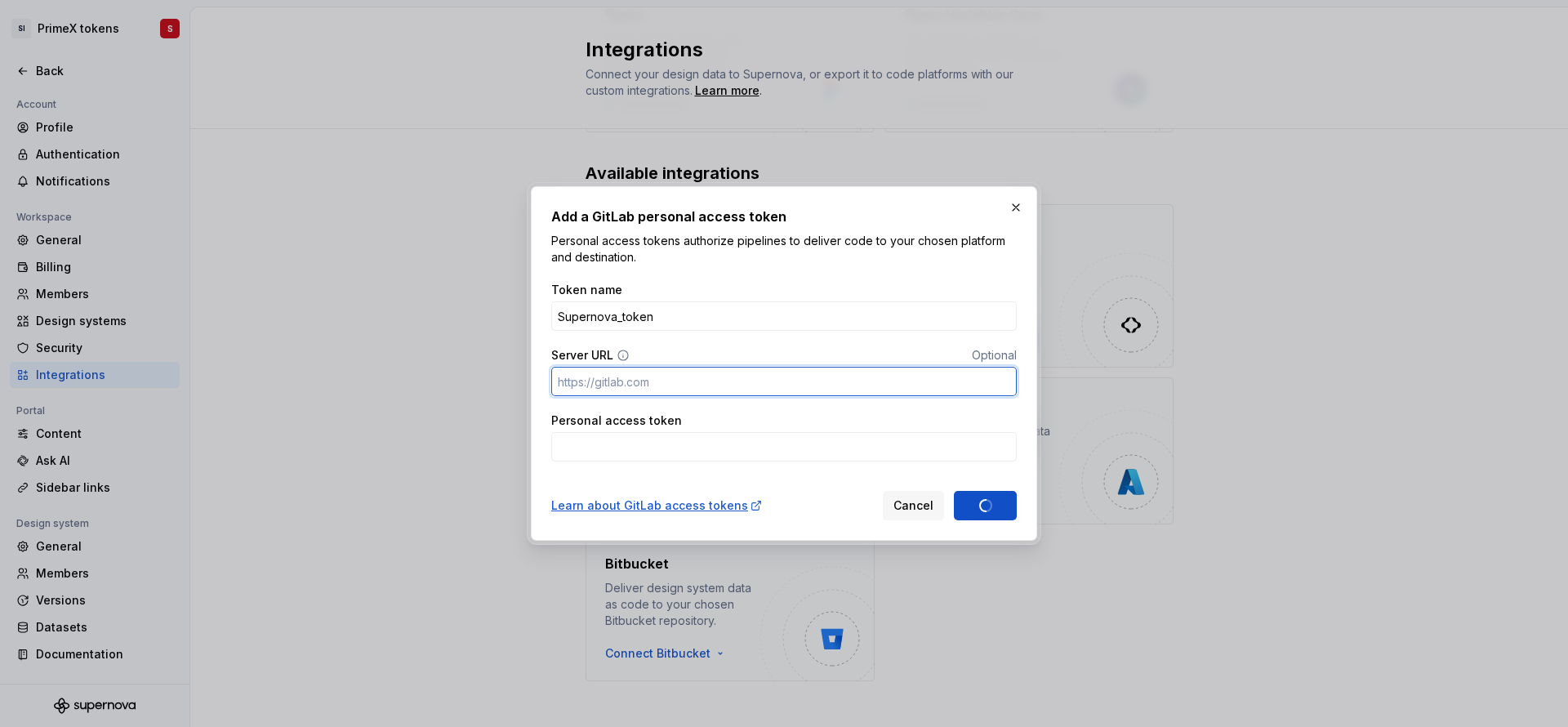
click at [609, 377] on input "Server URL" at bounding box center [784, 381] width 465 height 30
paste input "[URL][DOMAIN_NAME]"
type input "[URL][DOMAIN_NAME]"
click at [603, 439] on input "Personal access token" at bounding box center [784, 447] width 465 height 30
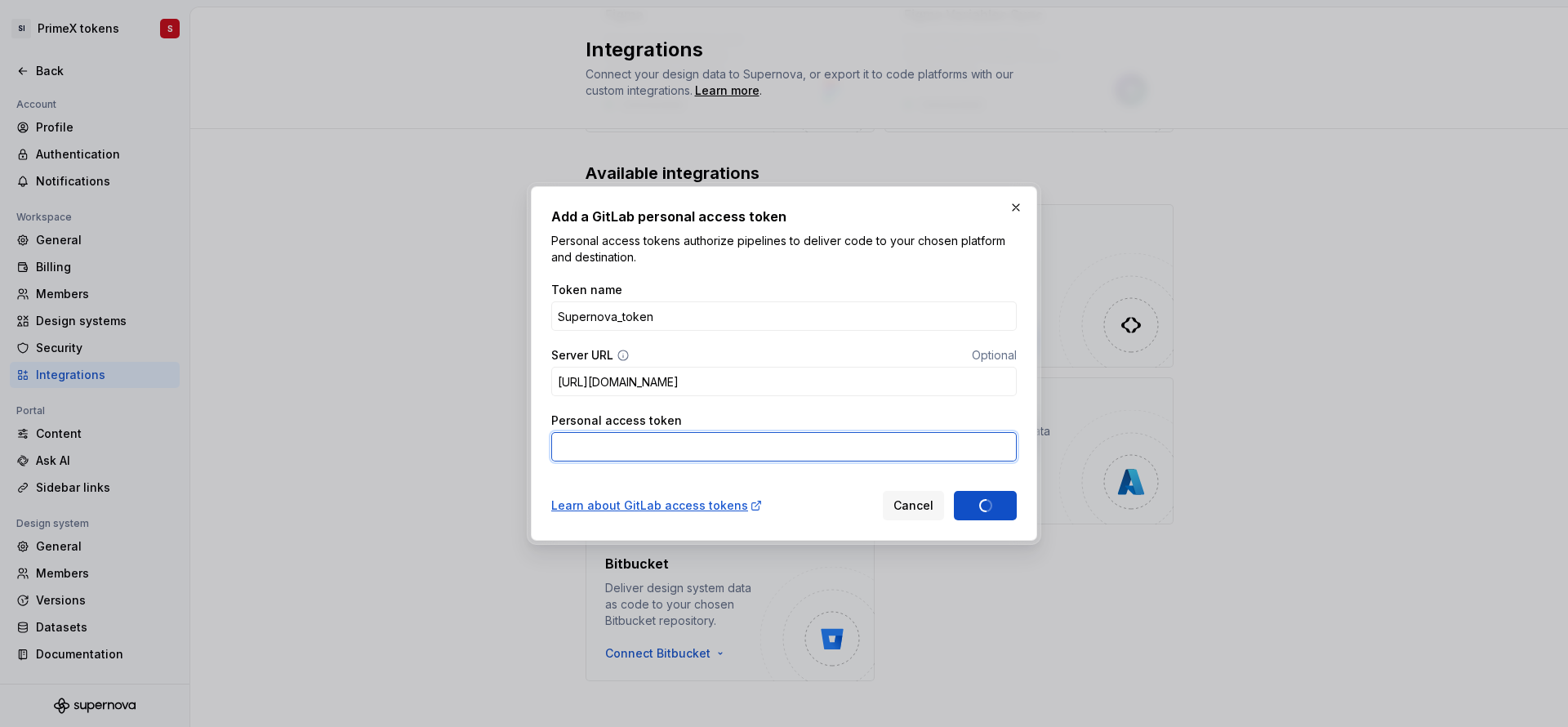
paste input "glpat-y4TYUcS3hYbhf9rsTKa5"
type input "glpat-y4TYUcS3hYbhf9rsTKa5"
click at [988, 505] on div "Cancel Save" at bounding box center [950, 505] width 134 height 30
click at [988, 505] on span "Save" at bounding box center [991, 505] width 29 height 17
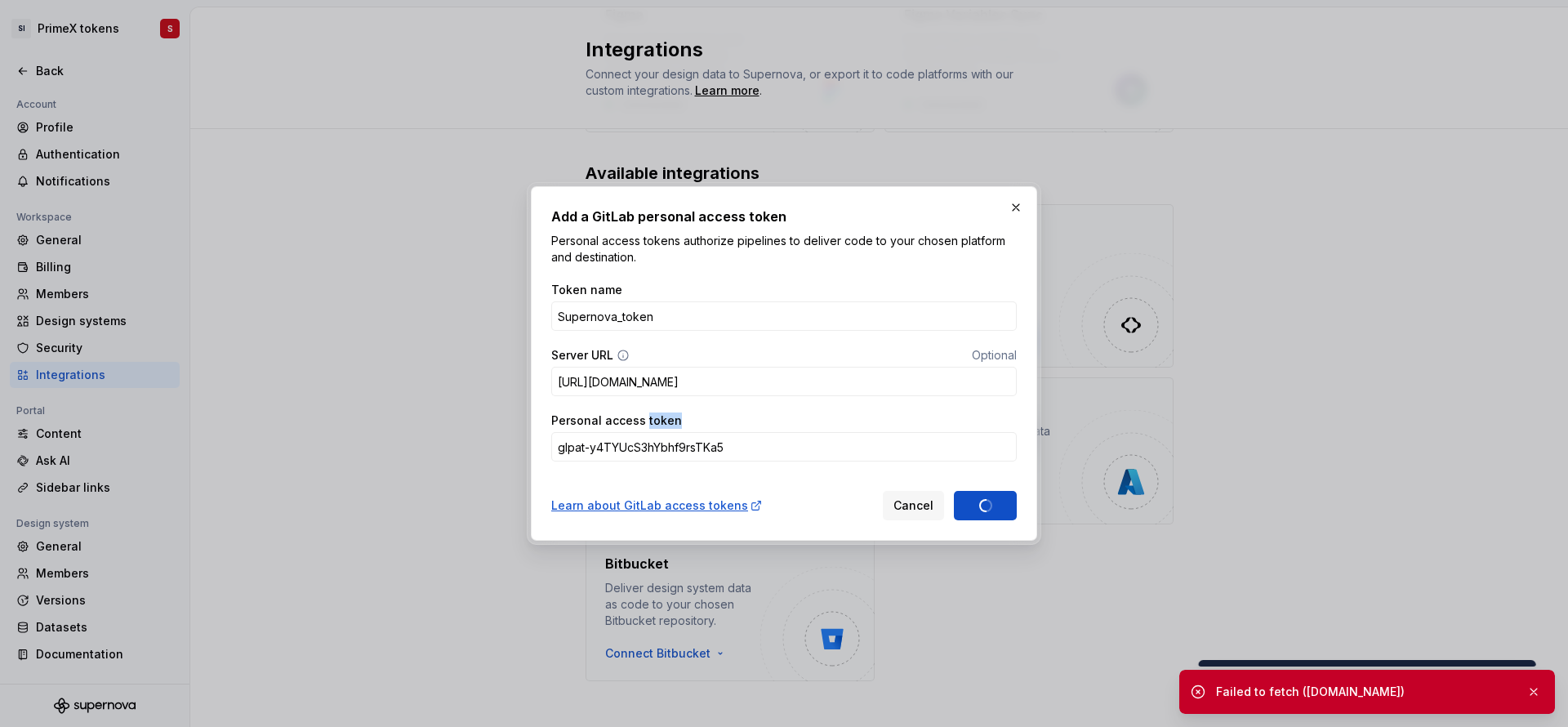
click at [988, 505] on div "Cancel Save" at bounding box center [950, 505] width 134 height 30
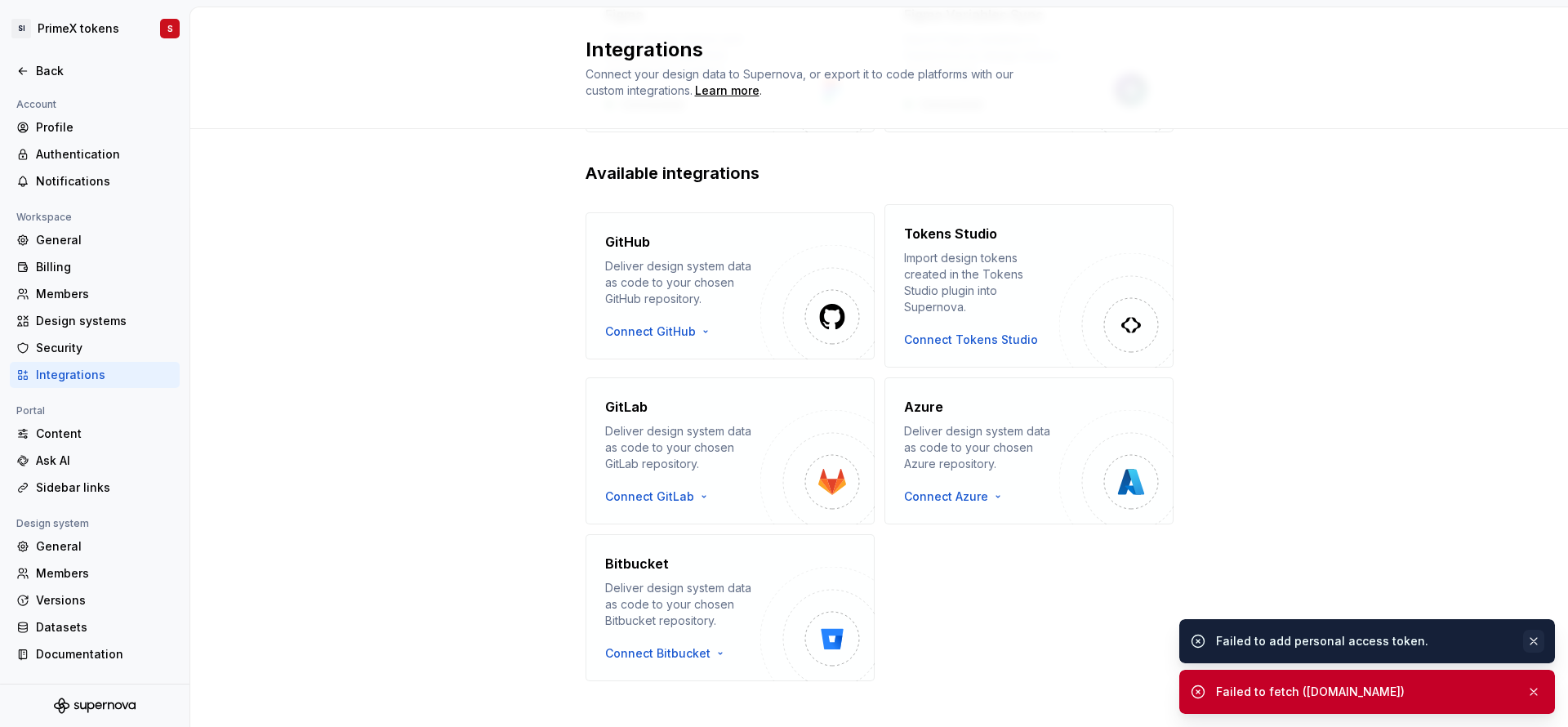
click at [1542, 640] on button "button" at bounding box center [1533, 641] width 21 height 23
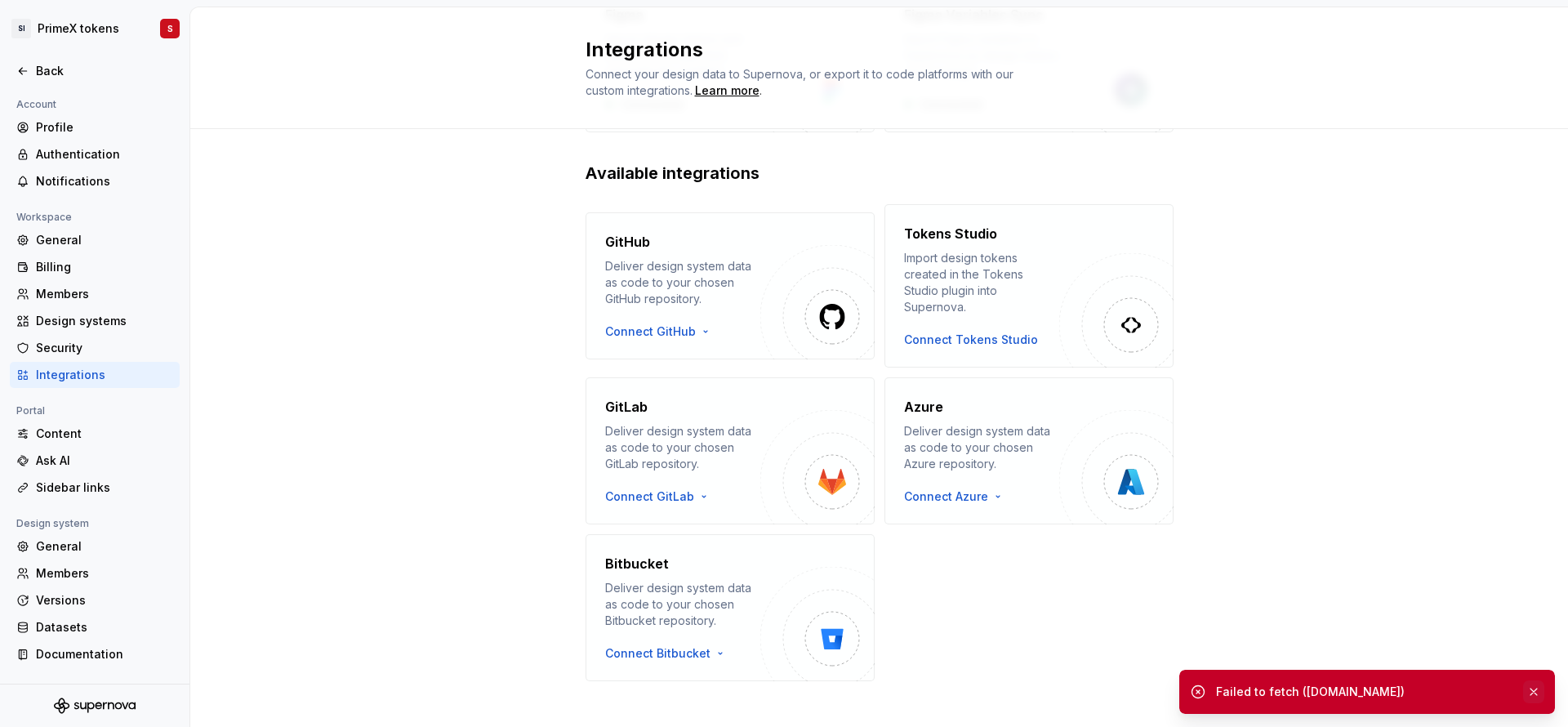
click at [1526, 681] on button "button" at bounding box center [1533, 692] width 21 height 23
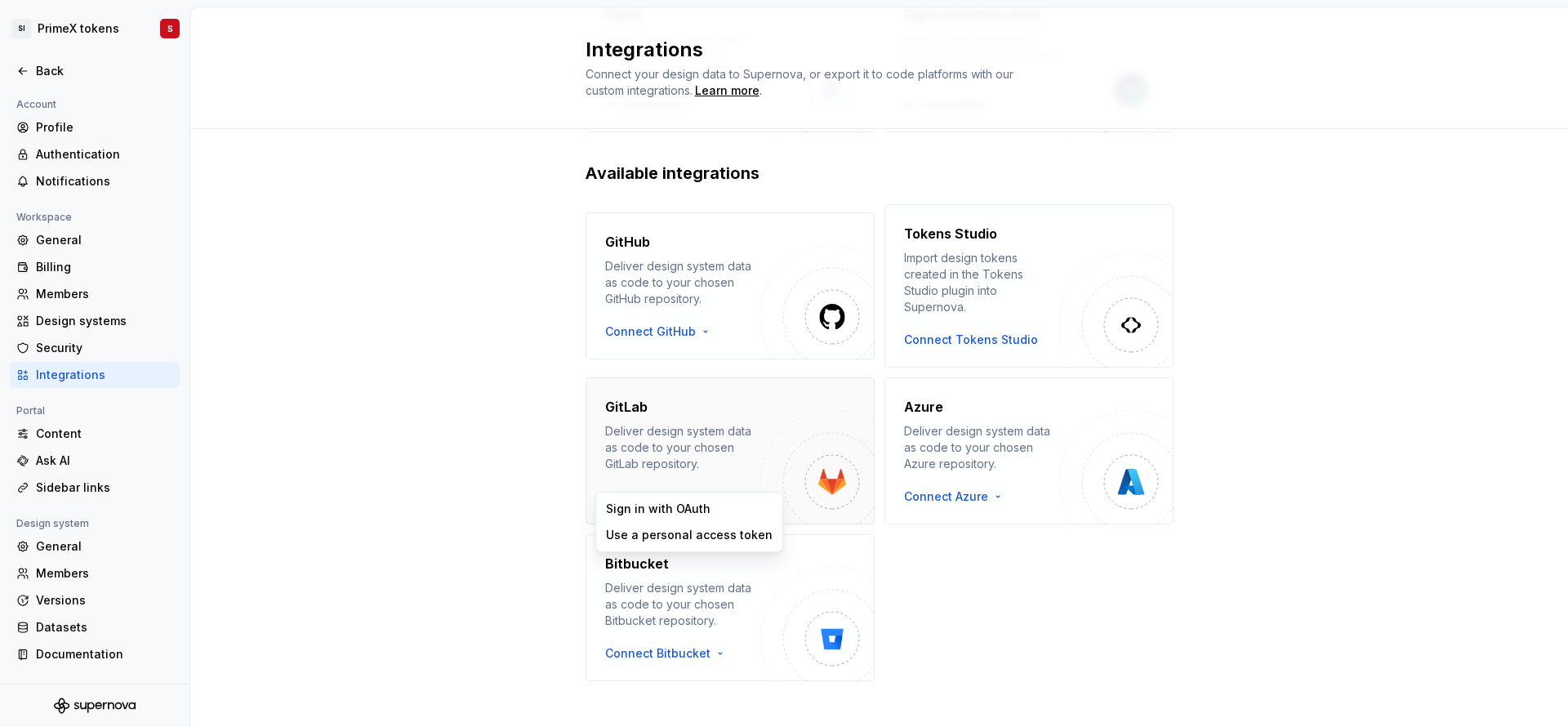
click at [660, 485] on html "SI PrimeX tokens S Back Account Profile Authentication Notifications Workspace …" at bounding box center [784, 364] width 1568 height 727
click at [673, 542] on div "Use a personal access token" at bounding box center [689, 535] width 167 height 17
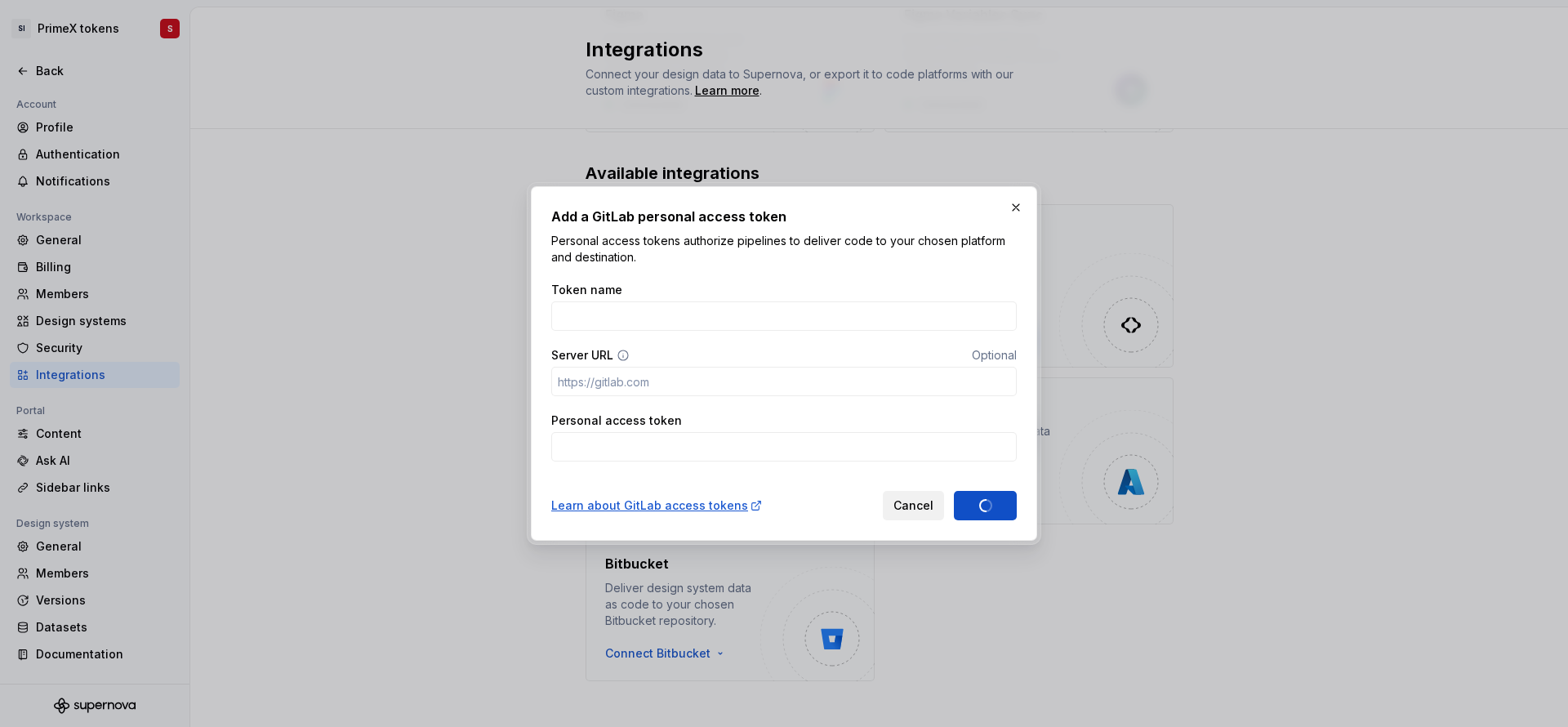
click at [927, 506] on span "Cancel" at bounding box center [912, 505] width 40 height 17
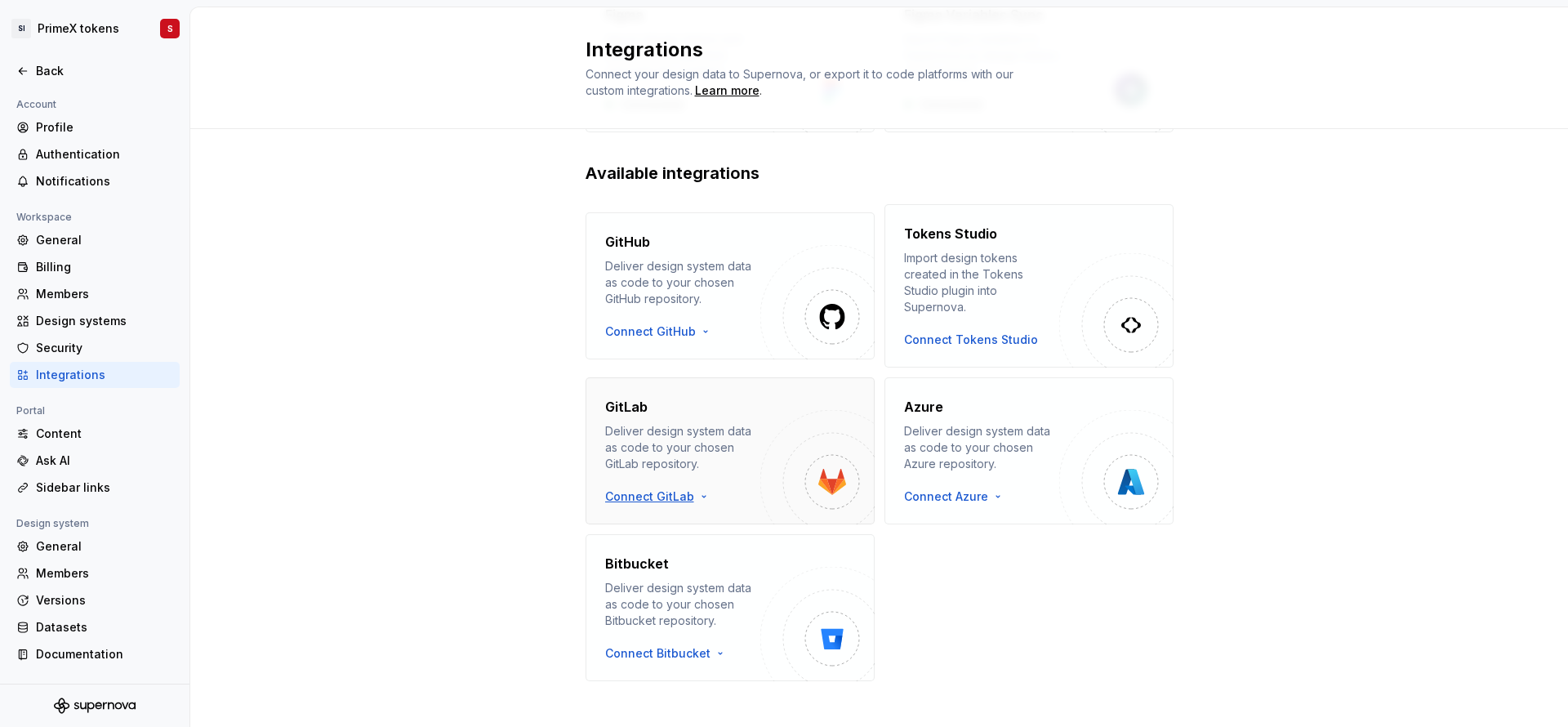
click at [653, 477] on html "SI PrimeX tokens S Back Account Profile Authentication Notifications Workspace …" at bounding box center [784, 364] width 1568 height 727
click at [663, 529] on div "Use a personal access token" at bounding box center [689, 535] width 167 height 17
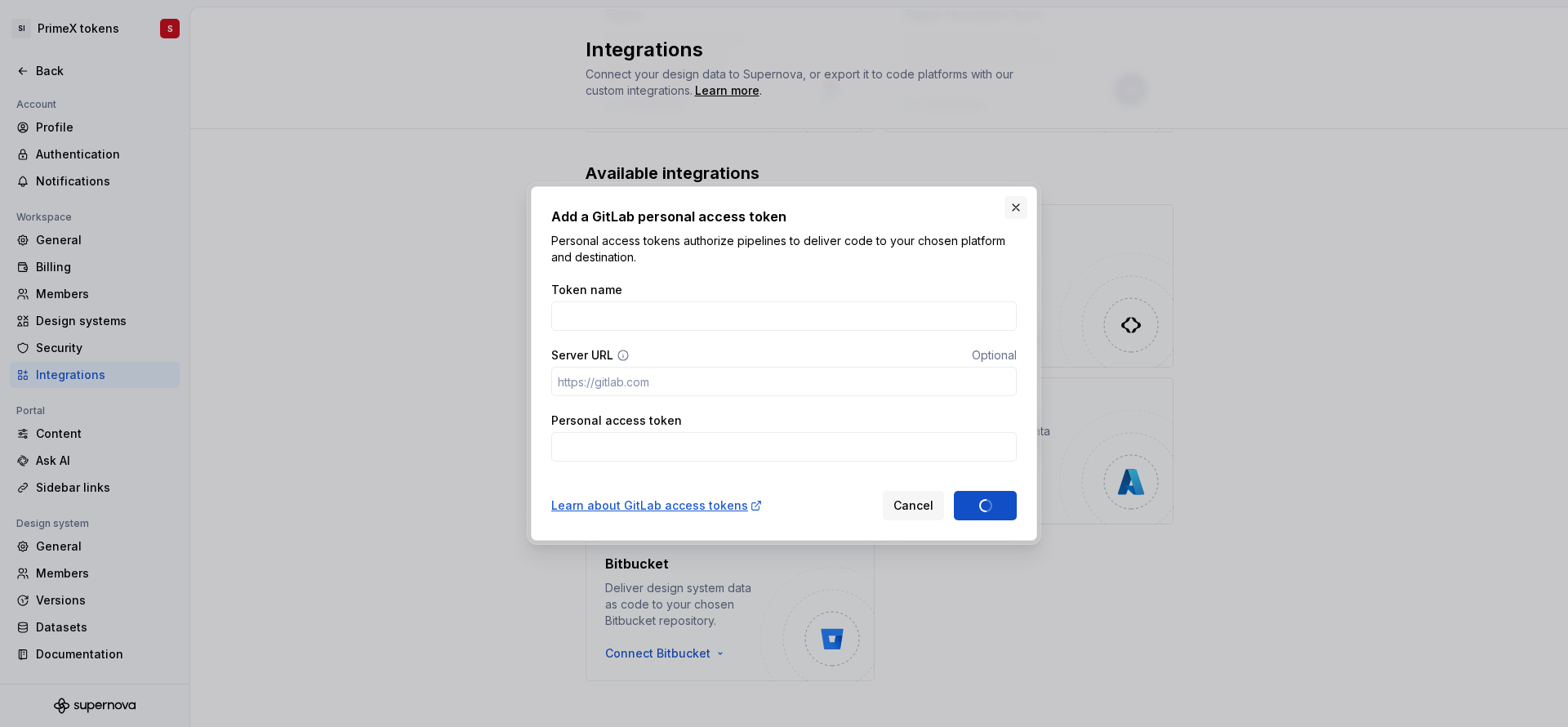
click at [1018, 200] on button "button" at bounding box center [1015, 207] width 23 height 23
